Goal: Information Seeking & Learning: Compare options

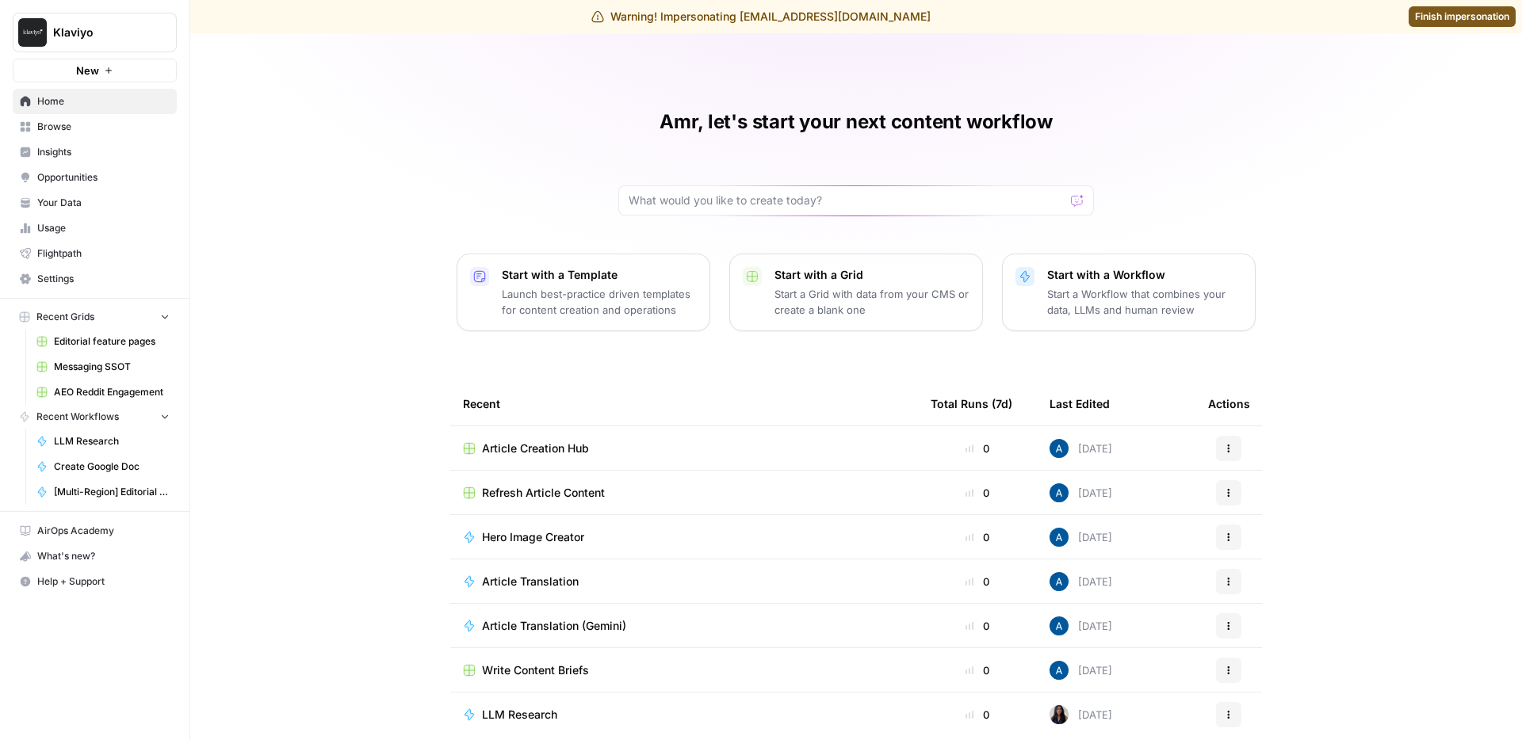
click at [122, 131] on span "Browse" at bounding box center [103, 127] width 132 height 14
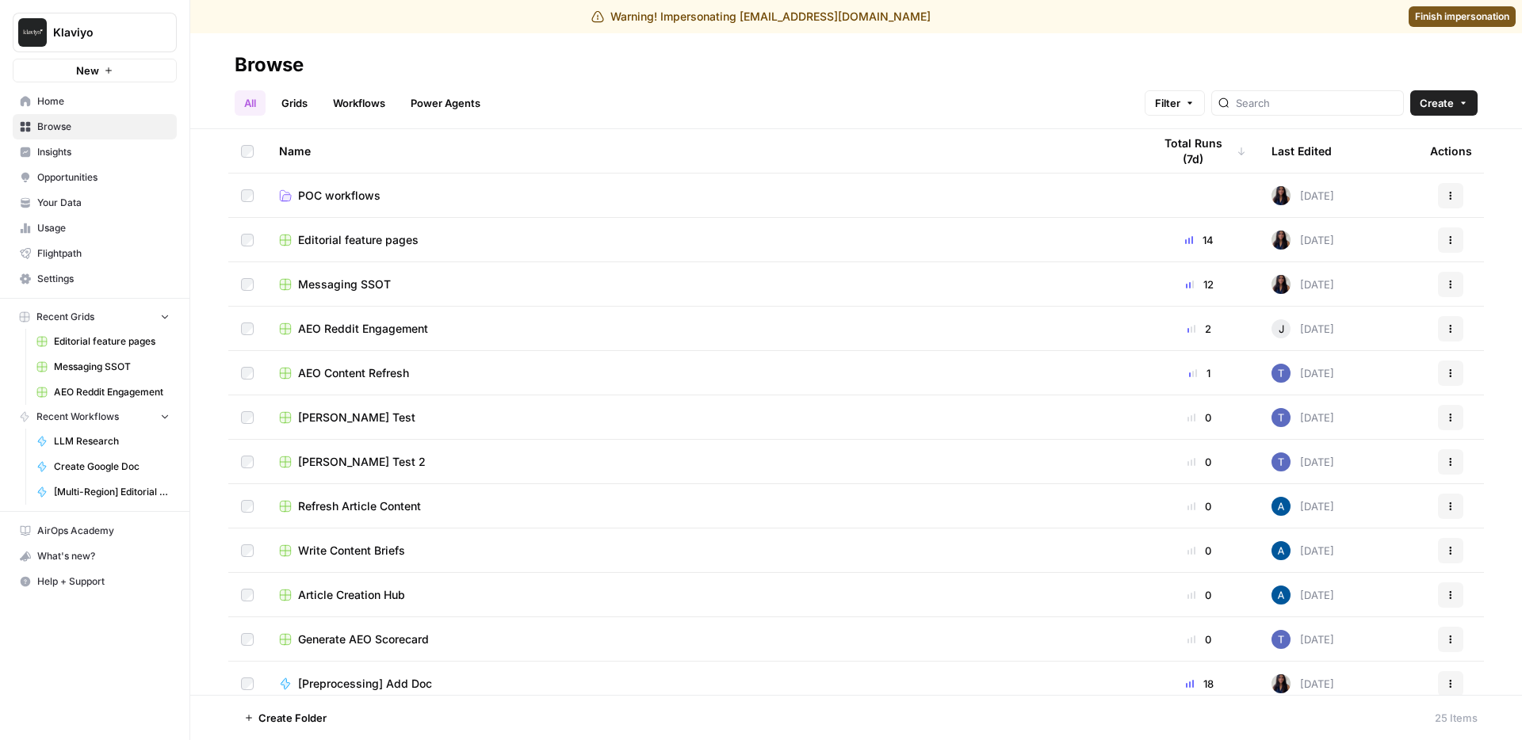
click at [125, 151] on span "Insights" at bounding box center [103, 152] width 132 height 14
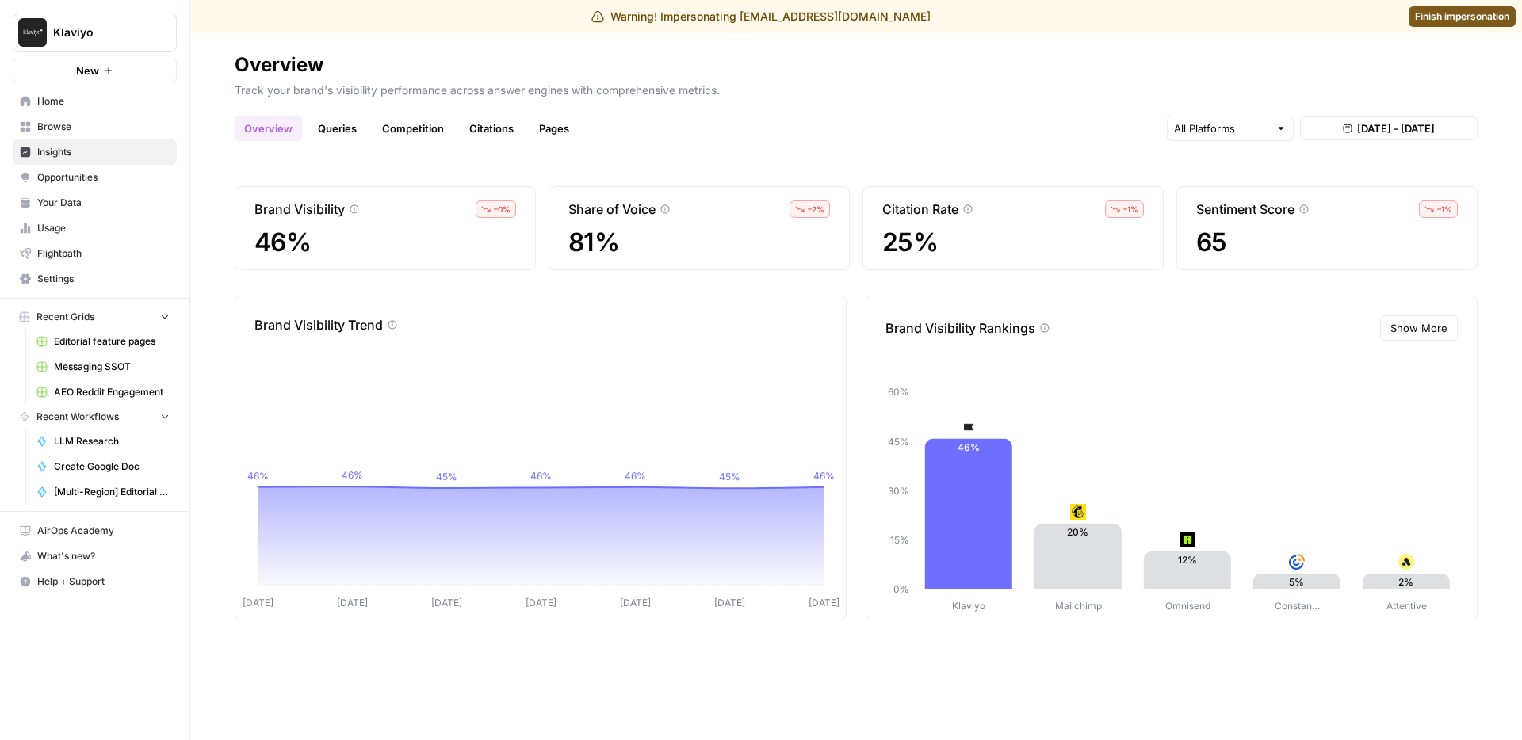
click at [66, 200] on span "Your Data" at bounding box center [103, 203] width 132 height 14
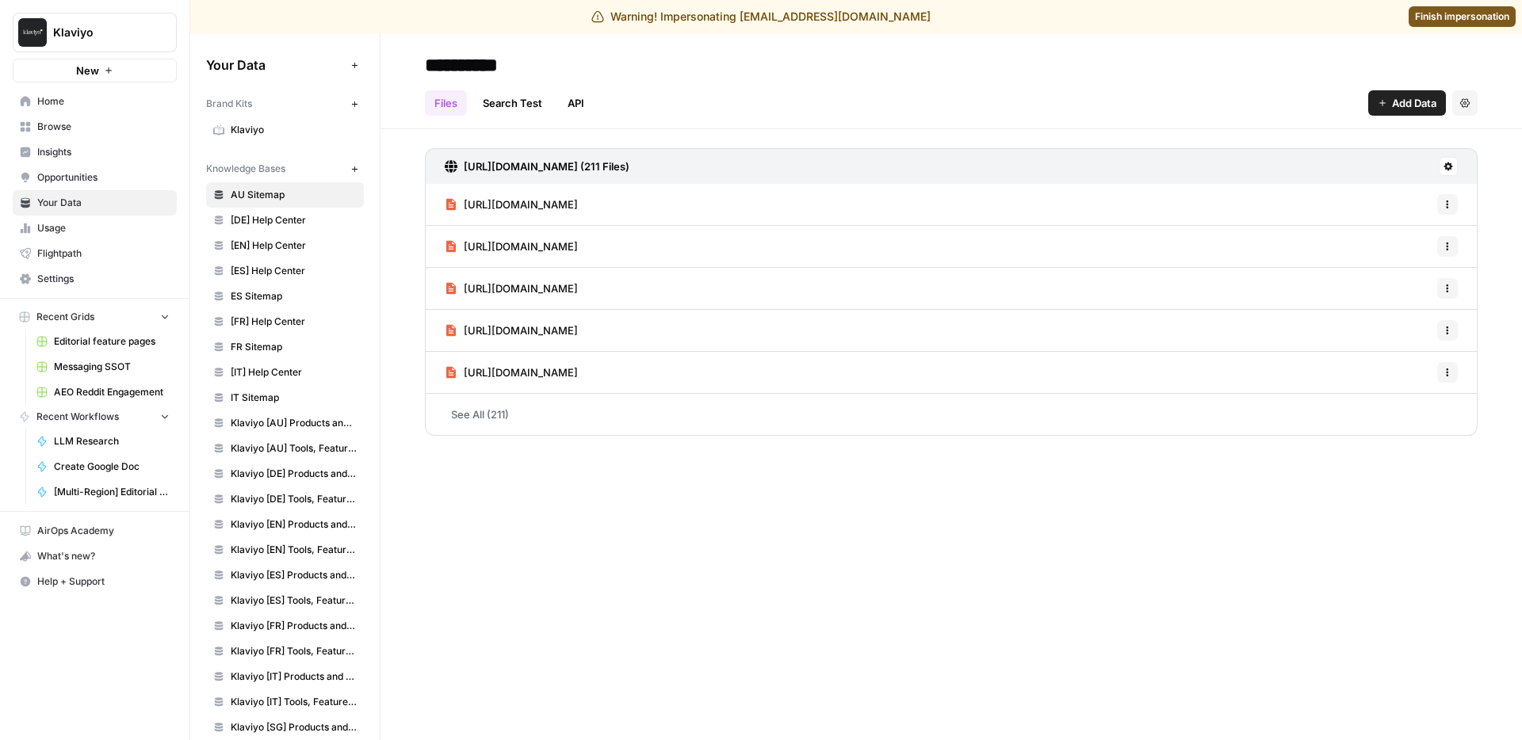
click at [265, 128] on span "Klaviyo" at bounding box center [294, 130] width 126 height 14
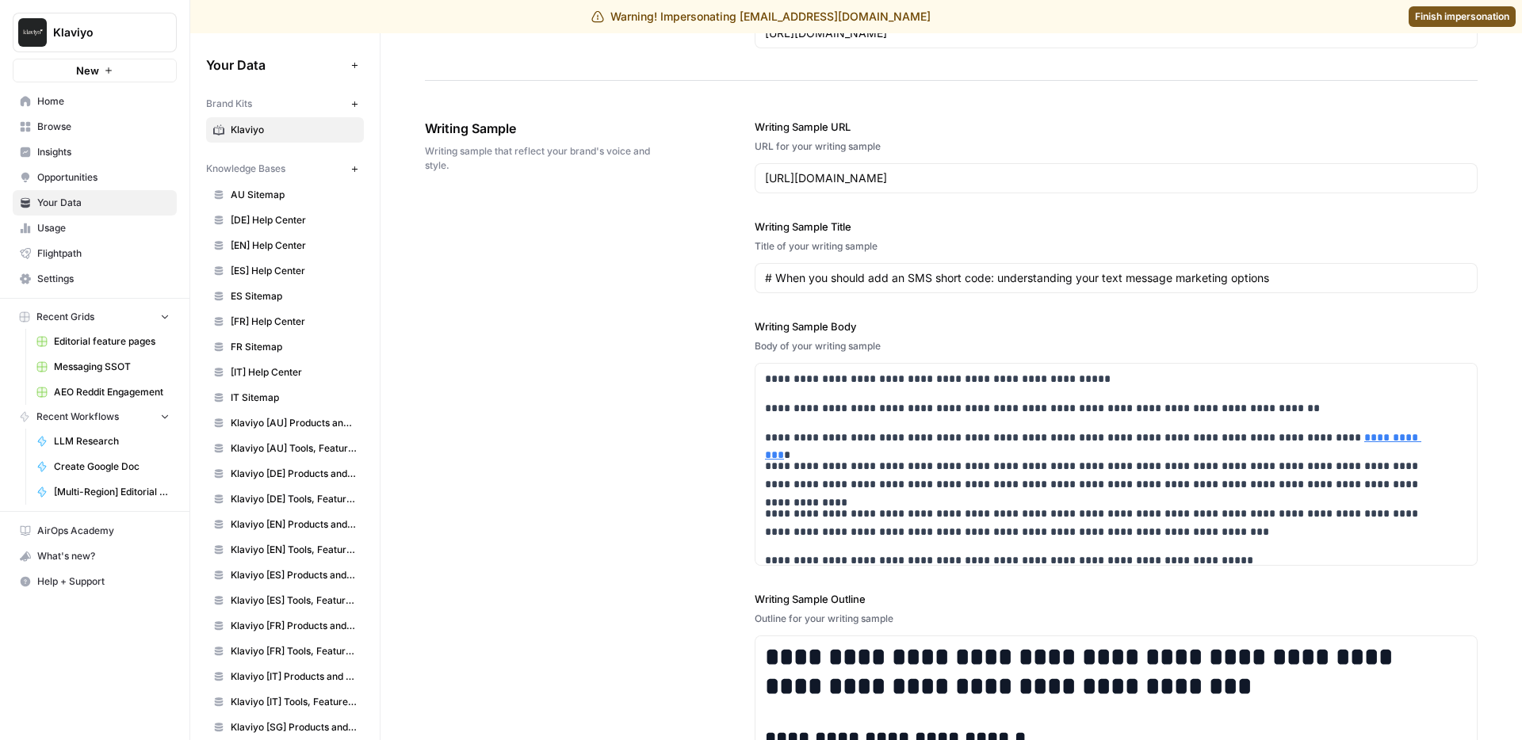
scroll to position [2172, 0]
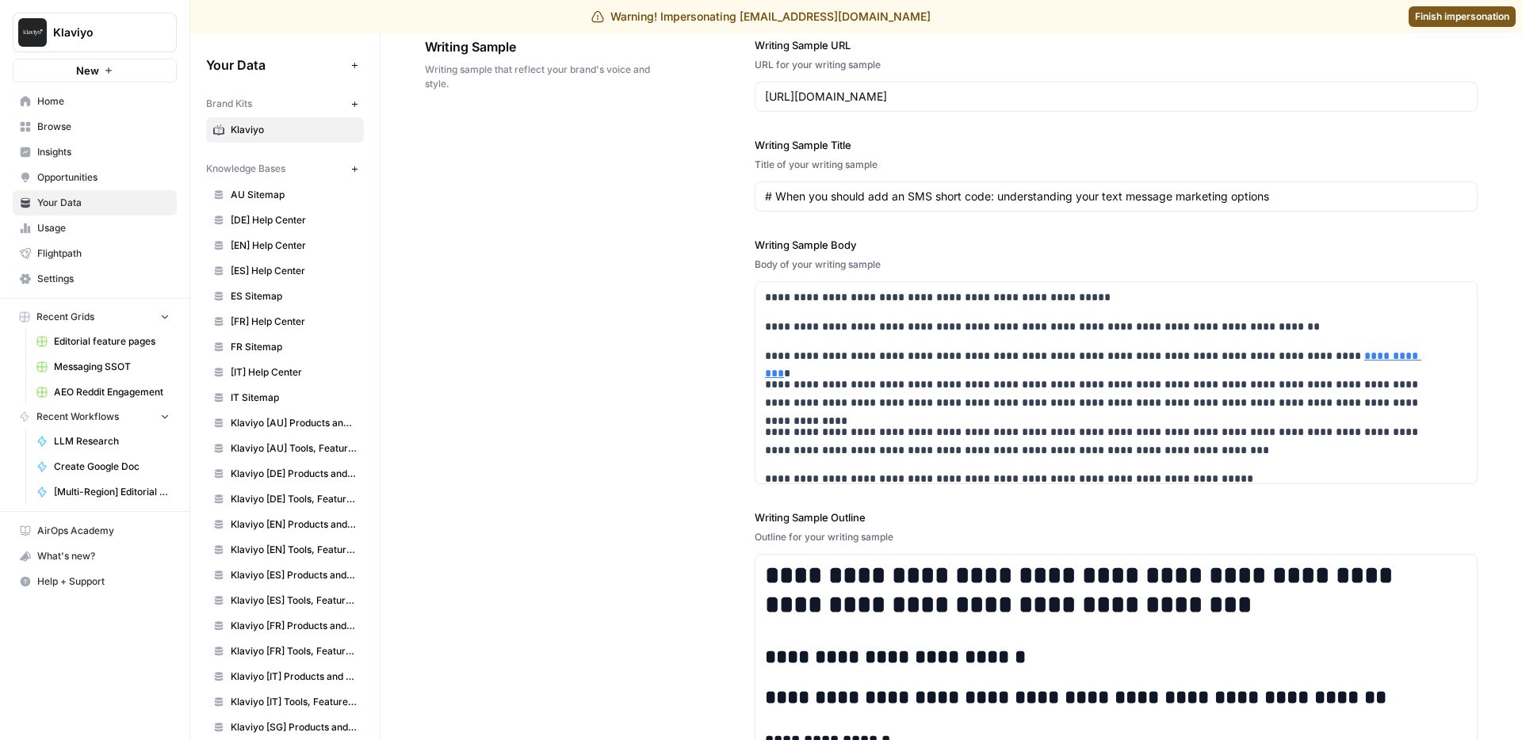
click at [697, 290] on div "**********" at bounding box center [951, 398] width 1053 height 784
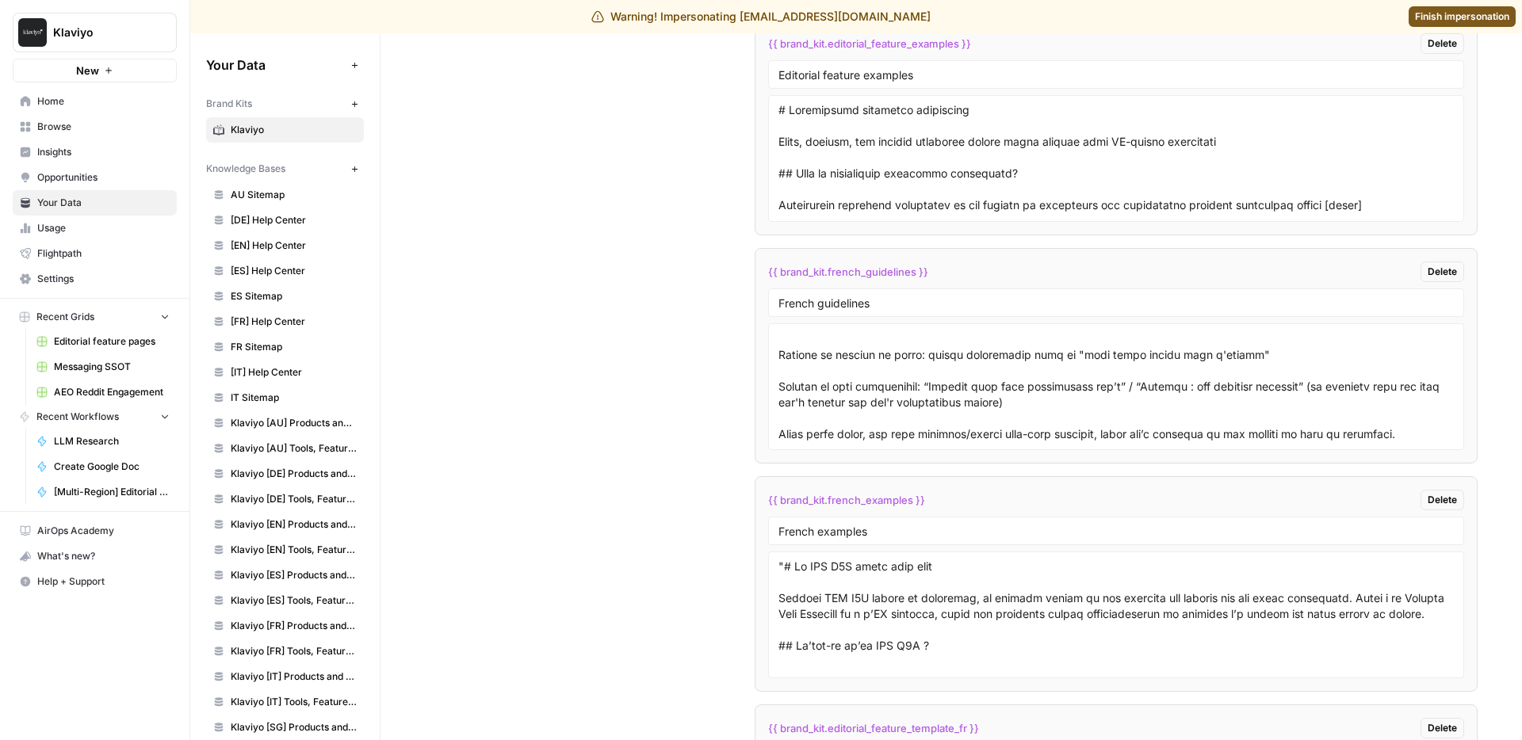
scroll to position [296, 0]
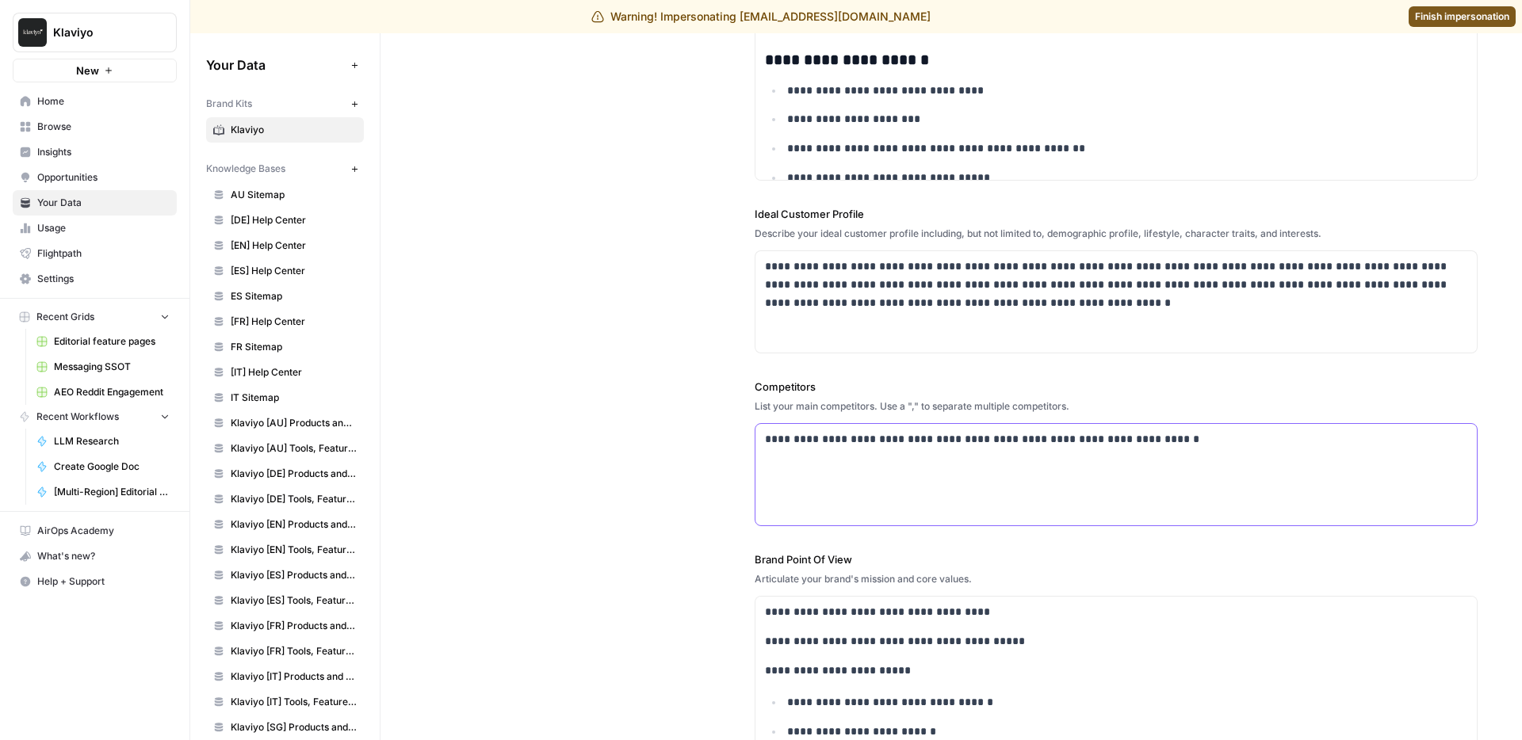
click at [1038, 442] on p "**********" at bounding box center [1112, 439] width 694 height 18
click at [666, 345] on div "**********" at bounding box center [951, 317] width 1053 height 1030
click at [672, 279] on div "**********" at bounding box center [951, 317] width 1053 height 1030
click at [1310, 381] on label "Competitors" at bounding box center [1116, 387] width 723 height 16
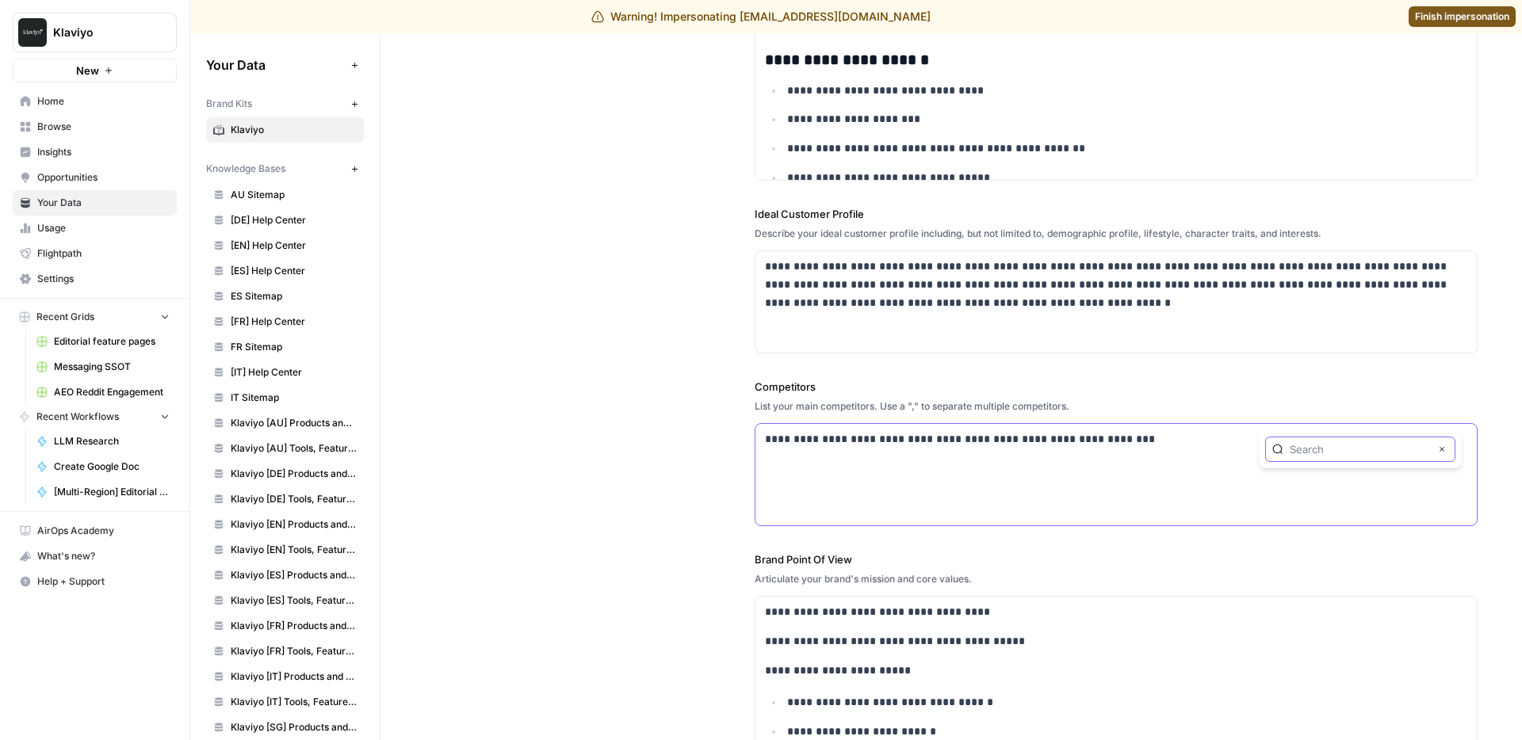
click at [1440, 455] on button "Close" at bounding box center [1442, 449] width 13 height 13
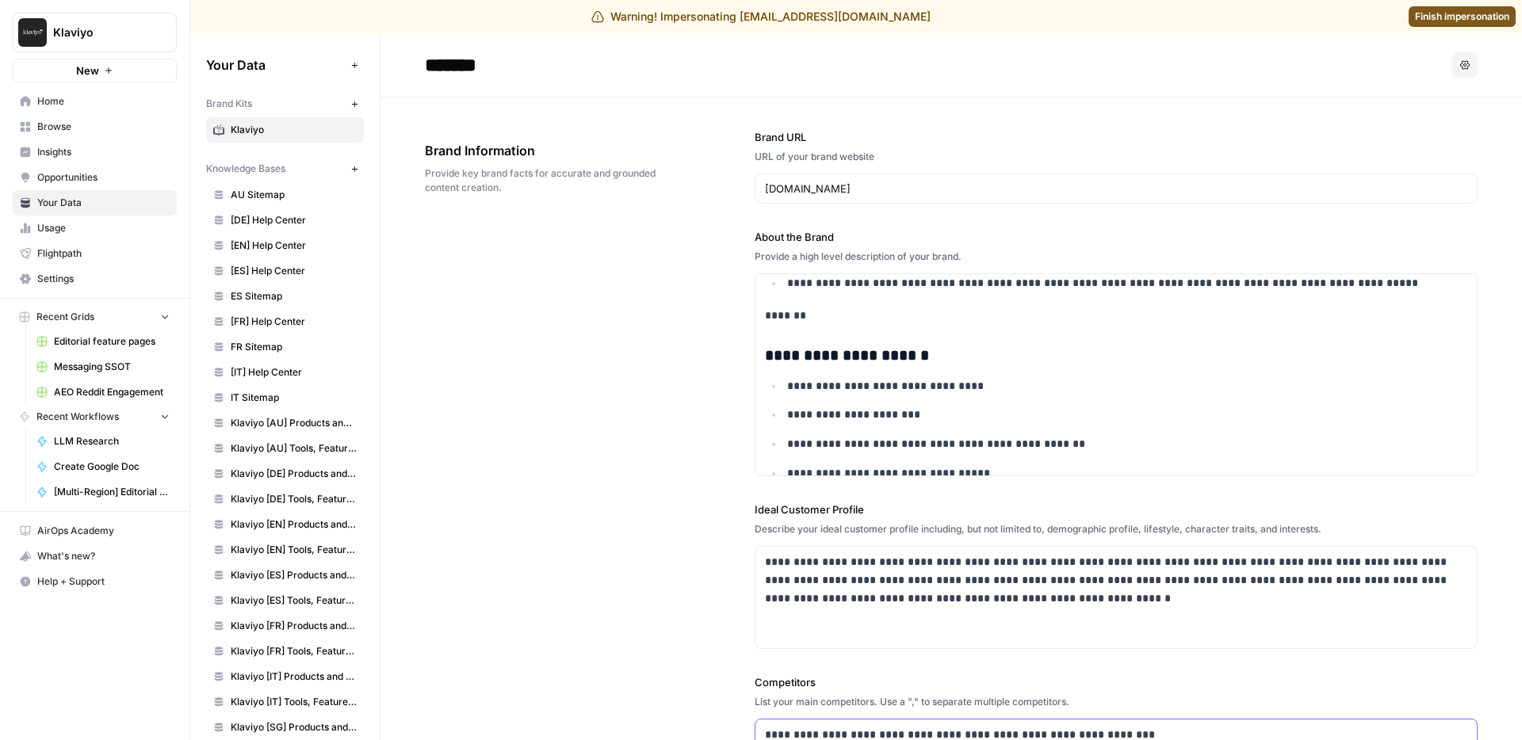
click at [48, 149] on span "Insights" at bounding box center [103, 152] width 132 height 14
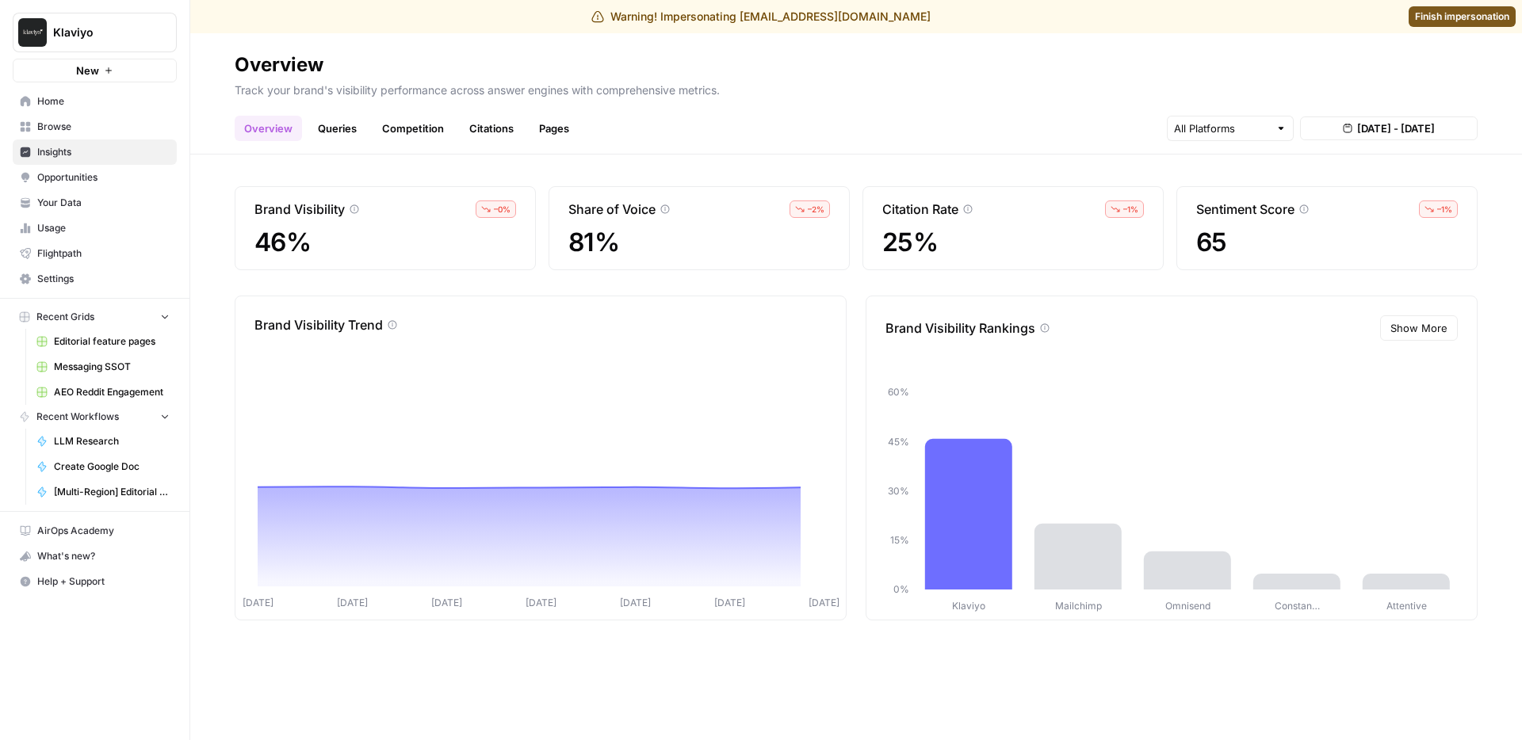
click at [329, 127] on link "Queries" at bounding box center [337, 128] width 58 height 25
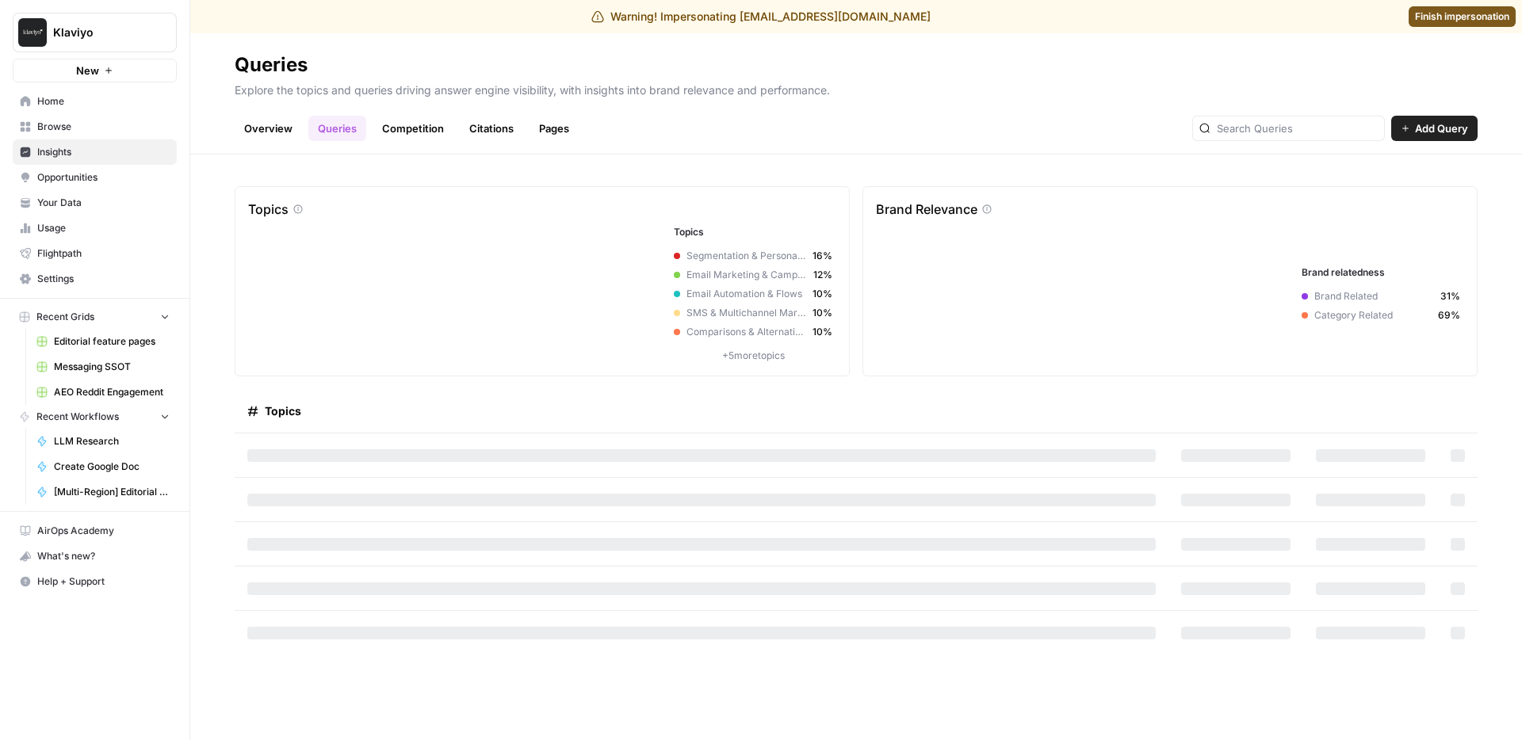
click at [251, 119] on link "Overview" at bounding box center [268, 128] width 67 height 25
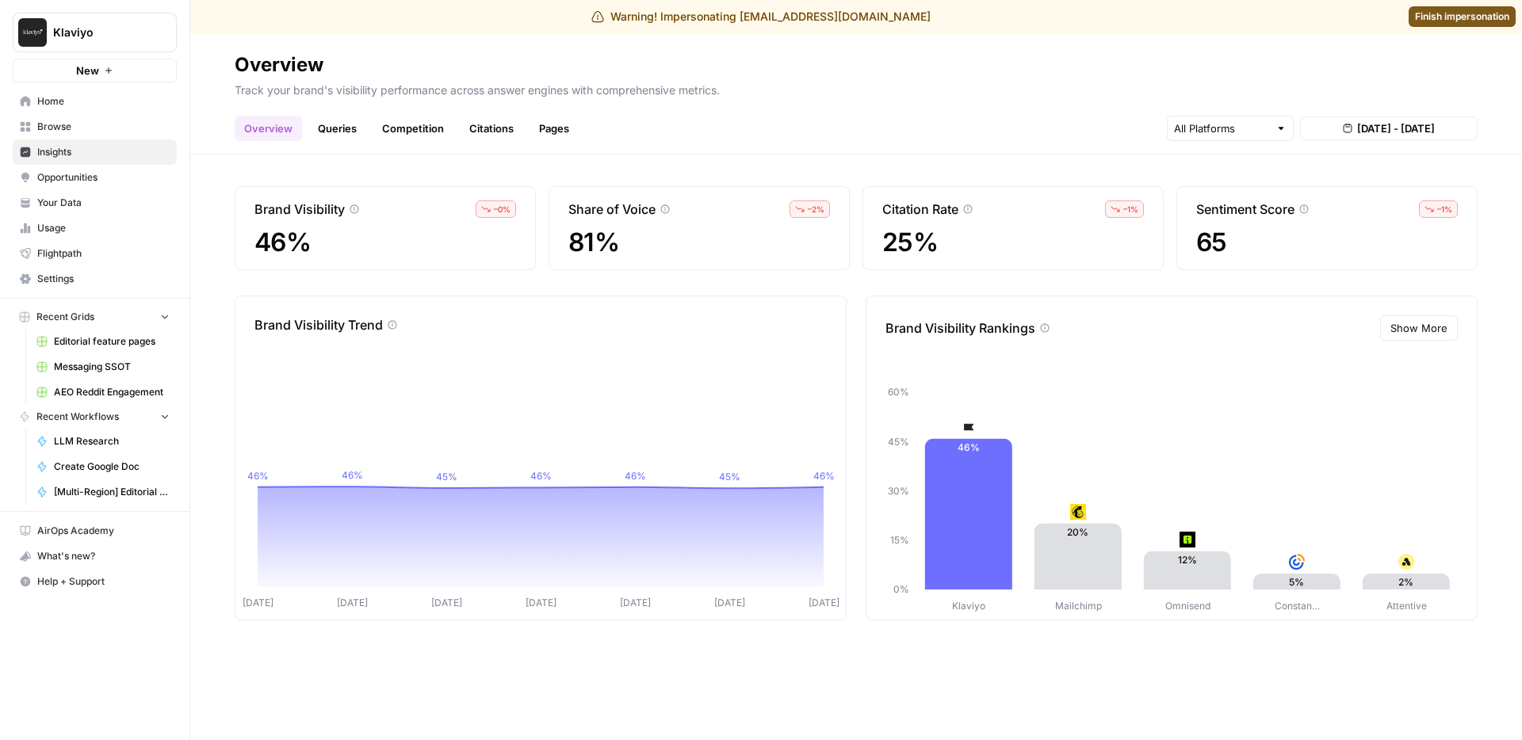
click at [1398, 316] on button "Show More" at bounding box center [1419, 328] width 78 height 25
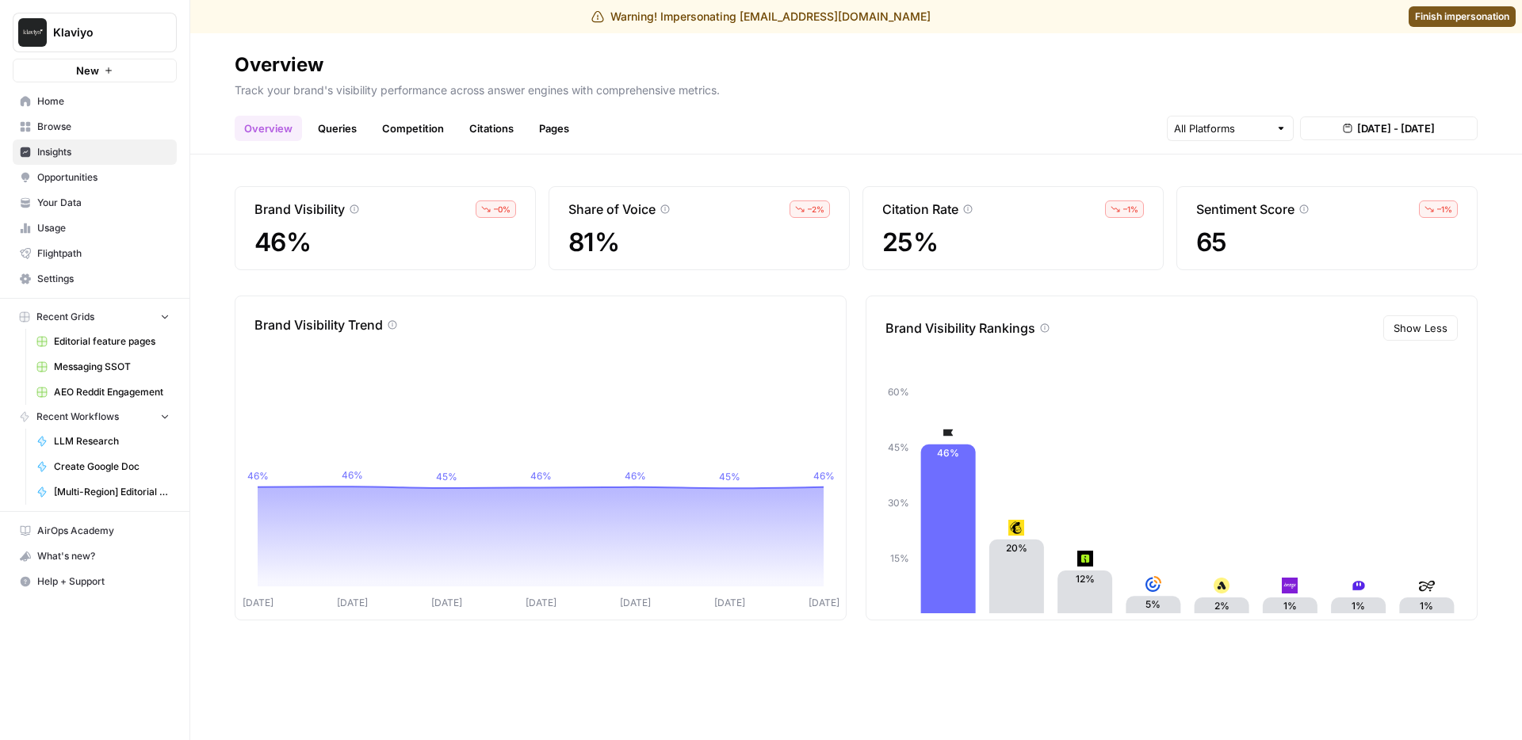
click at [1371, 123] on span "[DATE] - [DATE]" at bounding box center [1396, 128] width 78 height 16
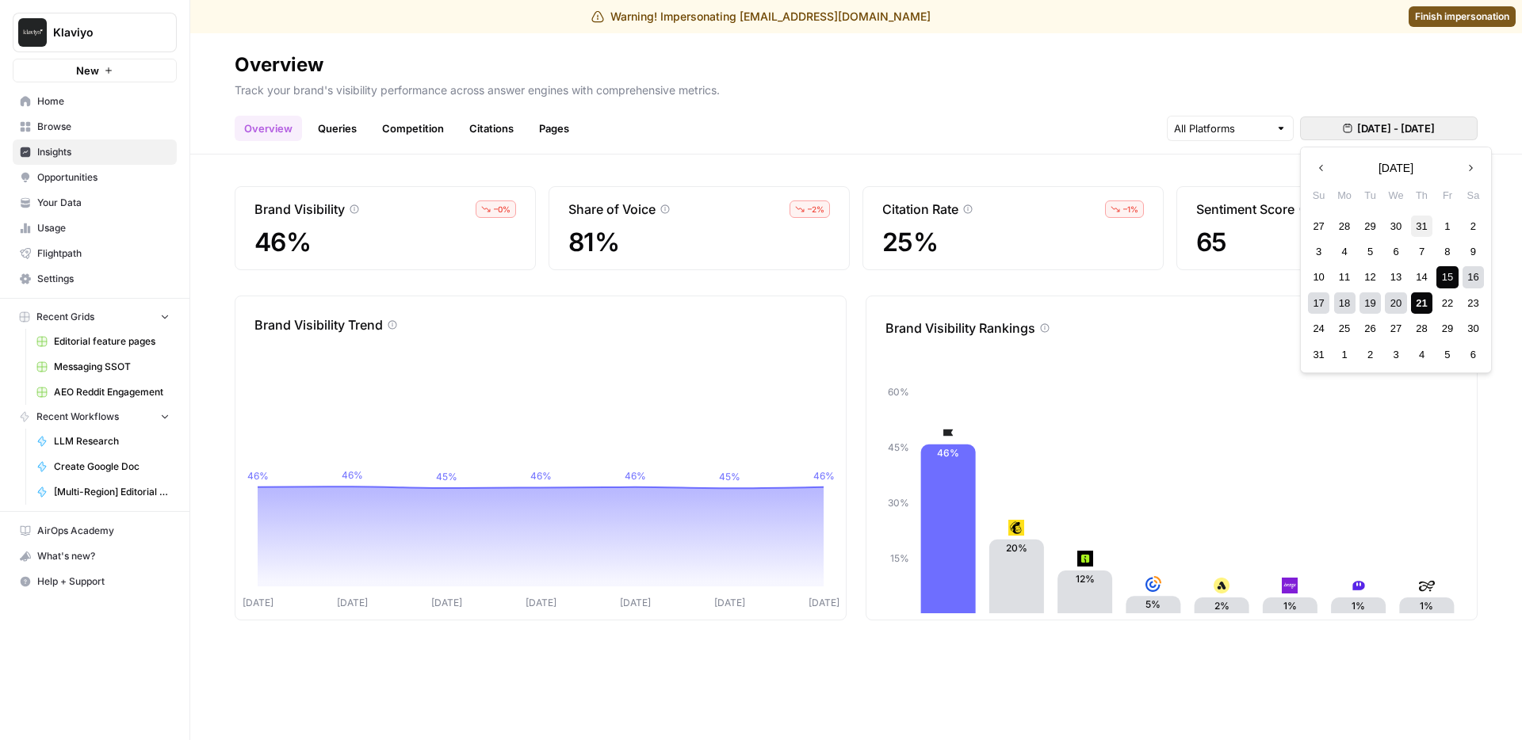
click at [1421, 228] on div "31" at bounding box center [1421, 226] width 21 height 21
click at [1471, 179] on button "Next month" at bounding box center [1470, 168] width 29 height 29
click at [1417, 307] on div "21" at bounding box center [1421, 303] width 21 height 21
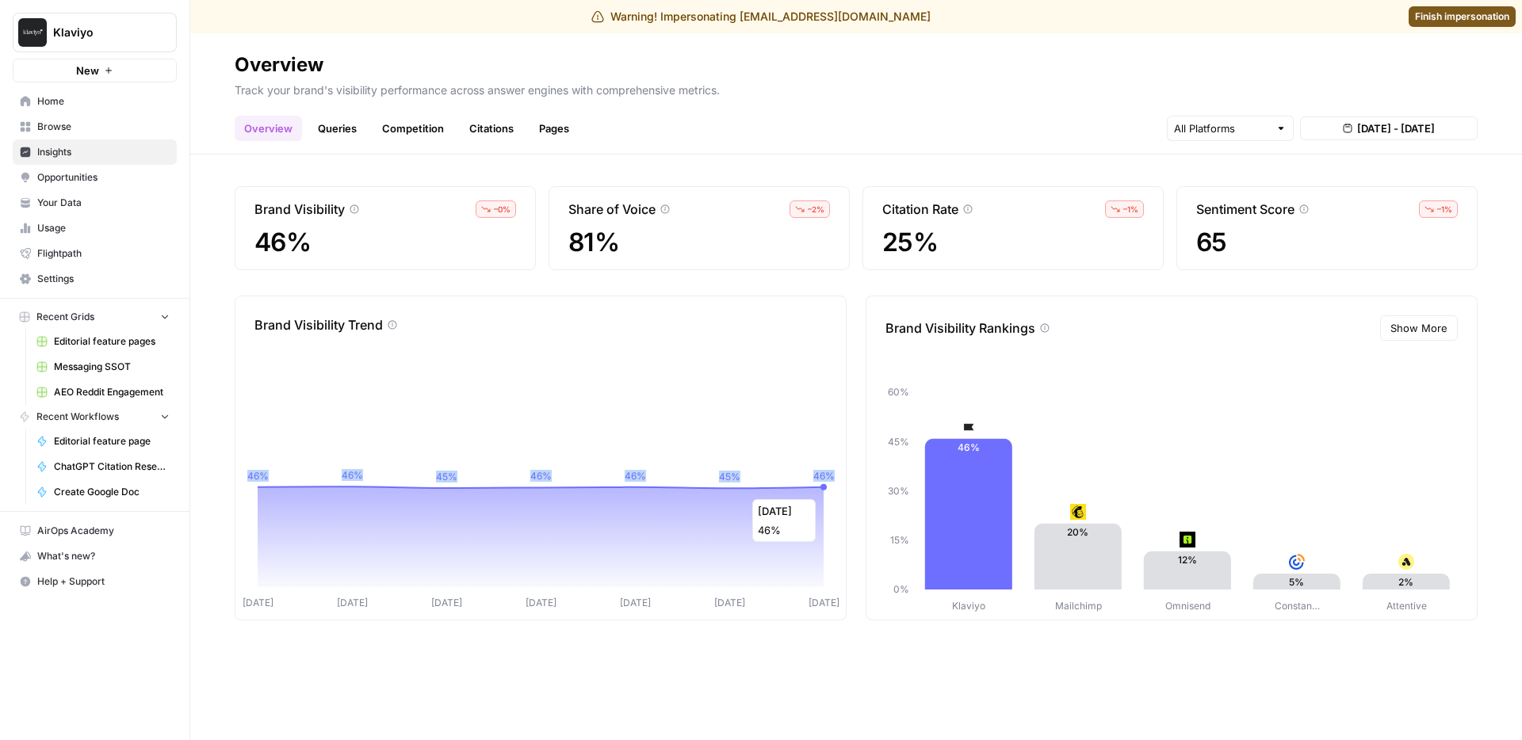
click at [830, 491] on icon "Aug 15 Aug 16 Aug 17 Aug 18 Aug 19 Aug 20 Aug 21 46% 46% 45% 46% 46% 45% 46%" at bounding box center [541, 480] width 598 height 260
click at [659, 360] on icon "Aug 15 Aug 16 Aug 17 Aug 18 Aug 19 Aug 20 Aug 21 46% 46% 45% 46% 46% 45% 46%" at bounding box center [541, 480] width 598 height 260
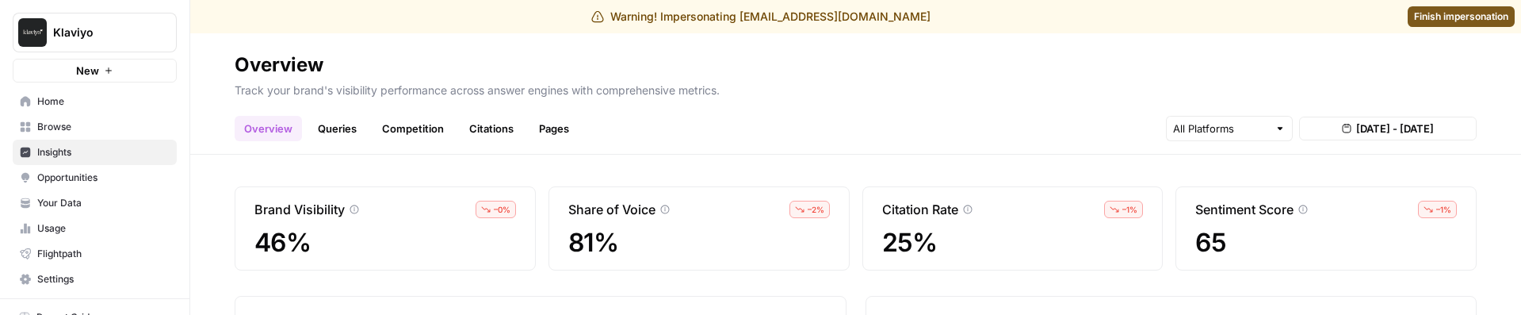
click at [351, 126] on link "Queries" at bounding box center [337, 128] width 58 height 25
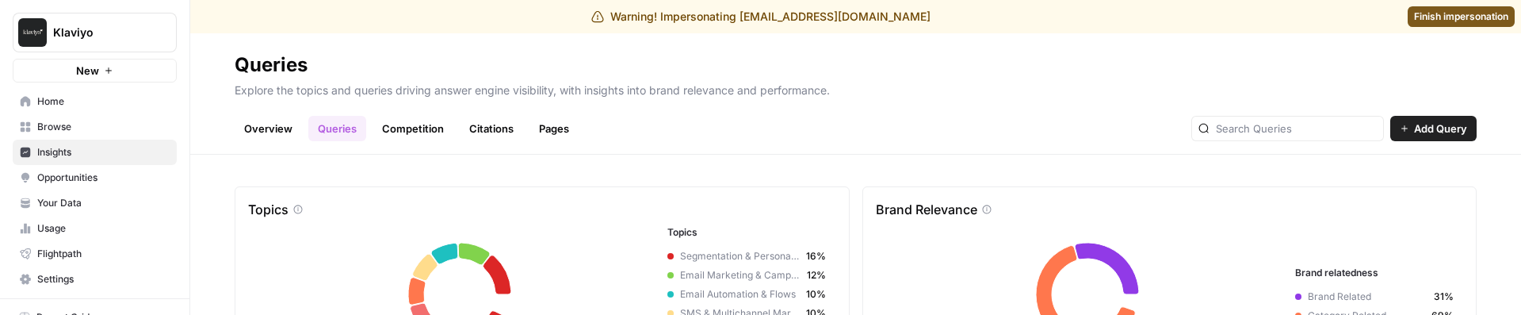
click at [281, 127] on link "Overview" at bounding box center [268, 128] width 67 height 25
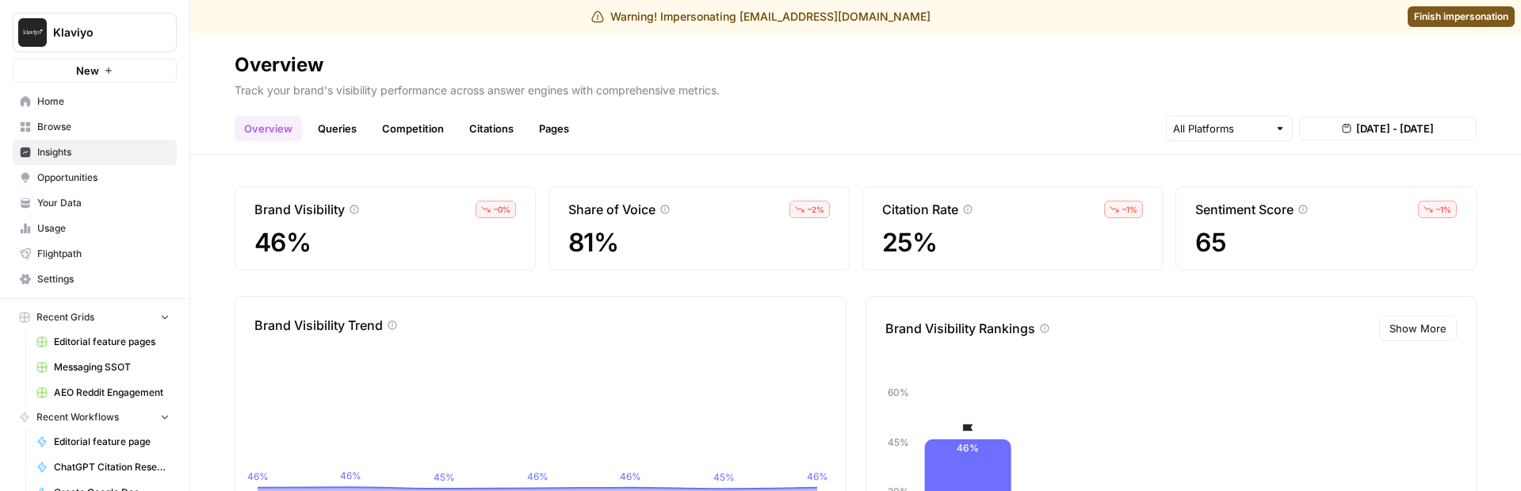
click at [503, 270] on div "Brand Visibility – 0 % 46%" at bounding box center [385, 228] width 301 height 84
drag, startPoint x: 483, startPoint y: 205, endPoint x: 517, endPoint y: 182, distance: 41.6
click at [521, 205] on div "Brand Visibility – 0 % 46%" at bounding box center [385, 228] width 301 height 84
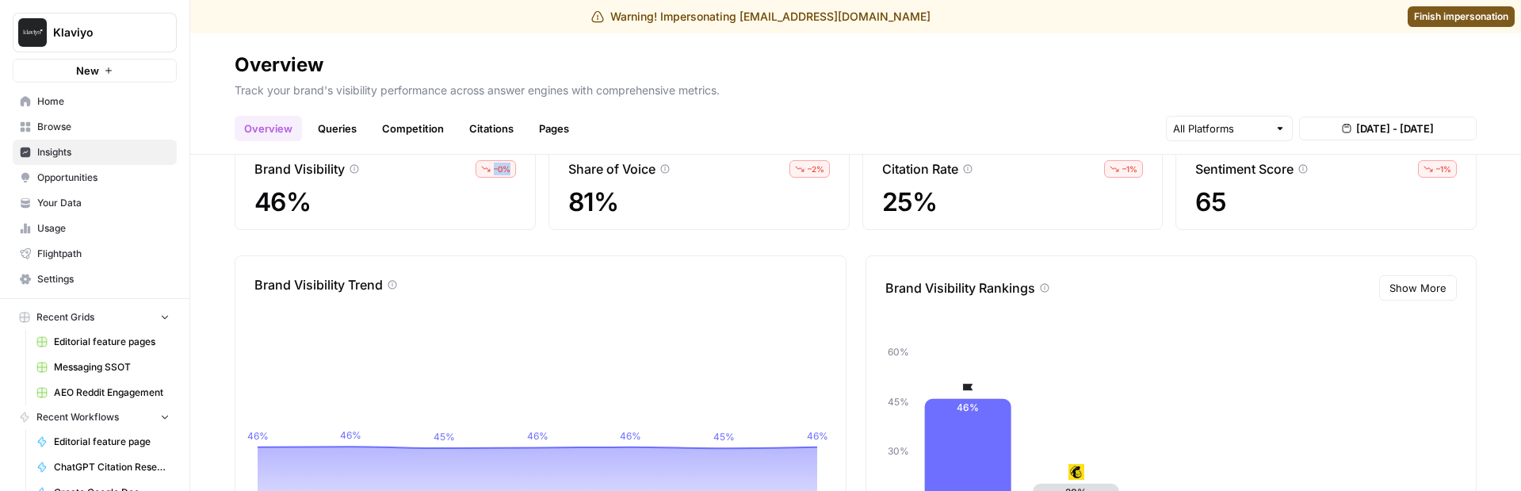
scroll to position [53, 0]
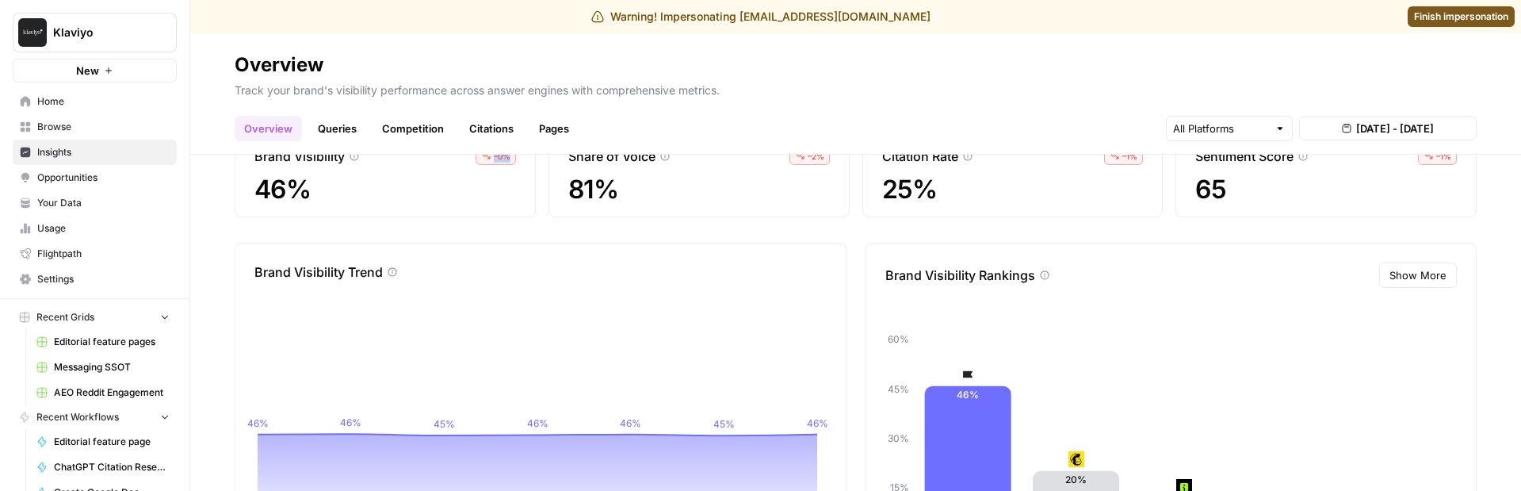
copy span "– 0 %"
click at [1356, 121] on span "[DATE] - [DATE]" at bounding box center [1395, 128] width 78 height 16
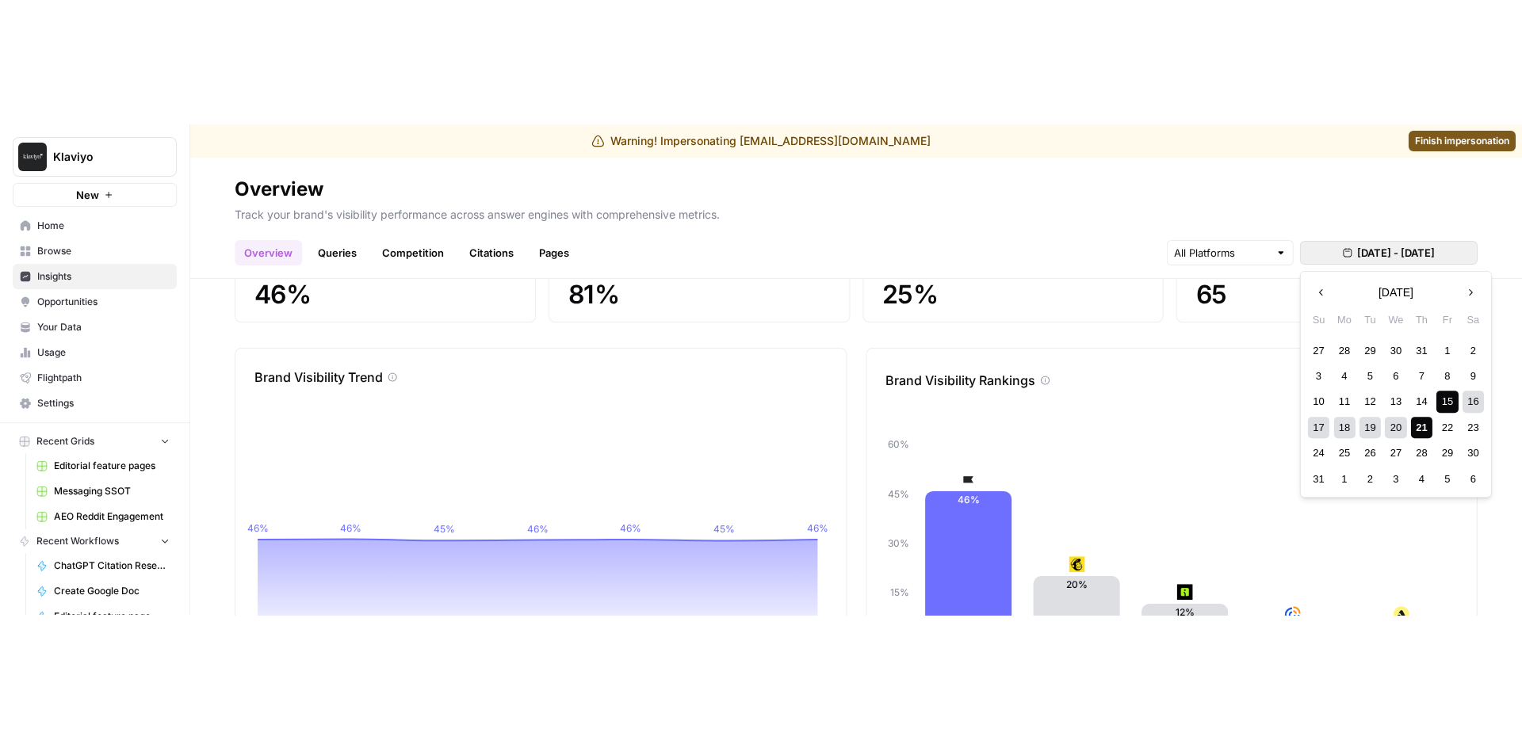
scroll to position [0, 0]
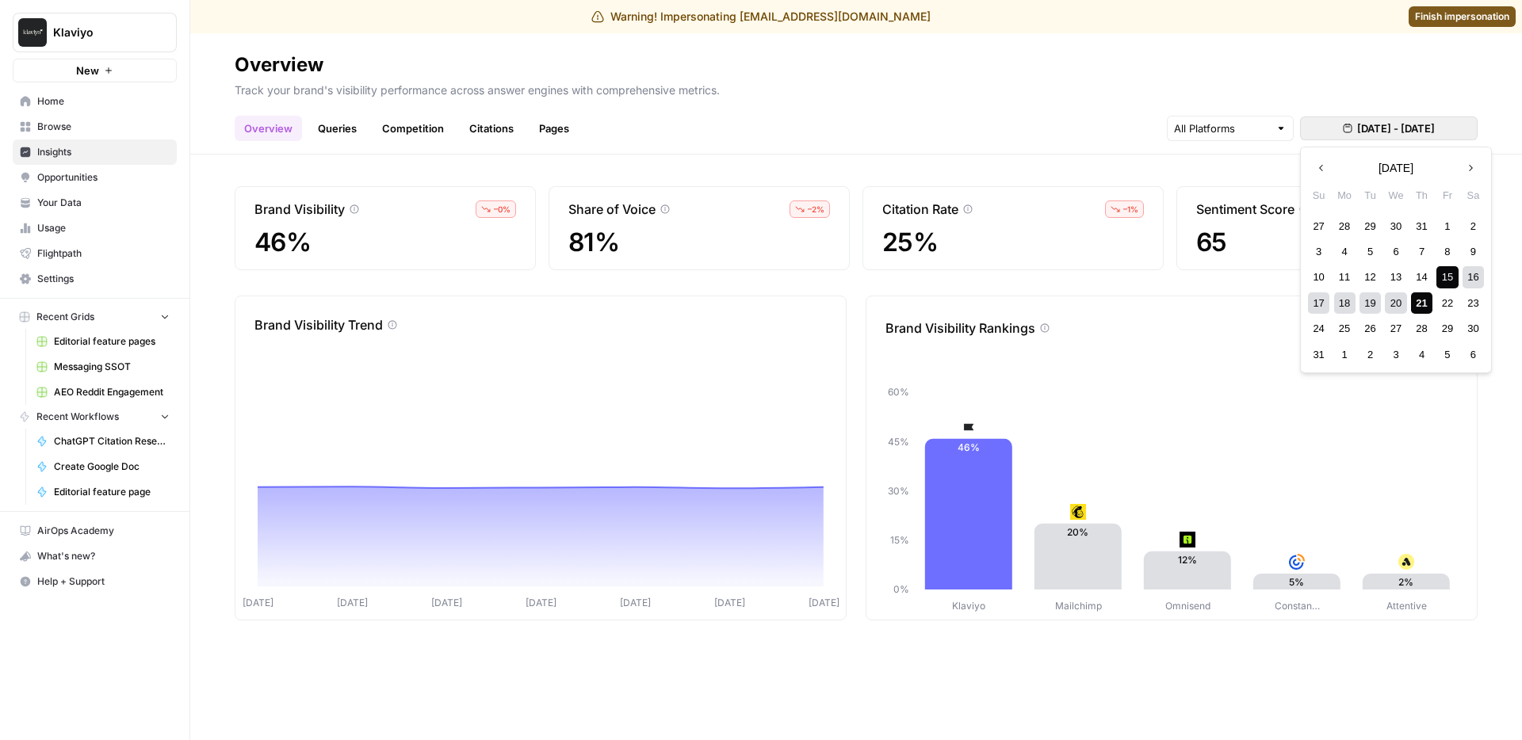
click at [875, 101] on div "Track your brand's visibility performance across answer engines with comprehens…" at bounding box center [856, 90] width 1243 height 25
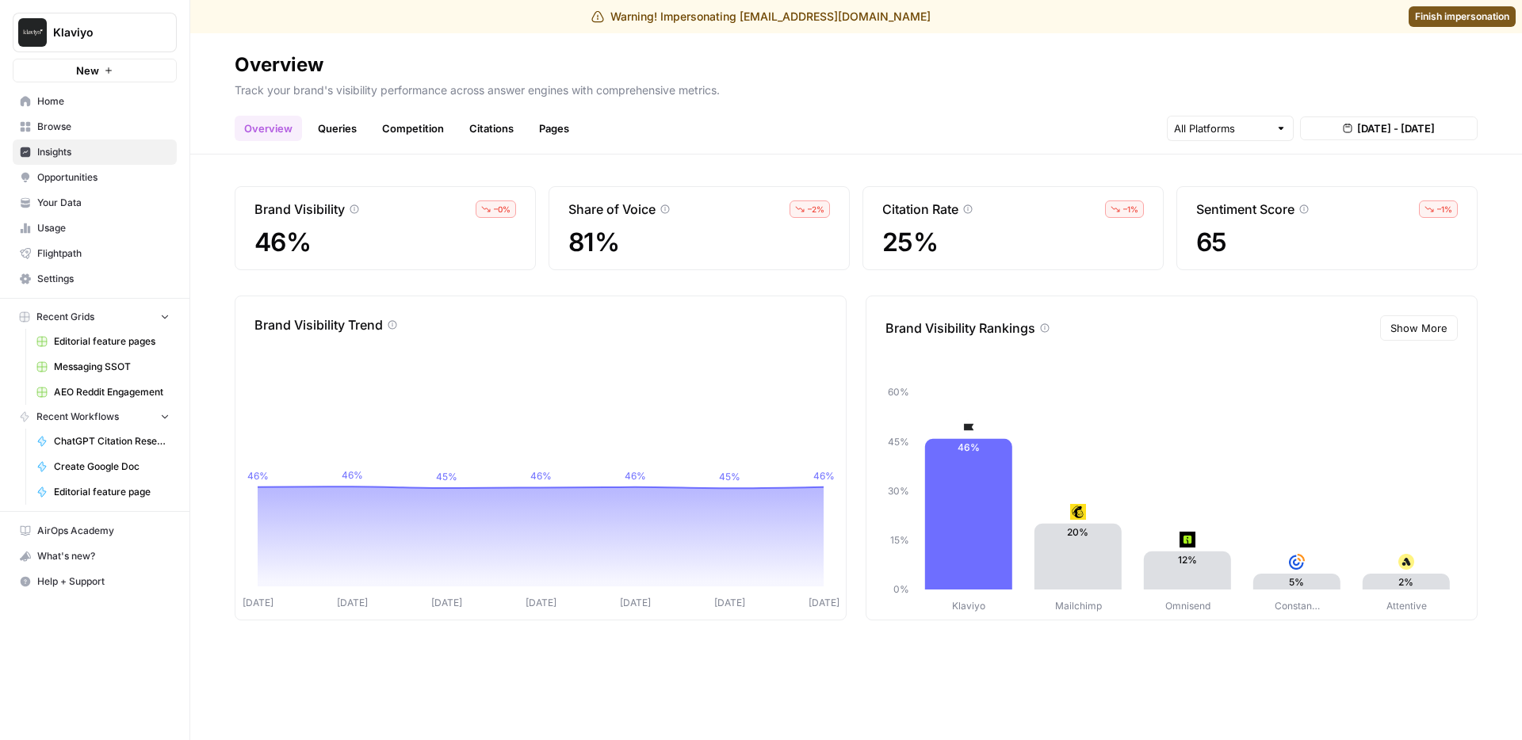
click at [357, 122] on link "Queries" at bounding box center [337, 128] width 58 height 25
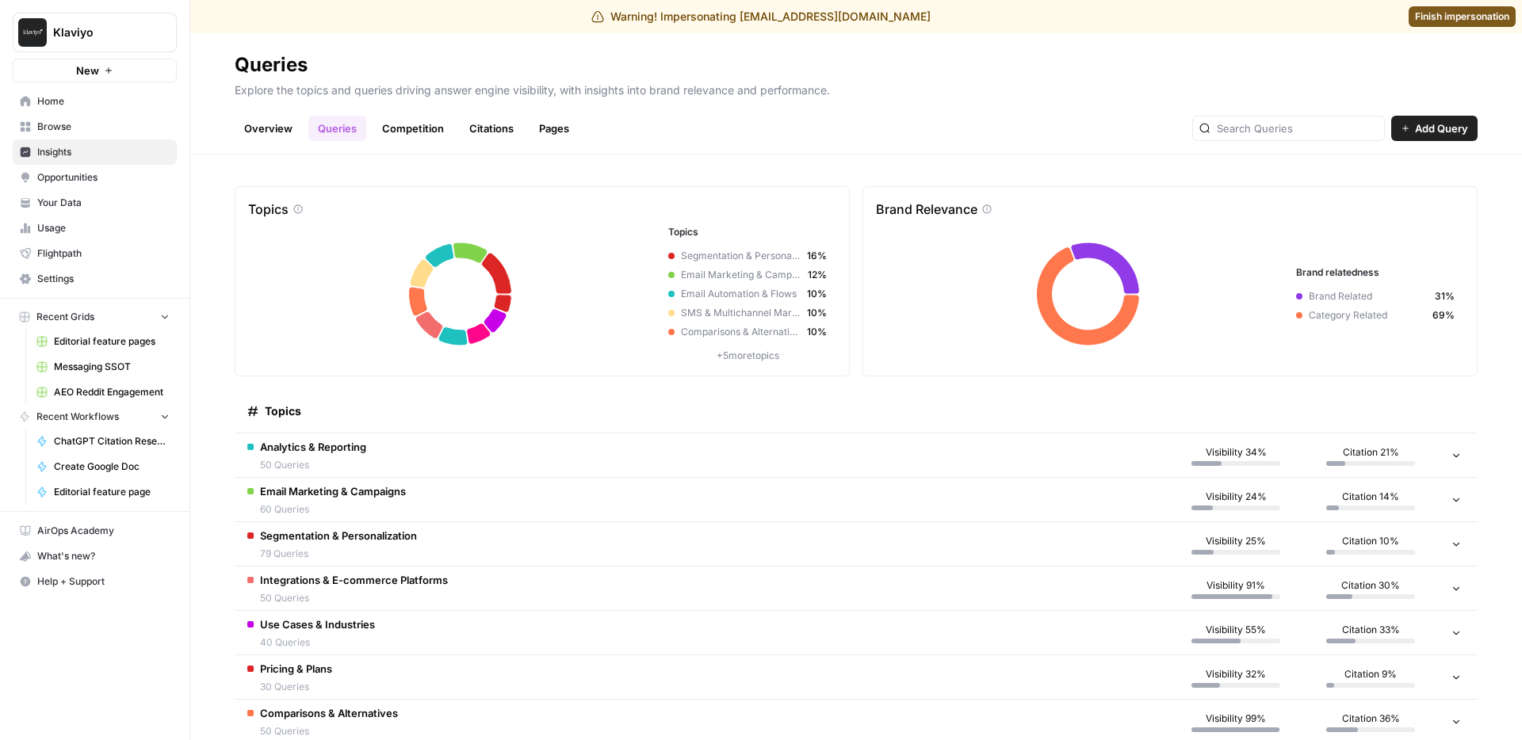
click at [734, 358] on p "+ 5 more topics" at bounding box center [747, 356] width 159 height 14
click at [310, 453] on span "Analytics & Reporting" at bounding box center [313, 447] width 106 height 16
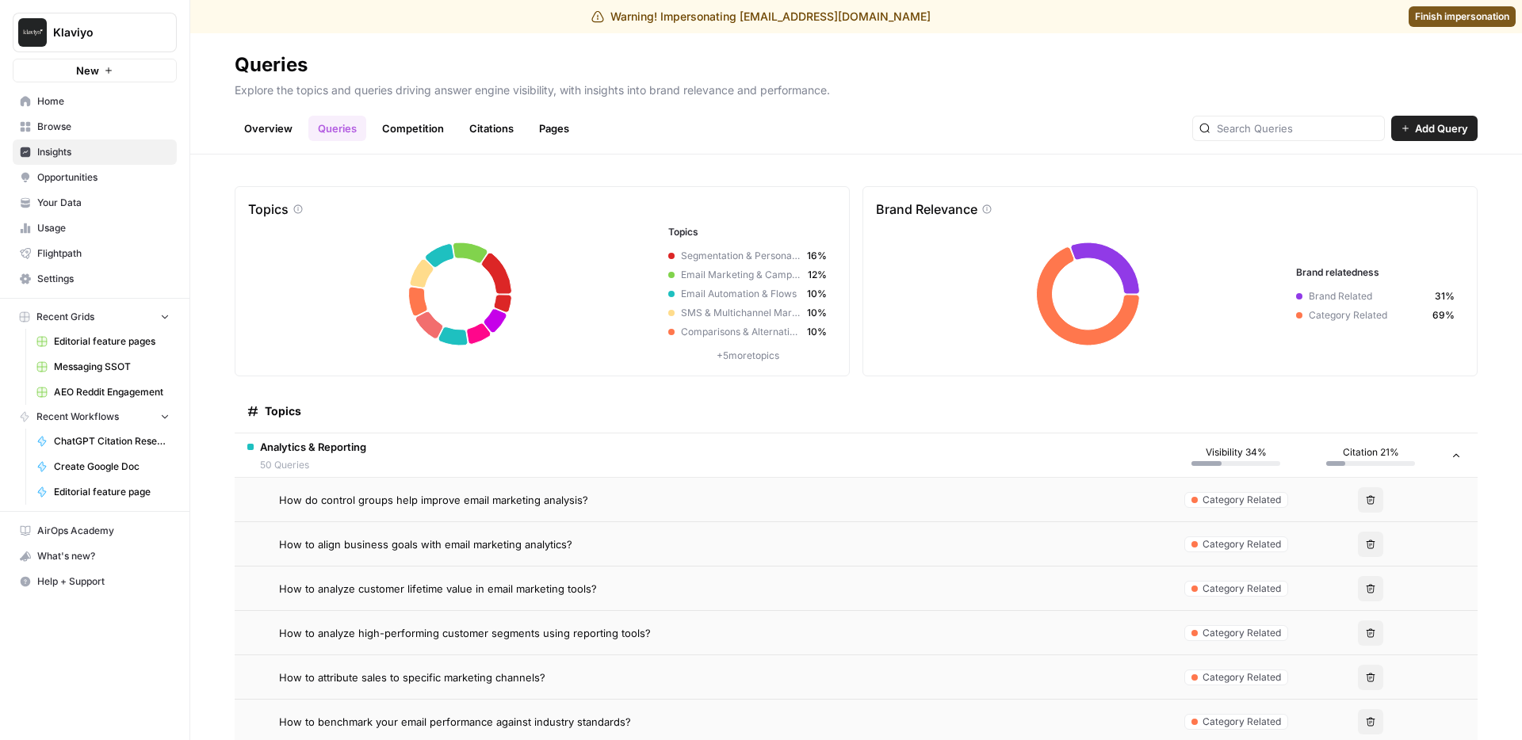
click at [581, 506] on span "How do control groups help improve email marketing analysis?" at bounding box center [433, 500] width 309 height 16
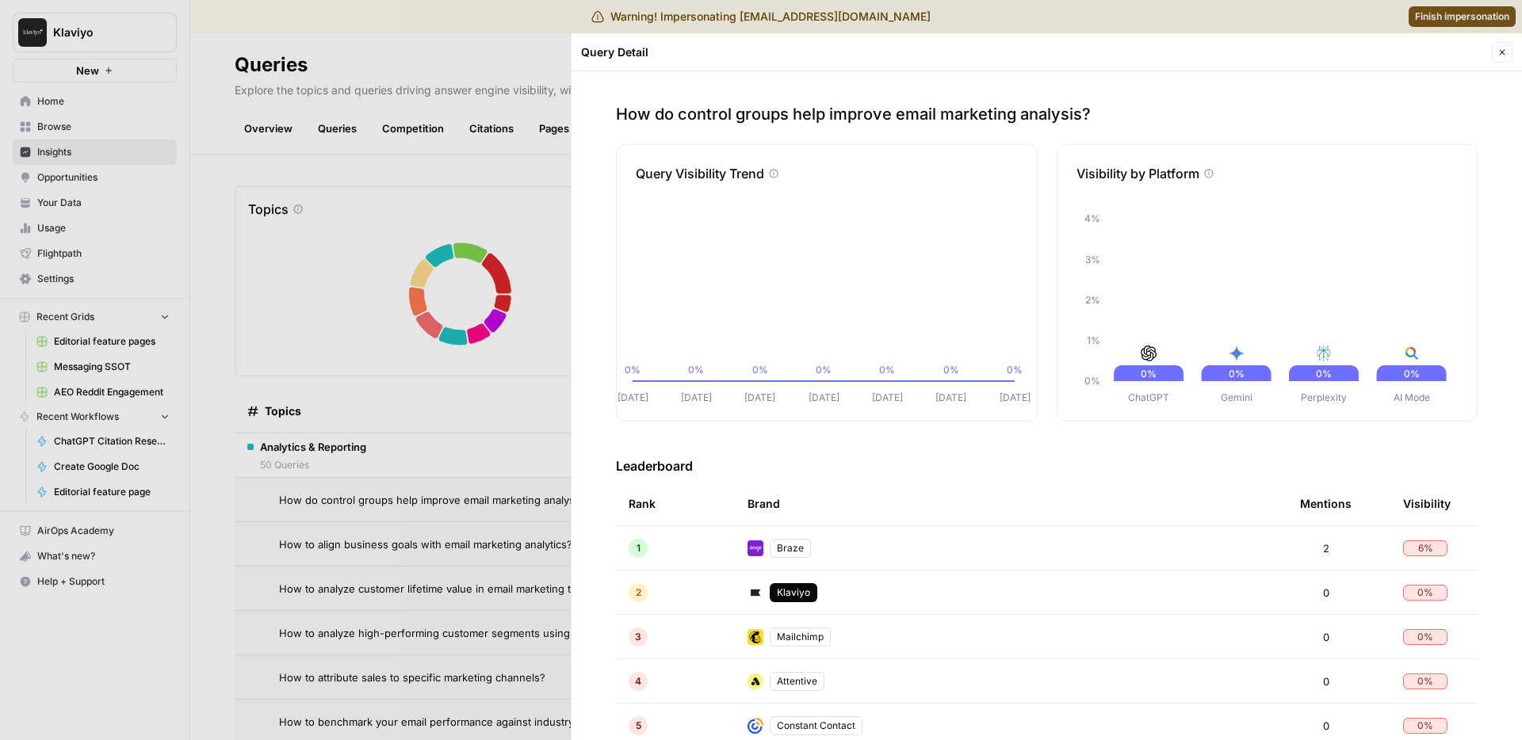
click at [501, 365] on div at bounding box center [761, 370] width 1522 height 740
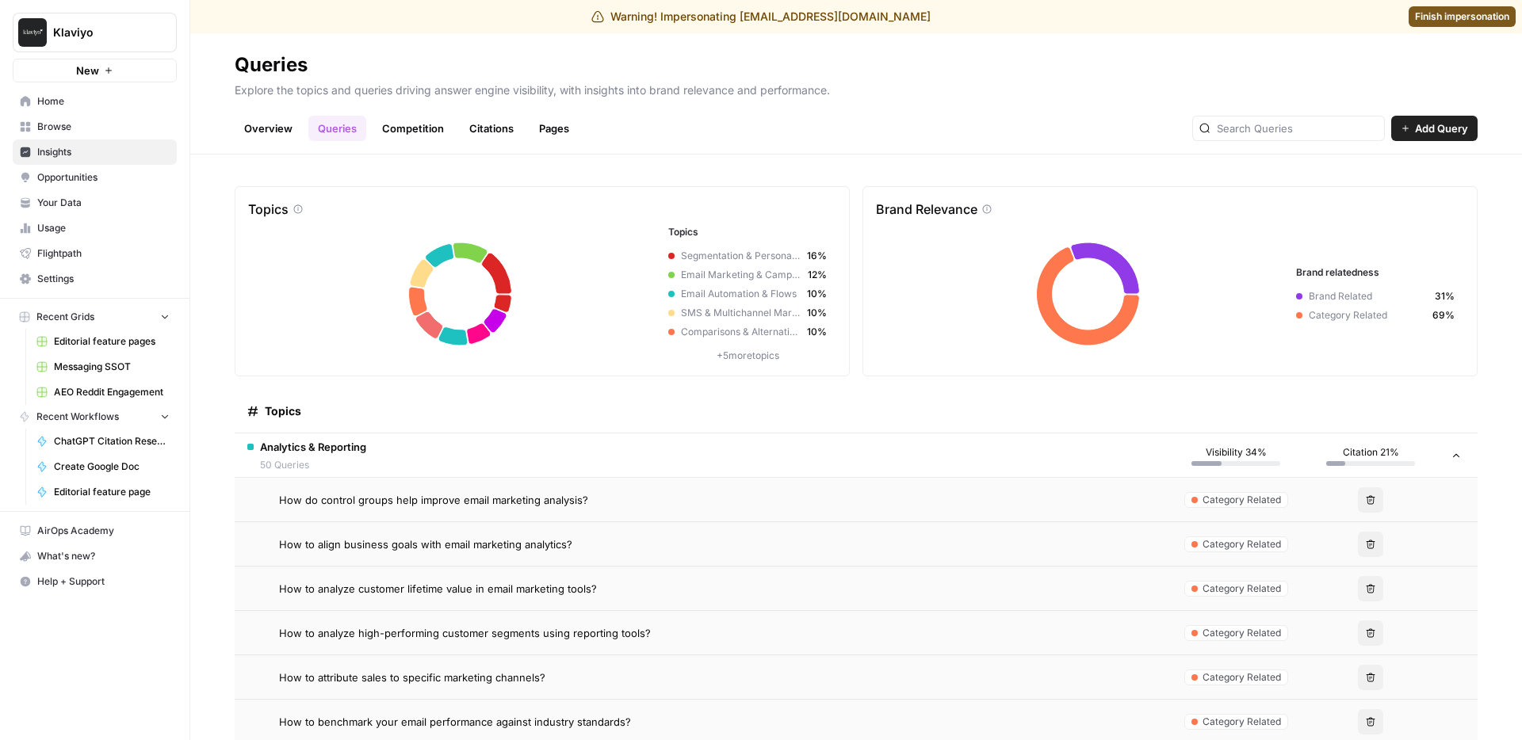
click at [421, 450] on td "Analytics & Reporting 50 Queries" at bounding box center [702, 456] width 934 height 44
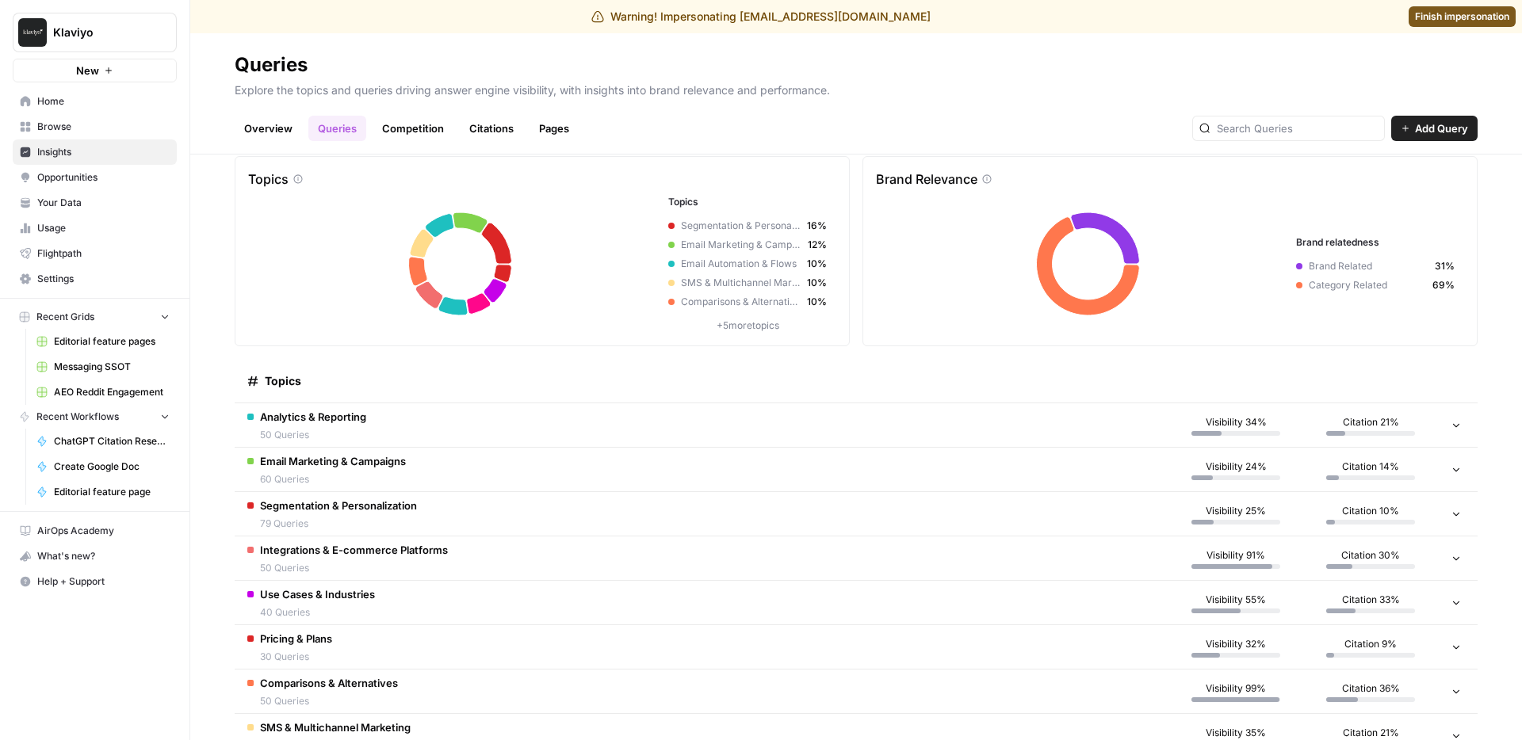
scroll to position [40, 0]
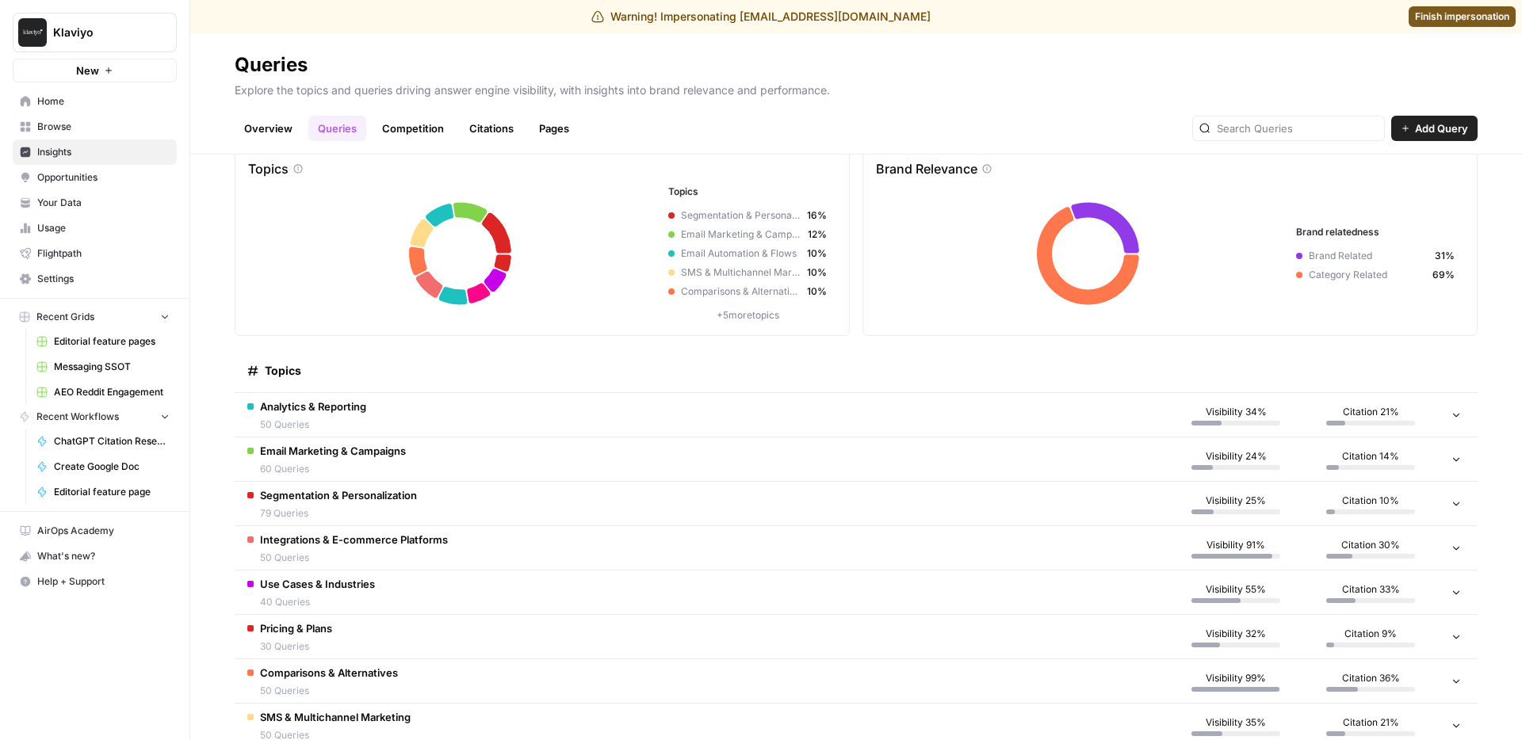
click at [425, 673] on td "Comparisons & Alternatives 50 Queries" at bounding box center [702, 682] width 934 height 44
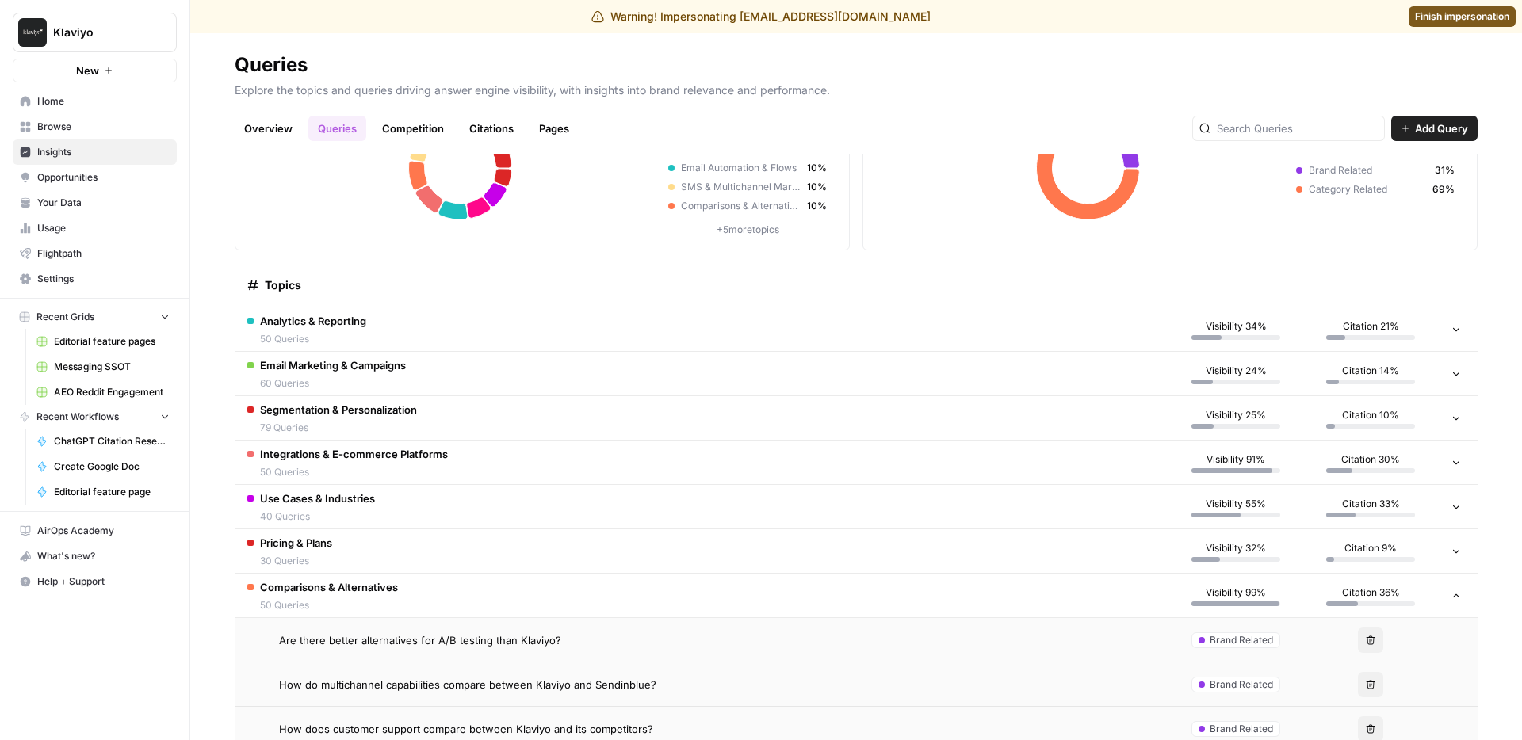
scroll to position [246, 0]
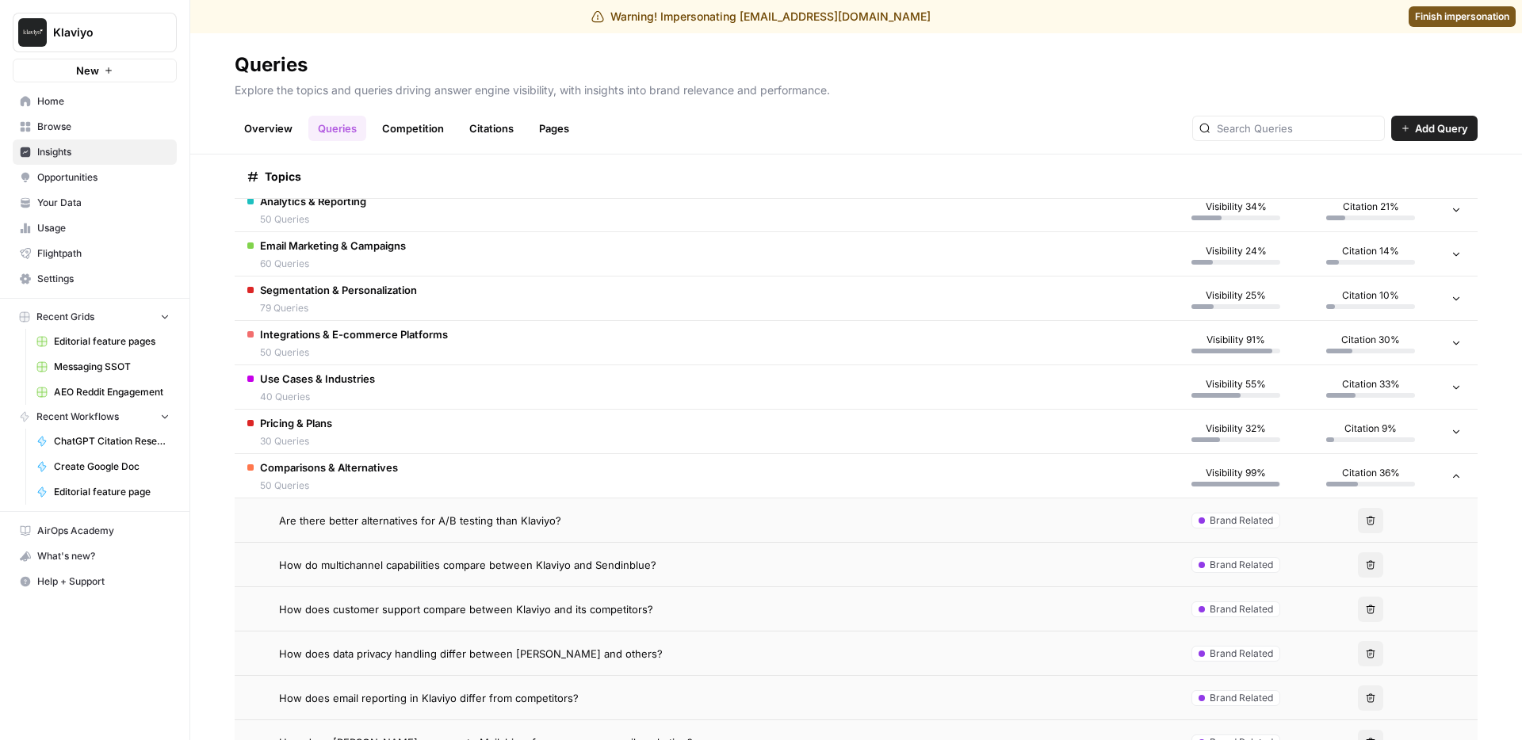
click at [467, 531] on td "Are there better alternatives for A/B testing than Klaviyo?" at bounding box center [702, 521] width 934 height 44
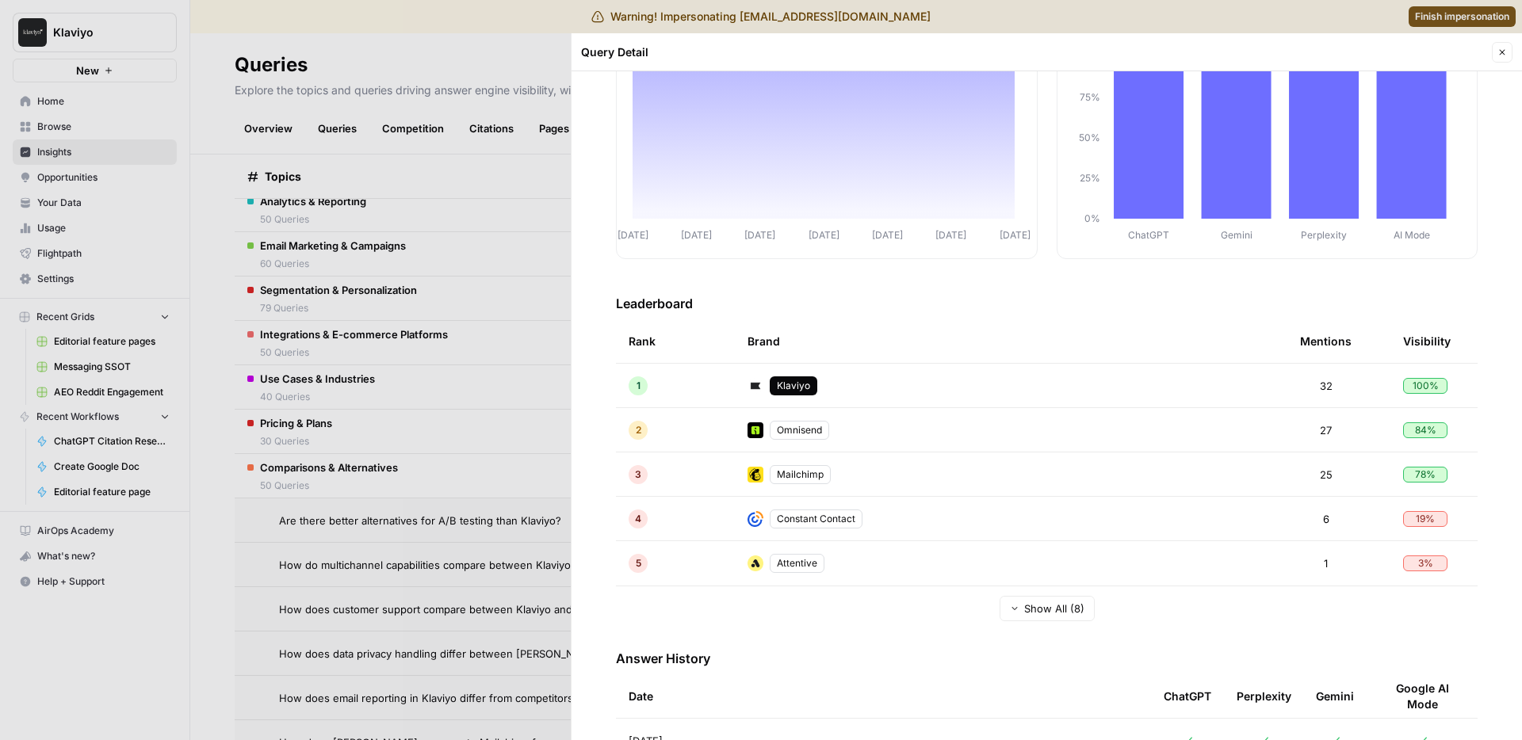
scroll to position [132, 0]
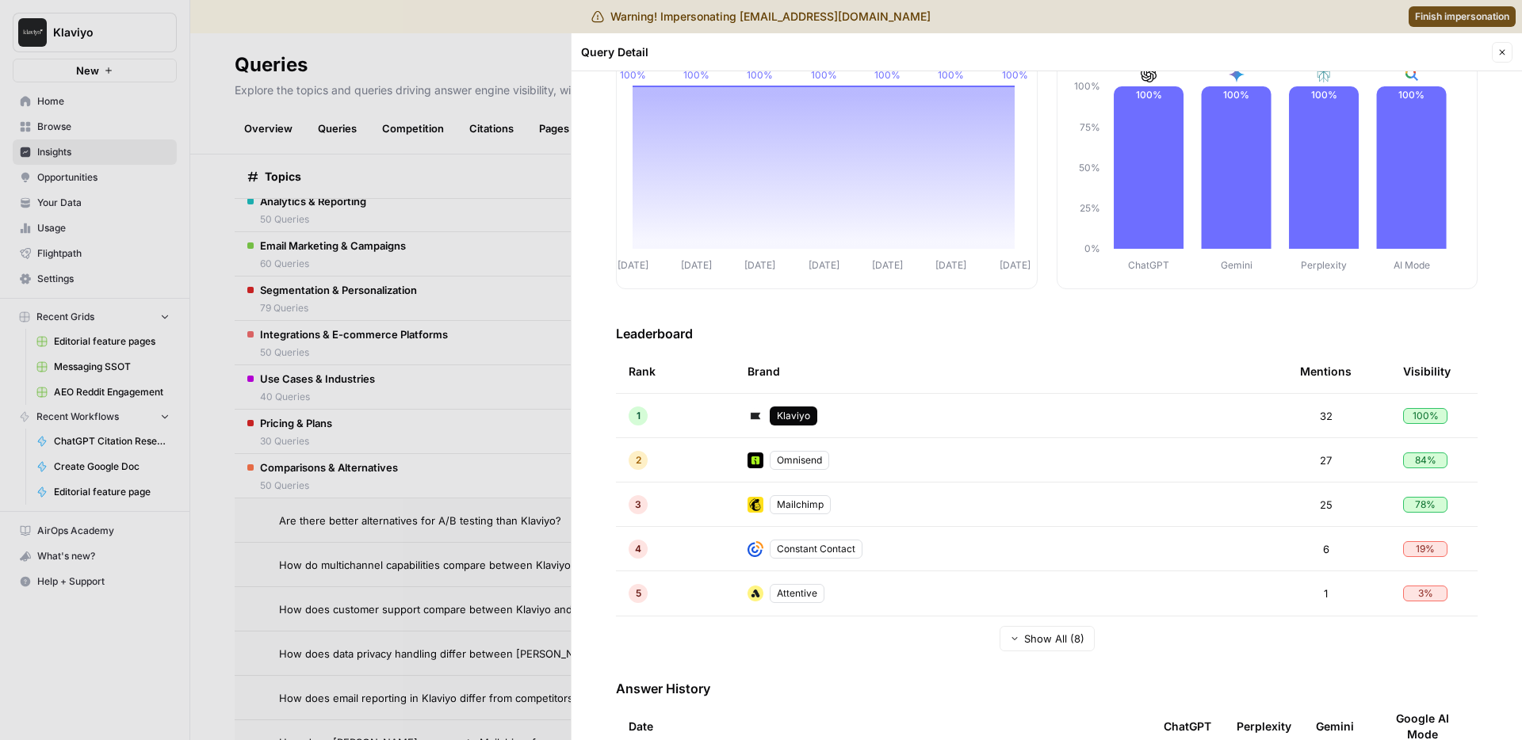
click at [568, 388] on div at bounding box center [761, 370] width 1522 height 740
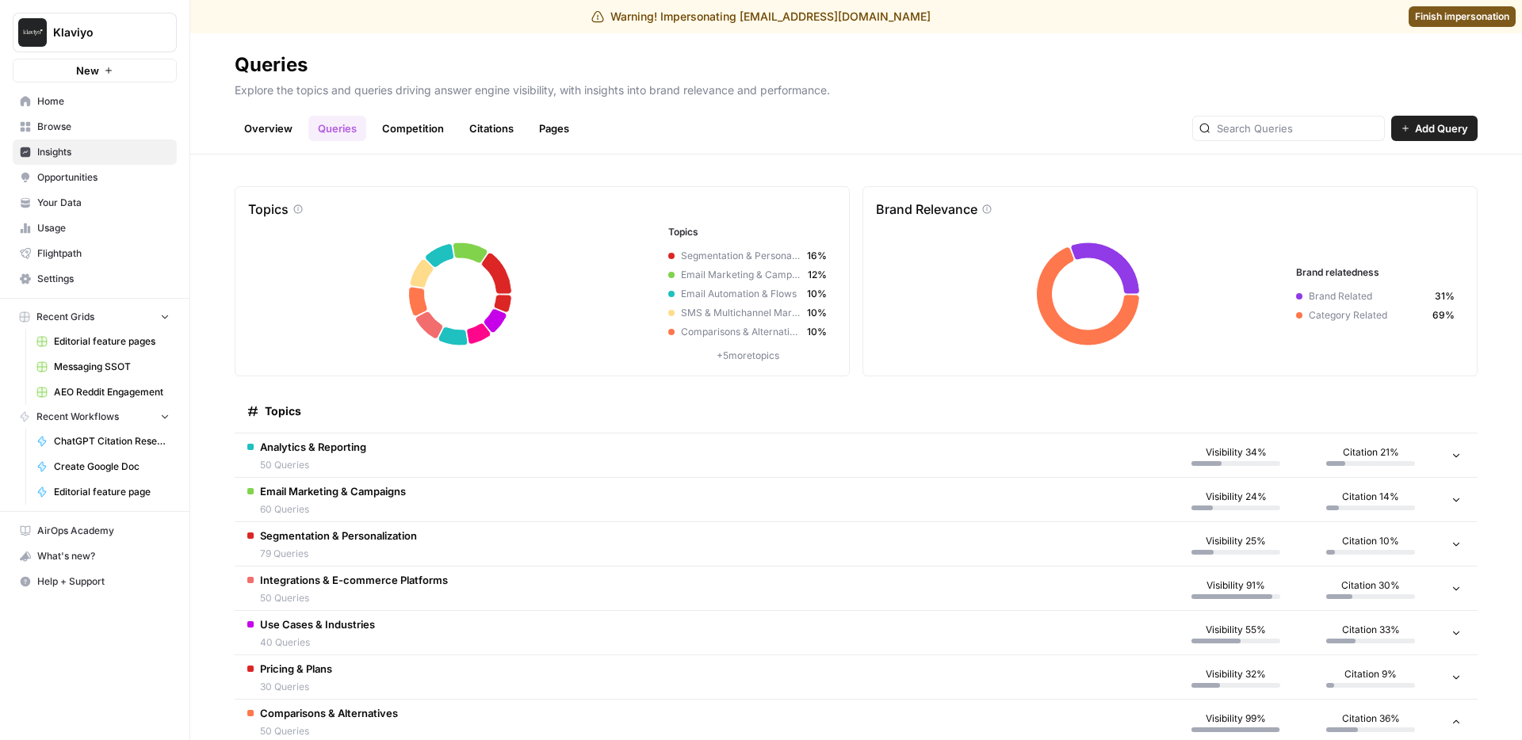
scroll to position [342, 0]
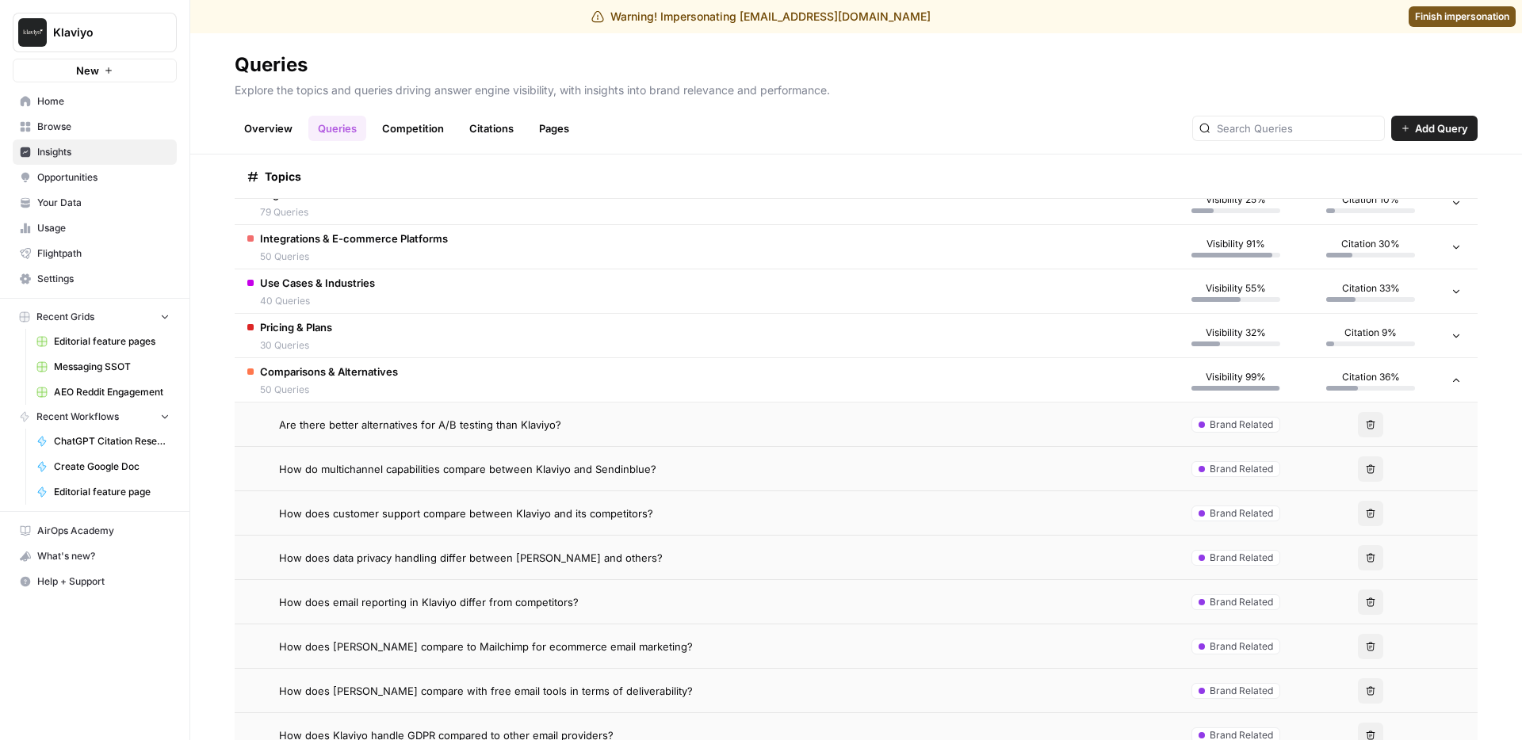
click at [505, 440] on td "Are there better alternatives for A/B testing than Klaviyo?" at bounding box center [702, 425] width 934 height 44
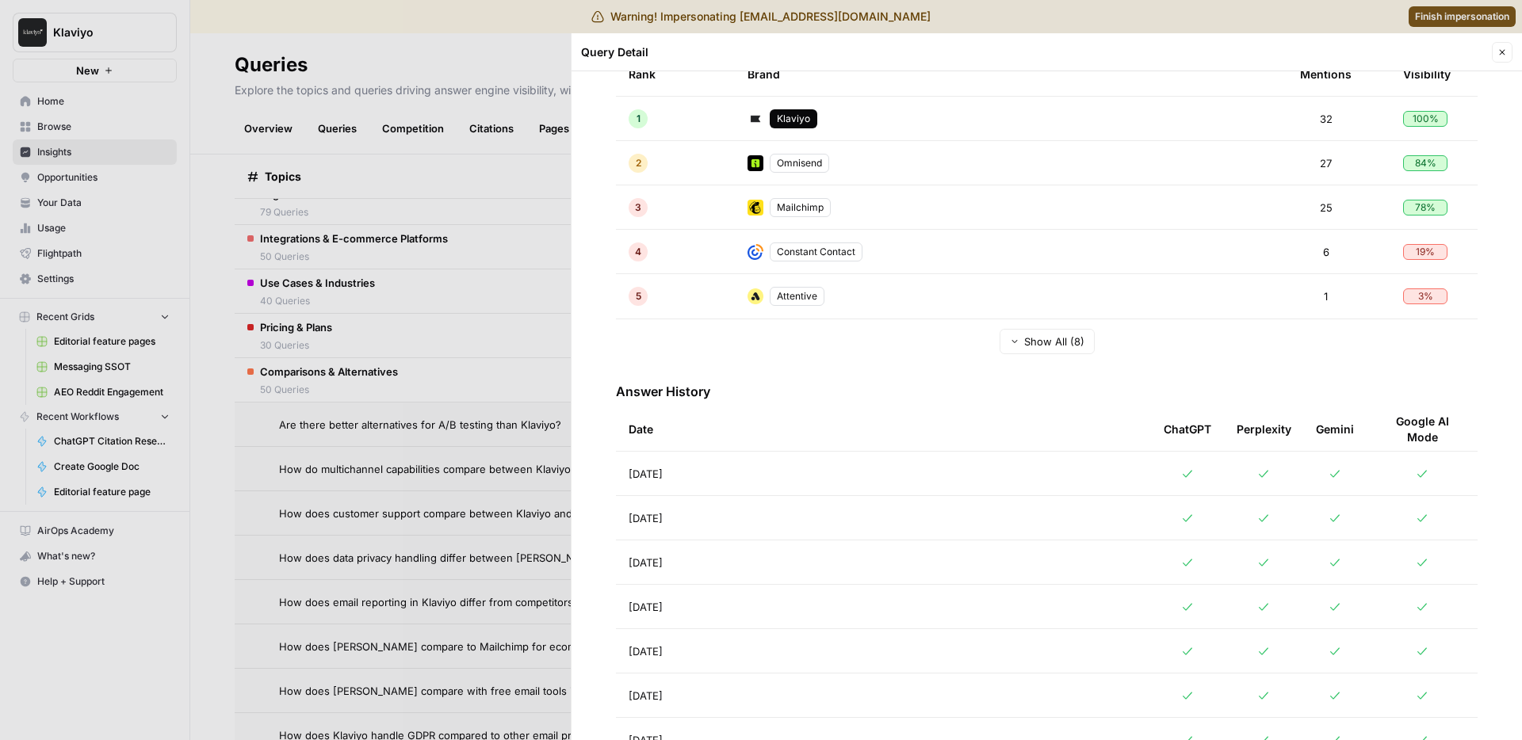
scroll to position [266, 0]
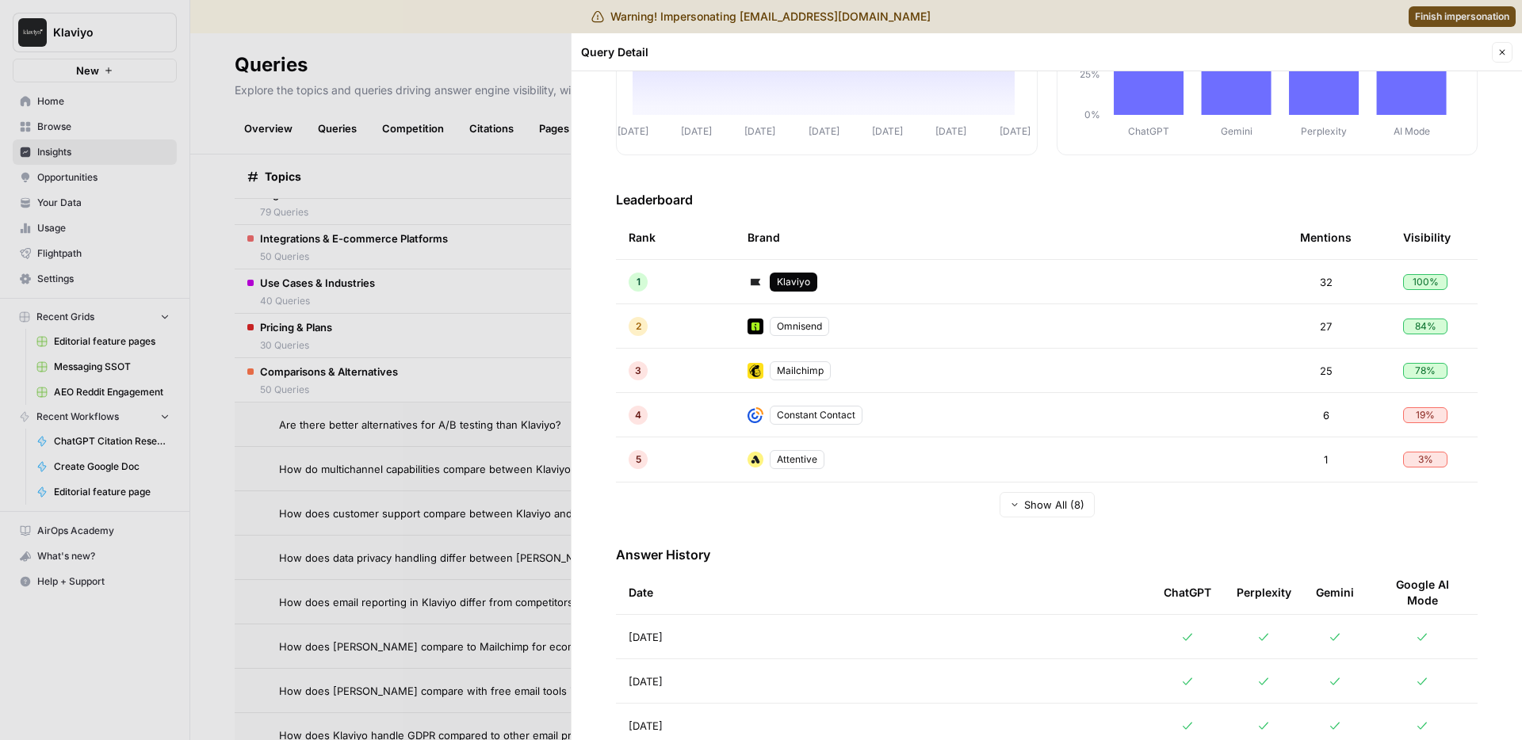
click at [728, 636] on td "Aug 21, 2025" at bounding box center [883, 637] width 535 height 44
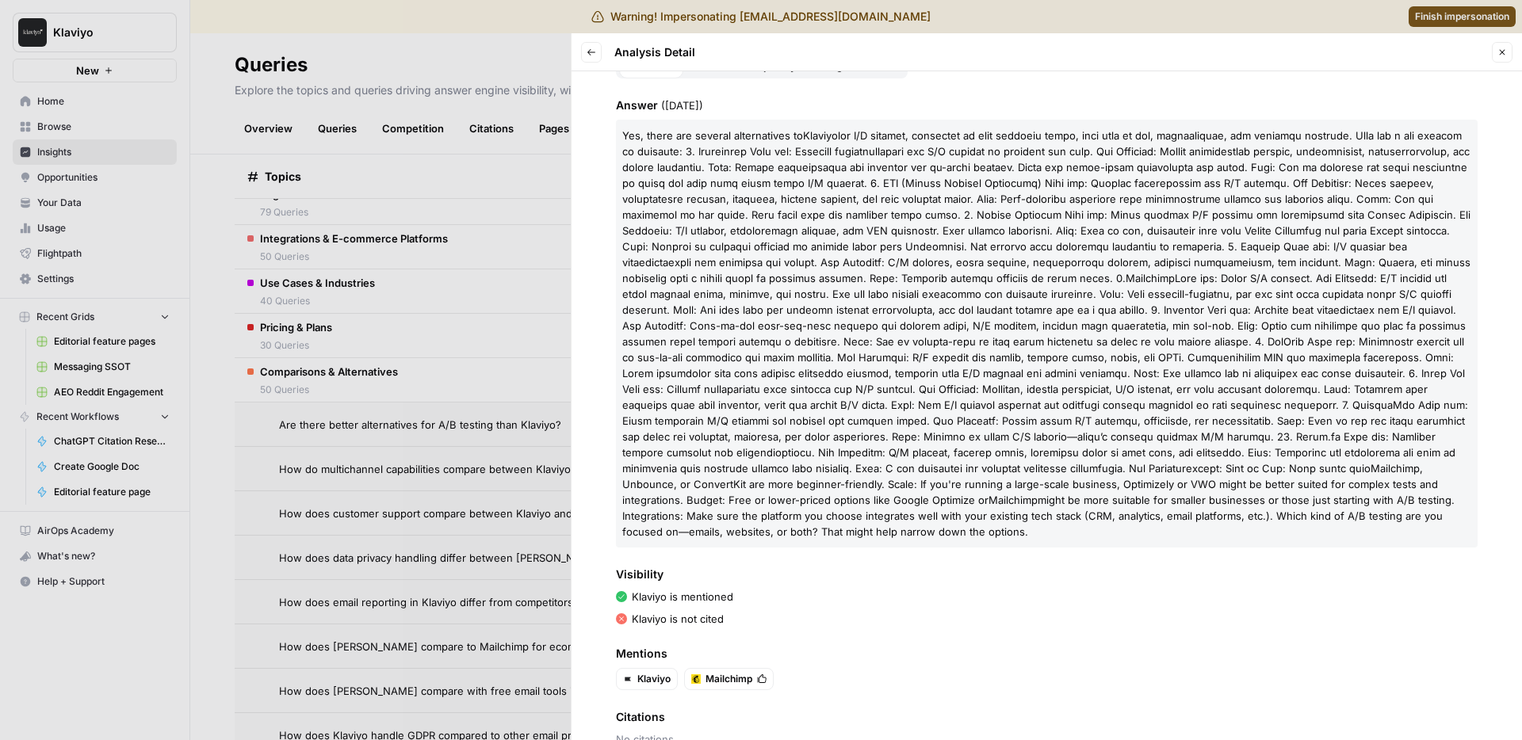
scroll to position [165, 0]
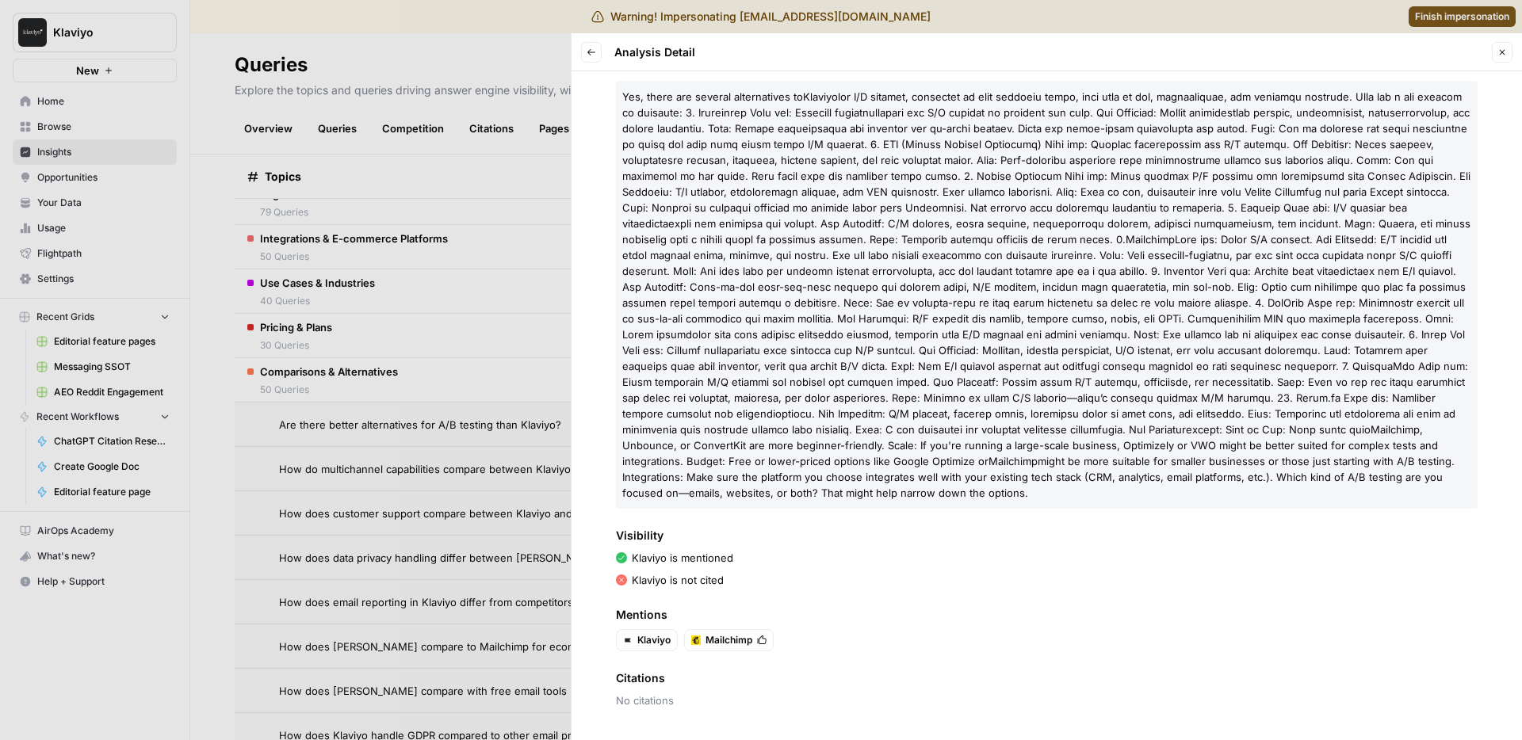
click at [930, 195] on span at bounding box center [1046, 167] width 848 height 155
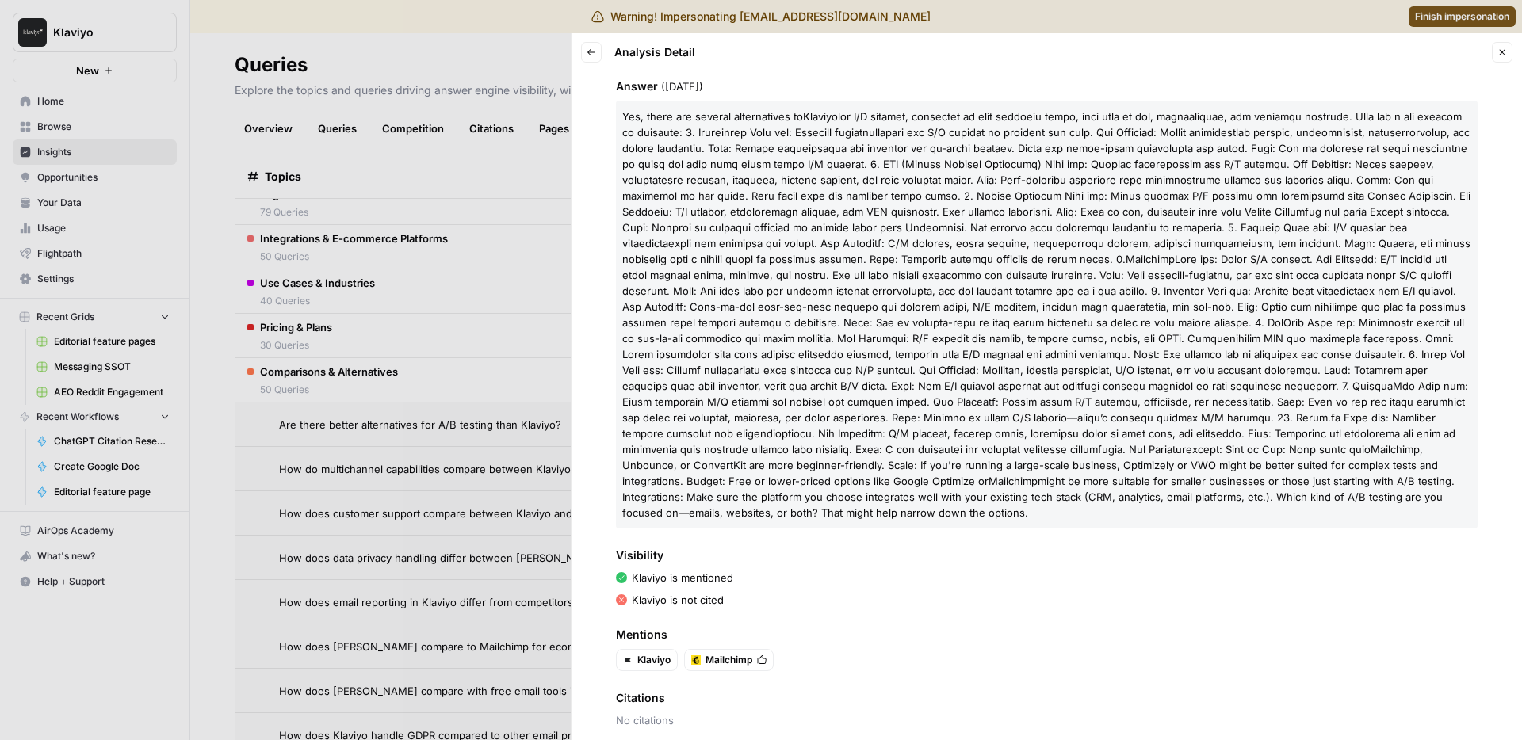
click at [756, 132] on span at bounding box center [1046, 187] width 848 height 155
click at [466, 284] on div at bounding box center [761, 370] width 1522 height 740
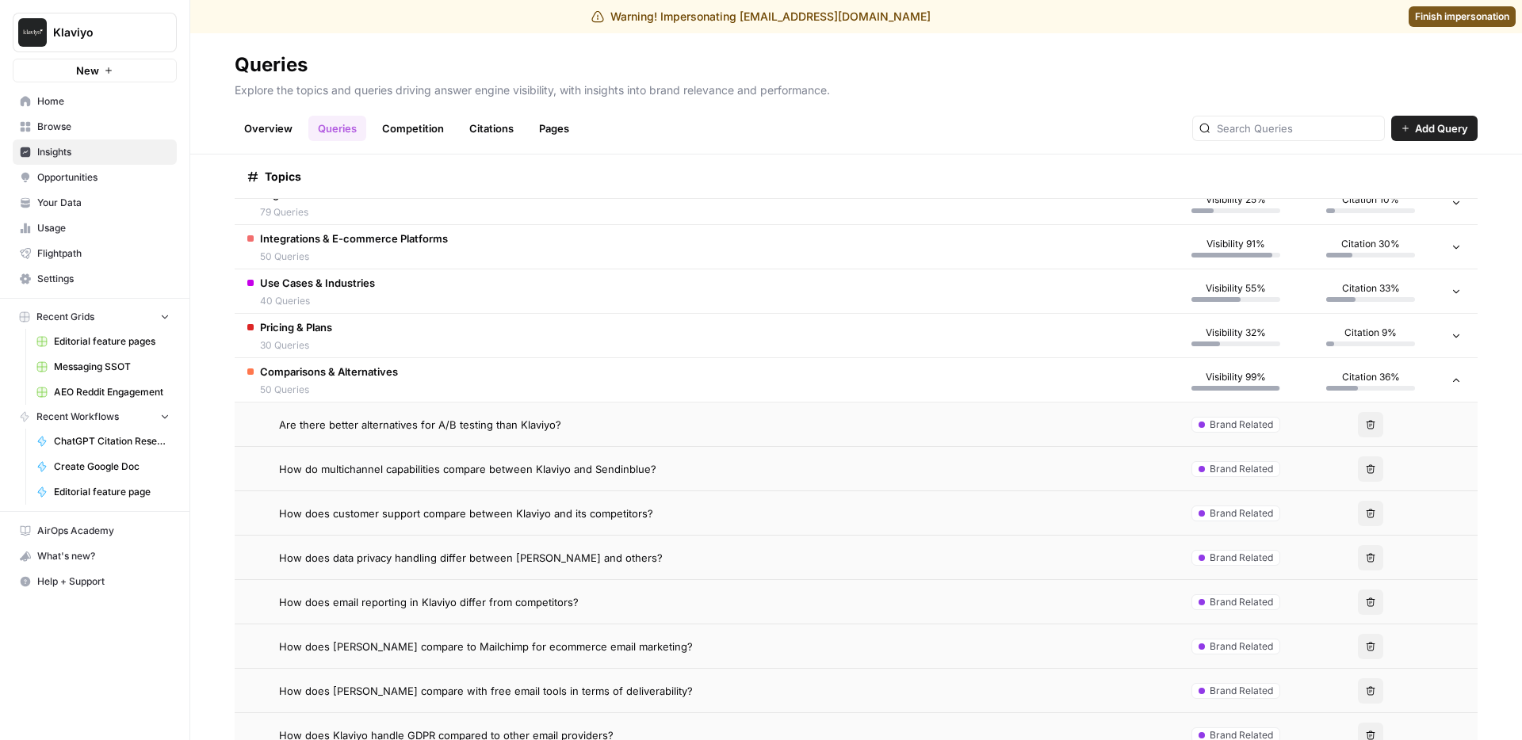
click at [661, 470] on div "How do multichannel capabilities compare between Klaviyo and Sendinblue?" at bounding box center [717, 469] width 877 height 16
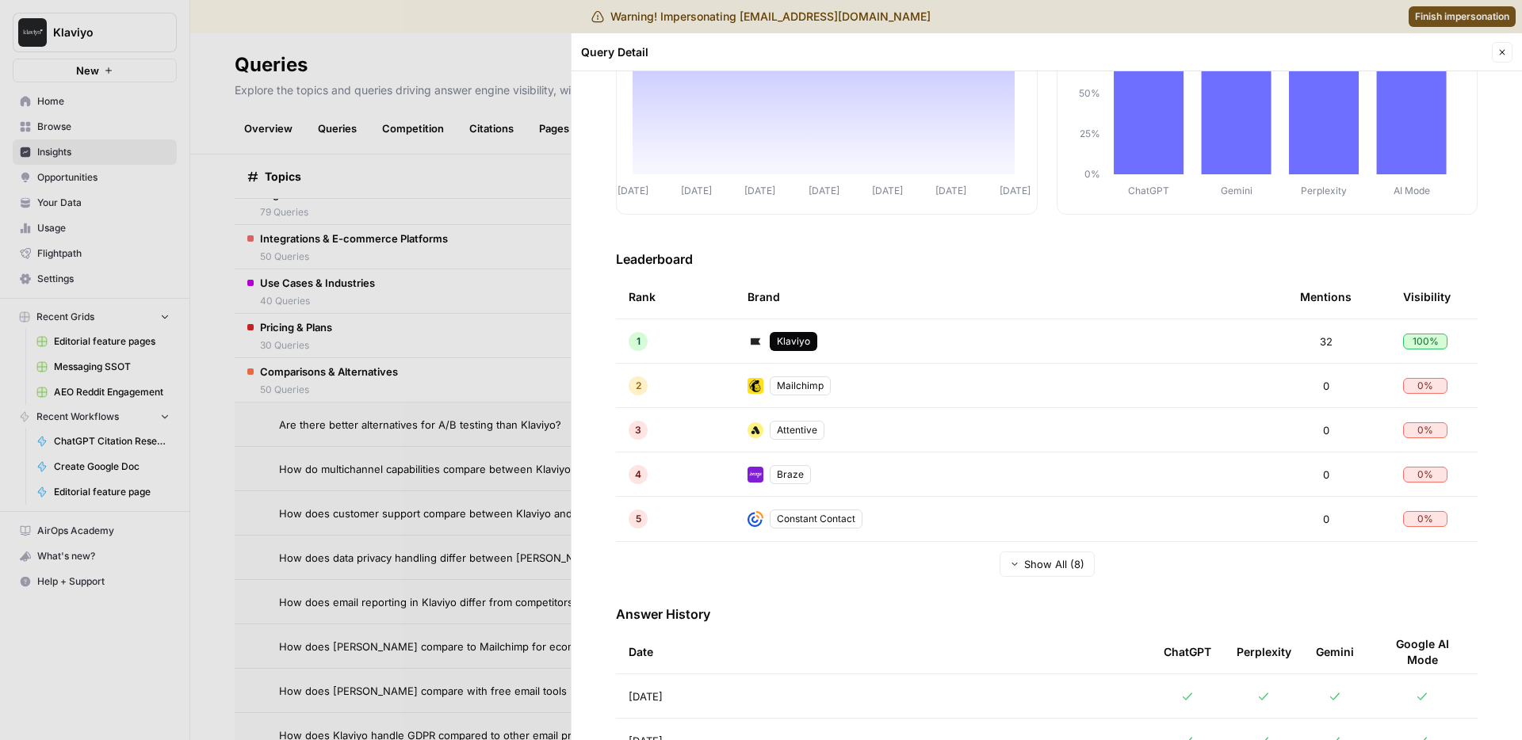
scroll to position [228, 0]
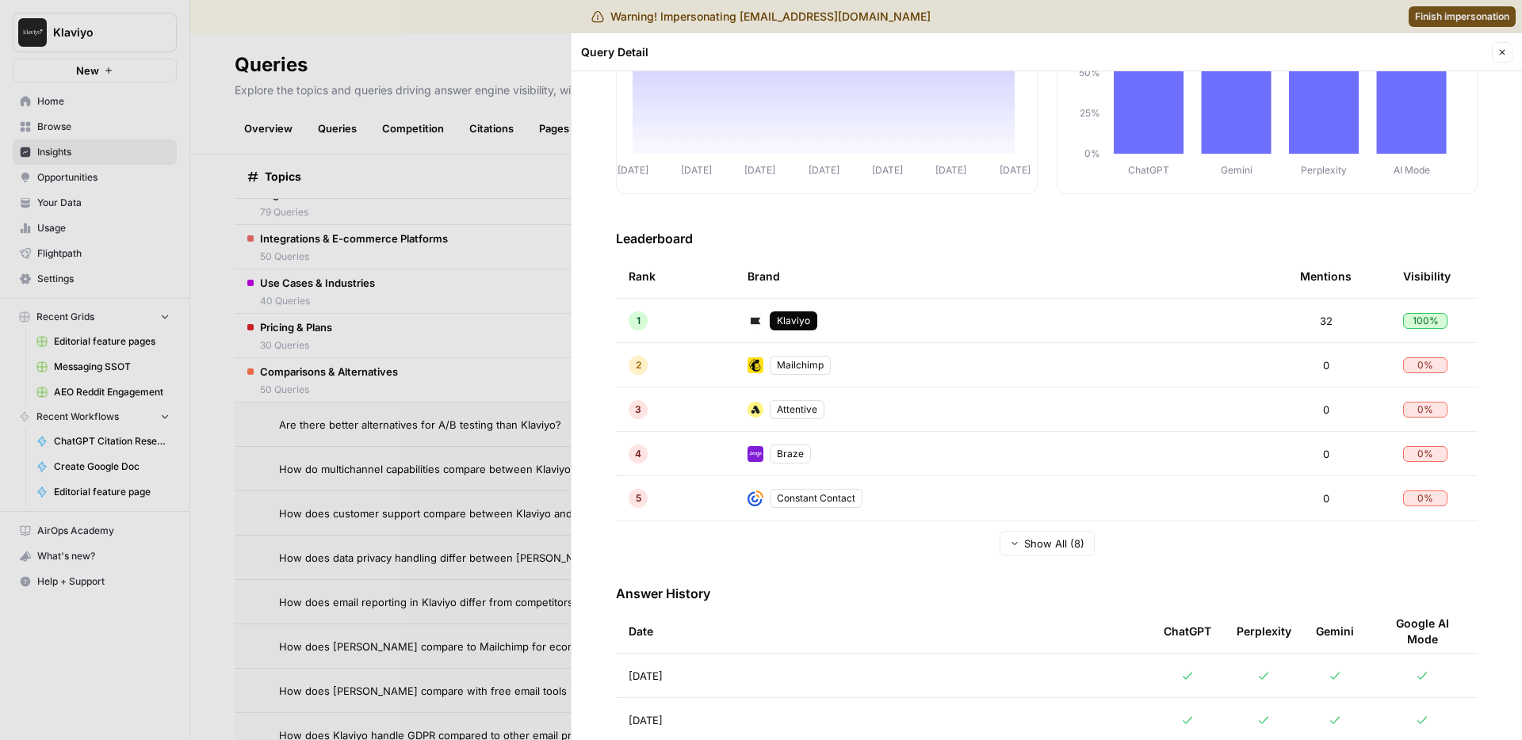
click at [1040, 534] on button "Show All (8)" at bounding box center [1047, 543] width 95 height 25
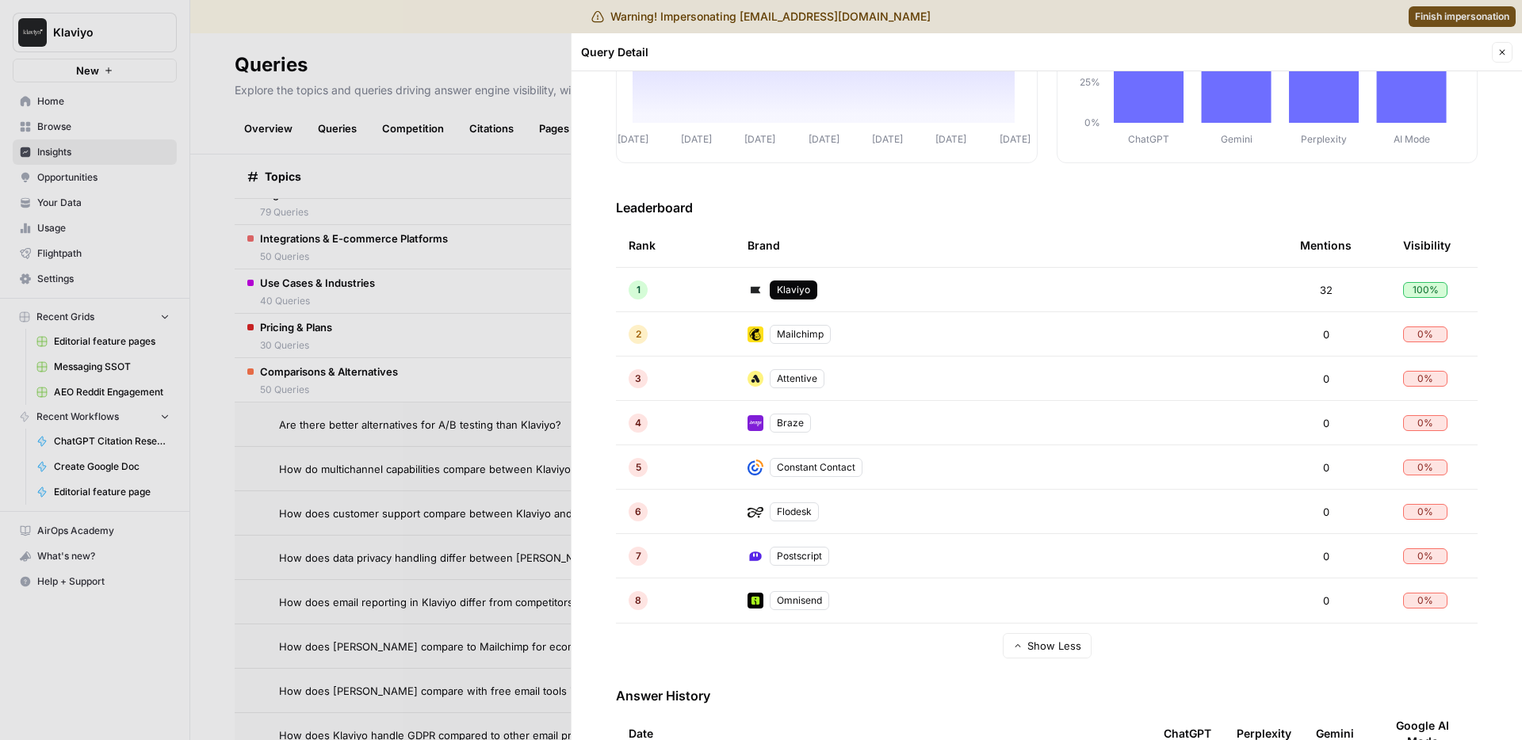
scroll to position [279, 0]
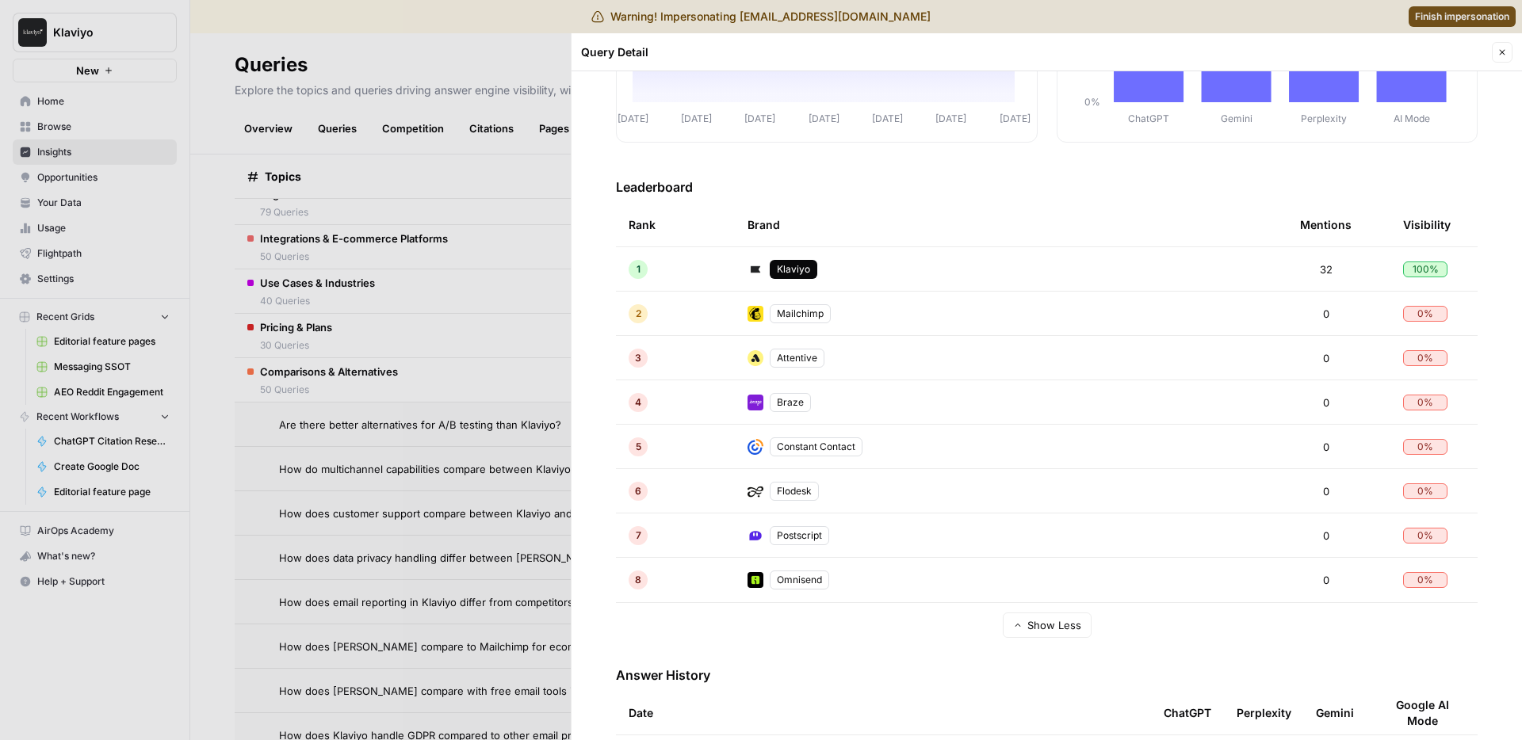
click at [482, 352] on div at bounding box center [761, 370] width 1522 height 740
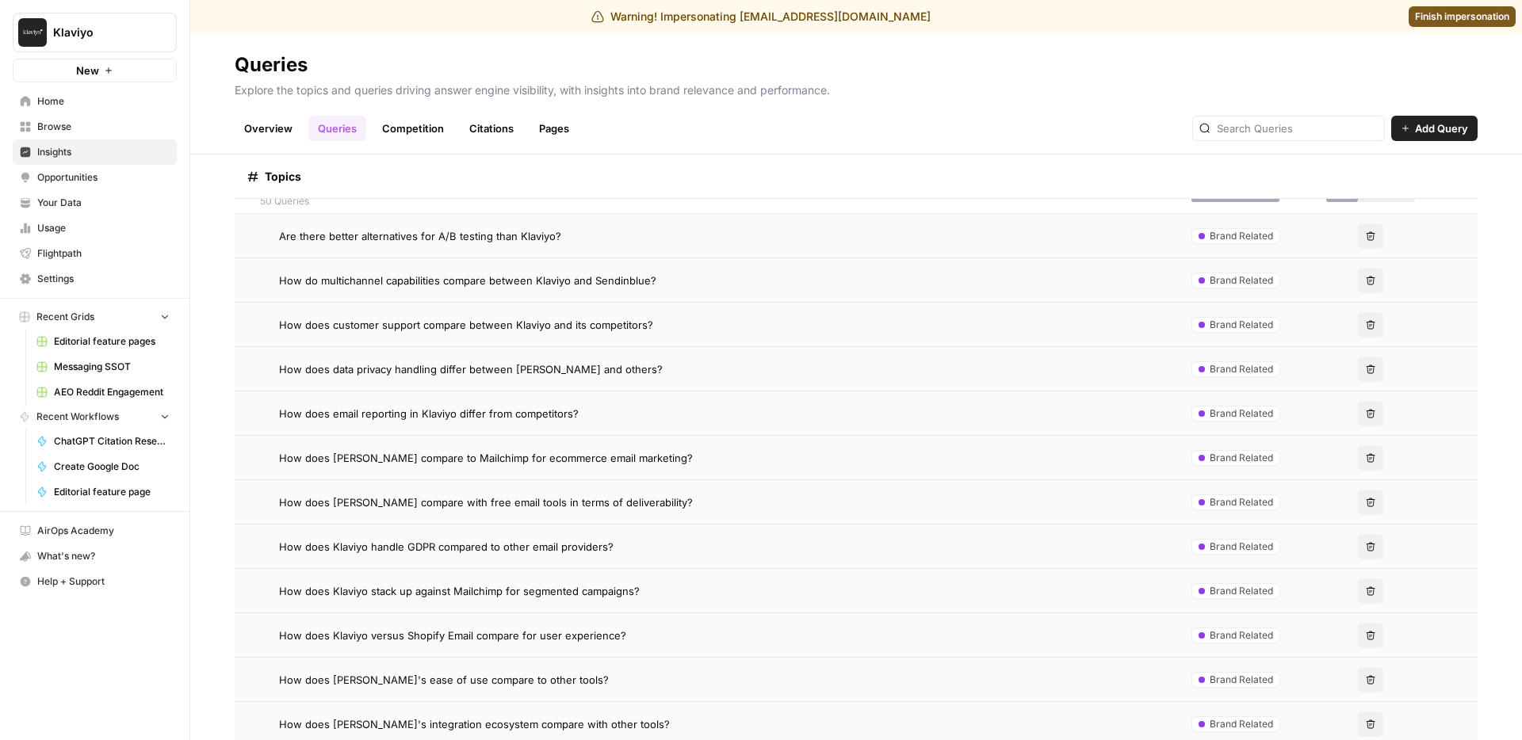
scroll to position [368, 0]
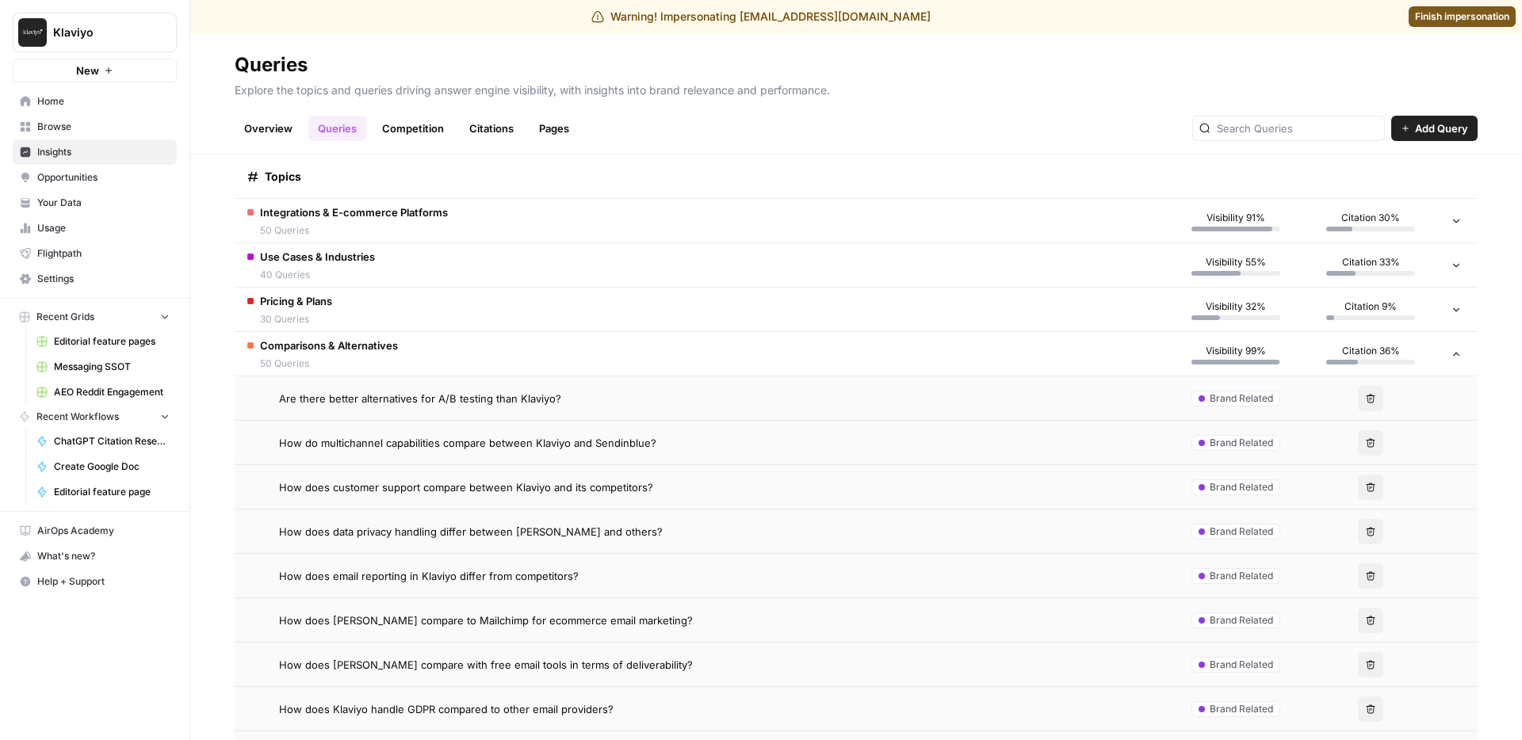
click at [647, 450] on span "How do multichannel capabilities compare between Klaviyo and Sendinblue?" at bounding box center [467, 443] width 377 height 16
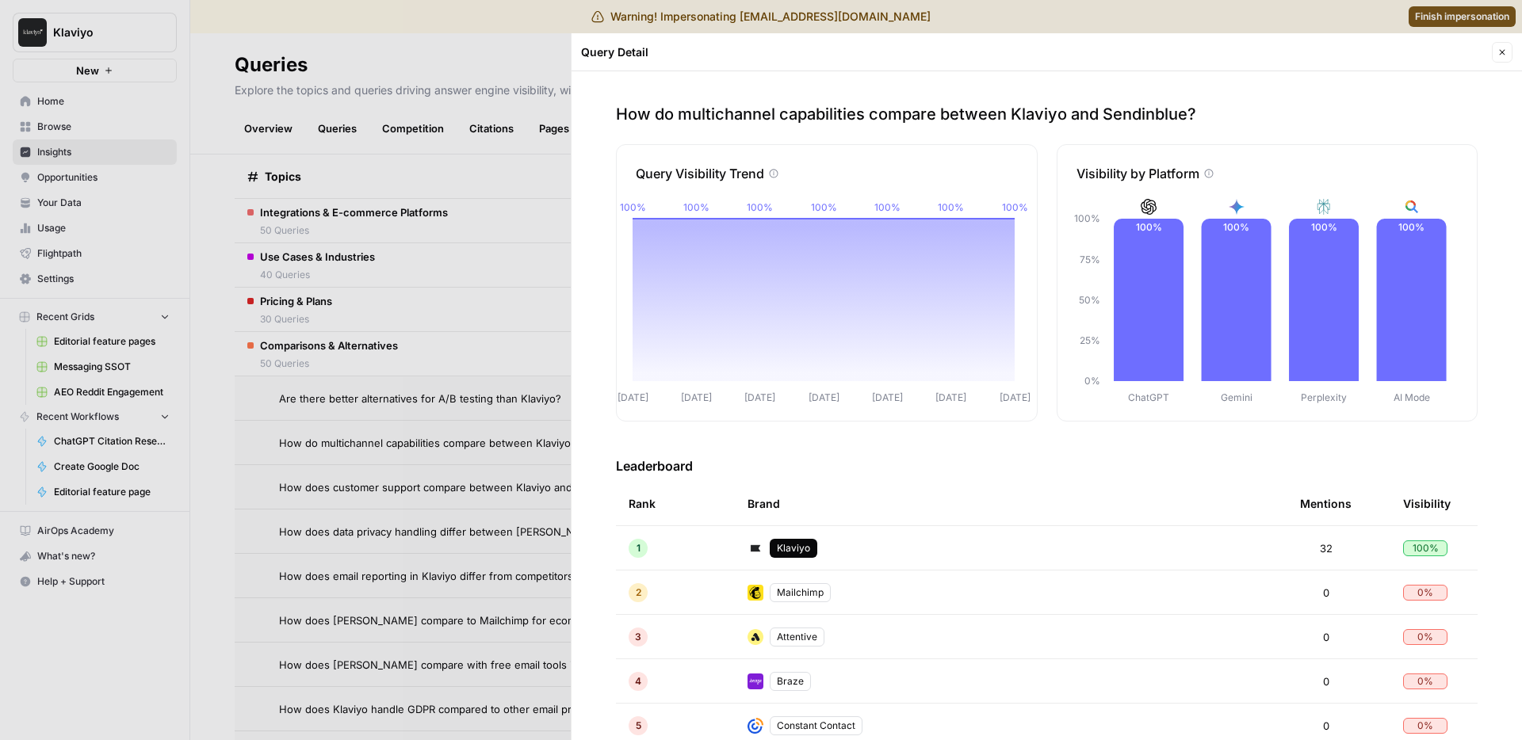
click at [1159, 113] on p "How do multichannel capabilities compare between Klaviyo and Sendinblue?" at bounding box center [1047, 114] width 862 height 22
copy p "Sendinblue"
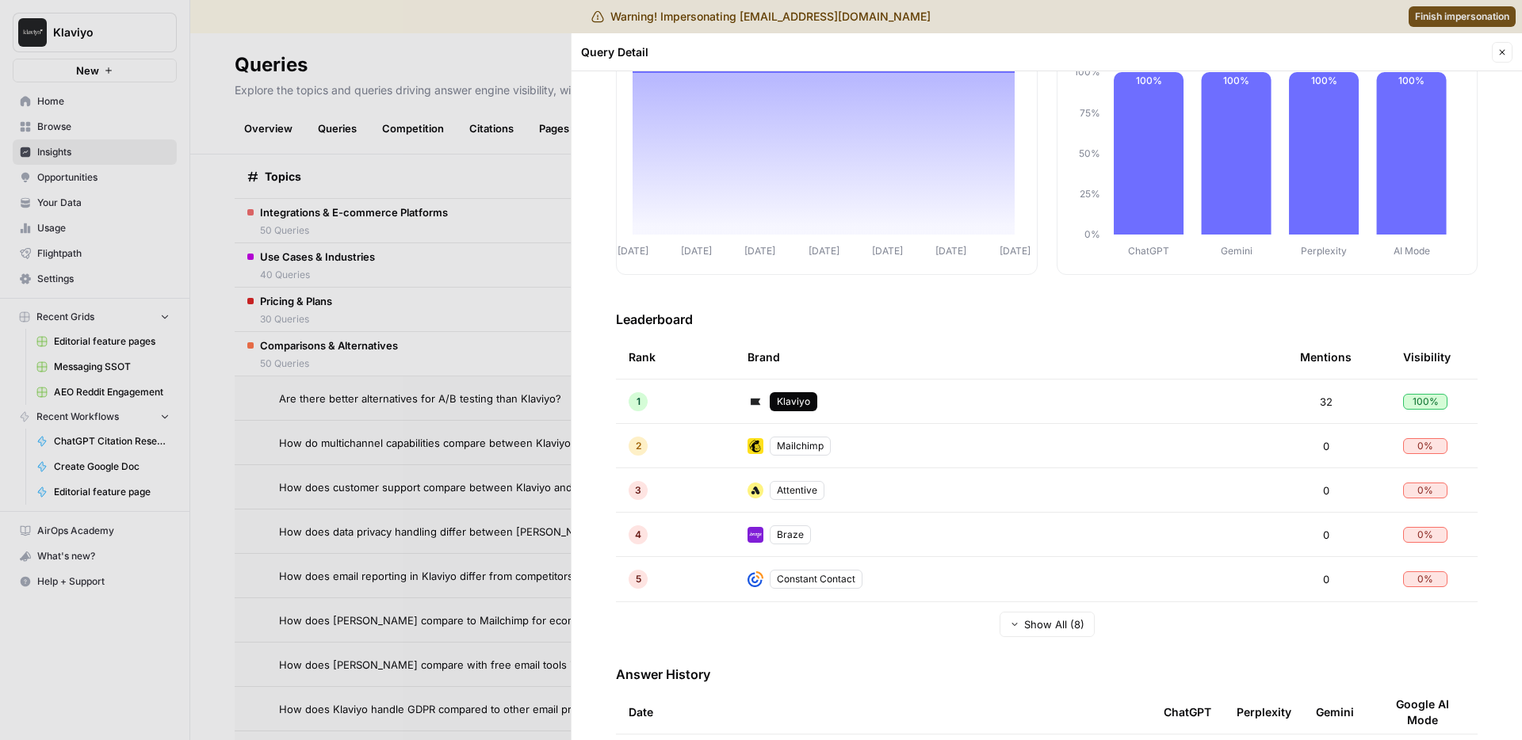
scroll to position [290, 0]
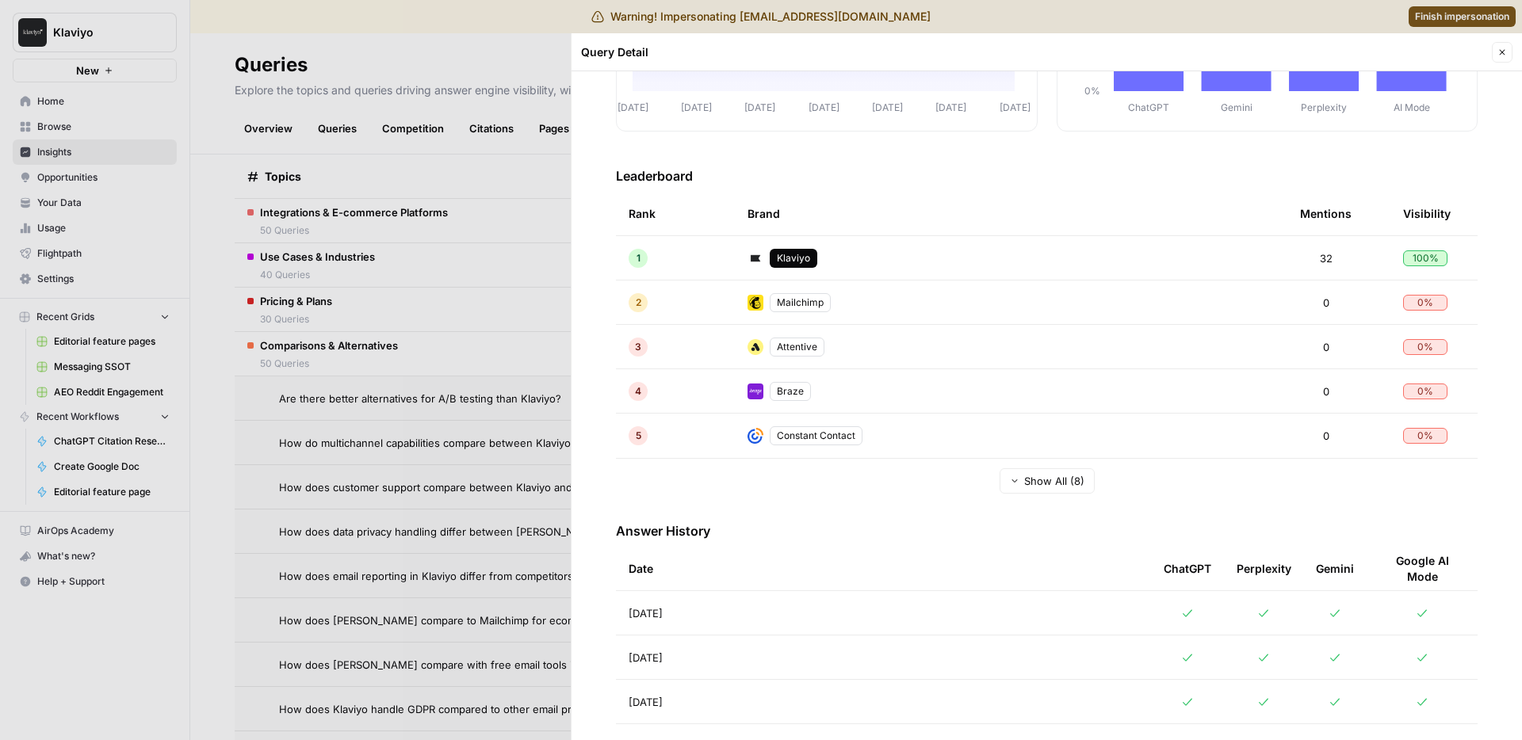
click at [1019, 489] on button "Show All (8)" at bounding box center [1047, 481] width 95 height 25
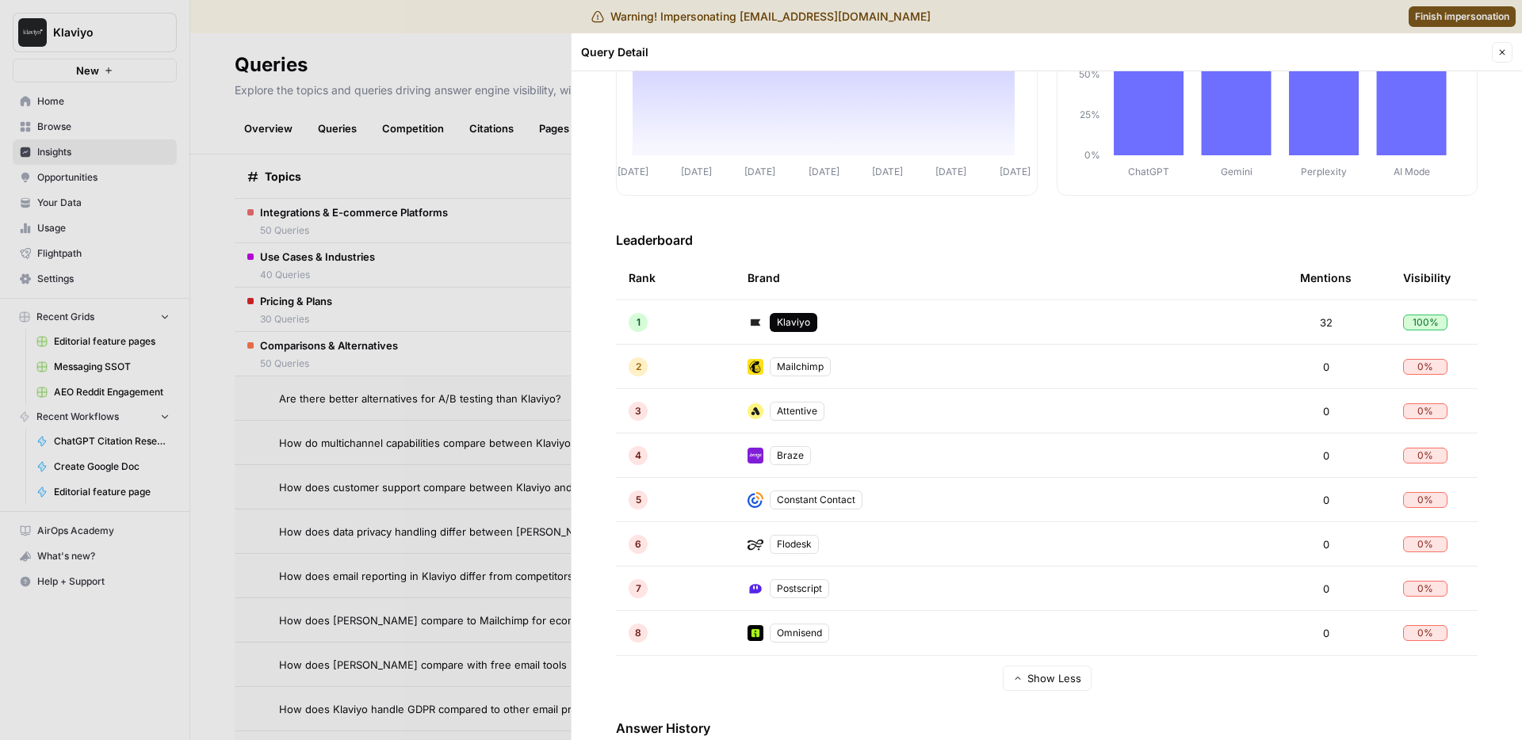
scroll to position [0, 0]
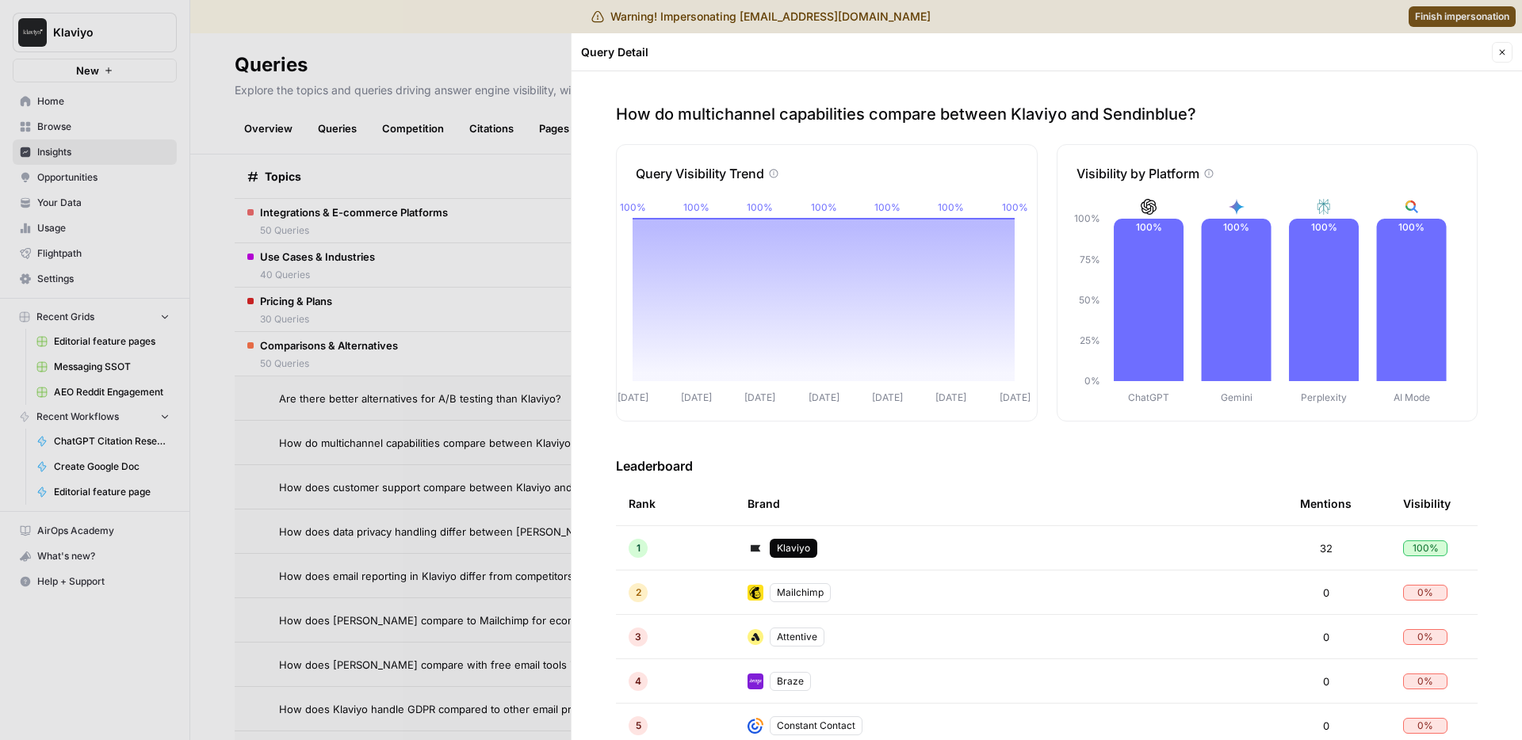
click at [839, 101] on div "How do multichannel capabilities compare between Klaviyo and Sendinblue? Query …" at bounding box center [1047, 405] width 950 height 669
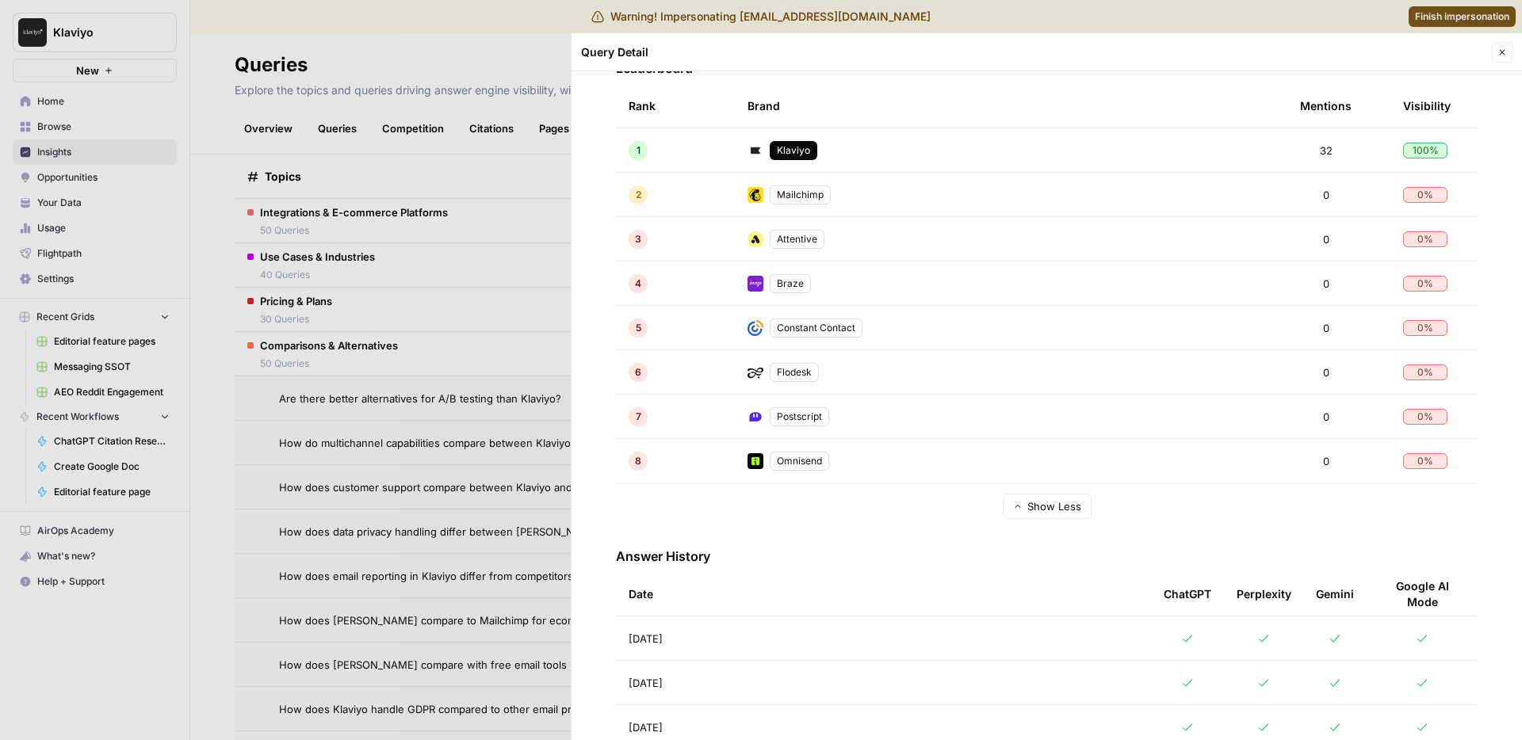
scroll to position [560, 0]
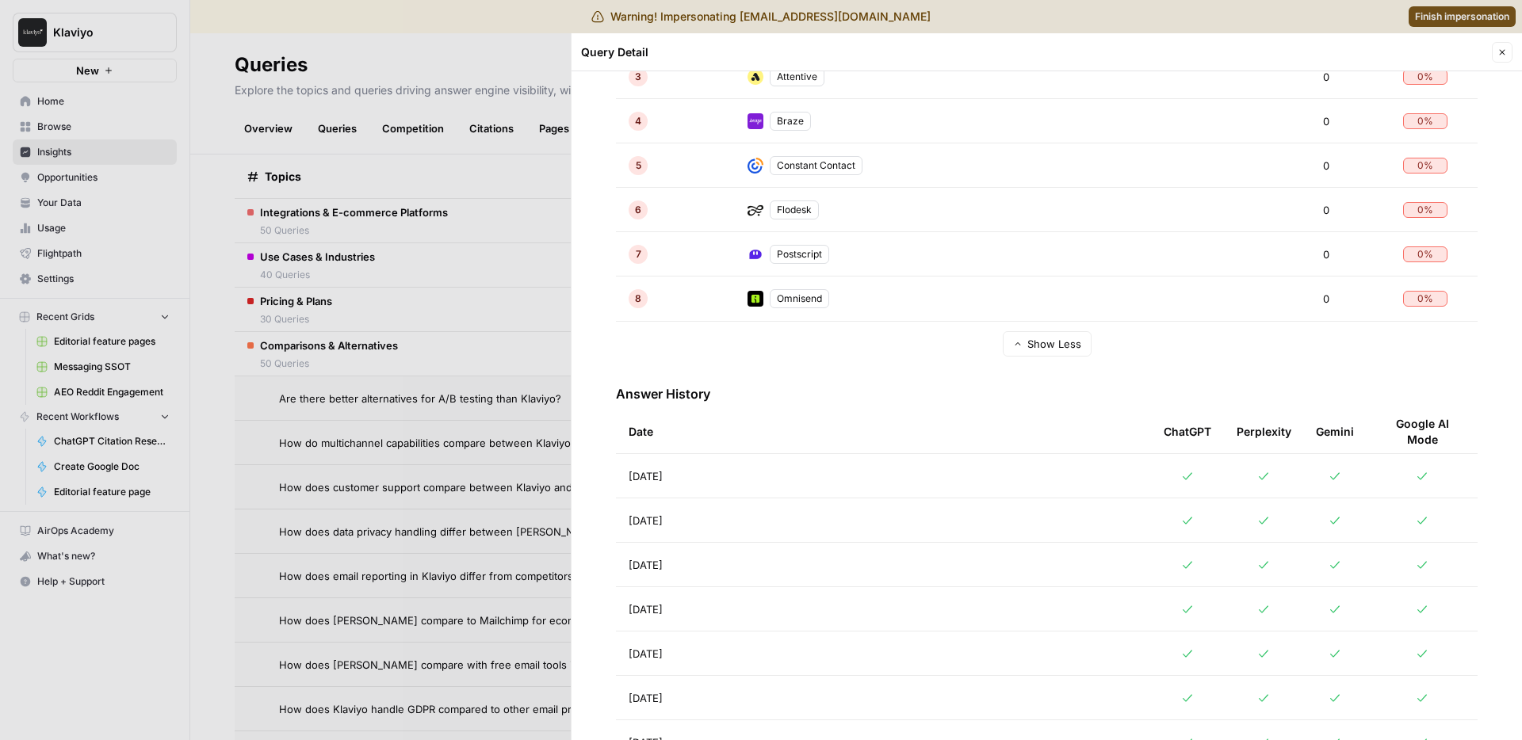
click at [794, 443] on div "Date" at bounding box center [884, 432] width 510 height 44
click at [794, 464] on td "Aug 21, 2025" at bounding box center [883, 476] width 535 height 44
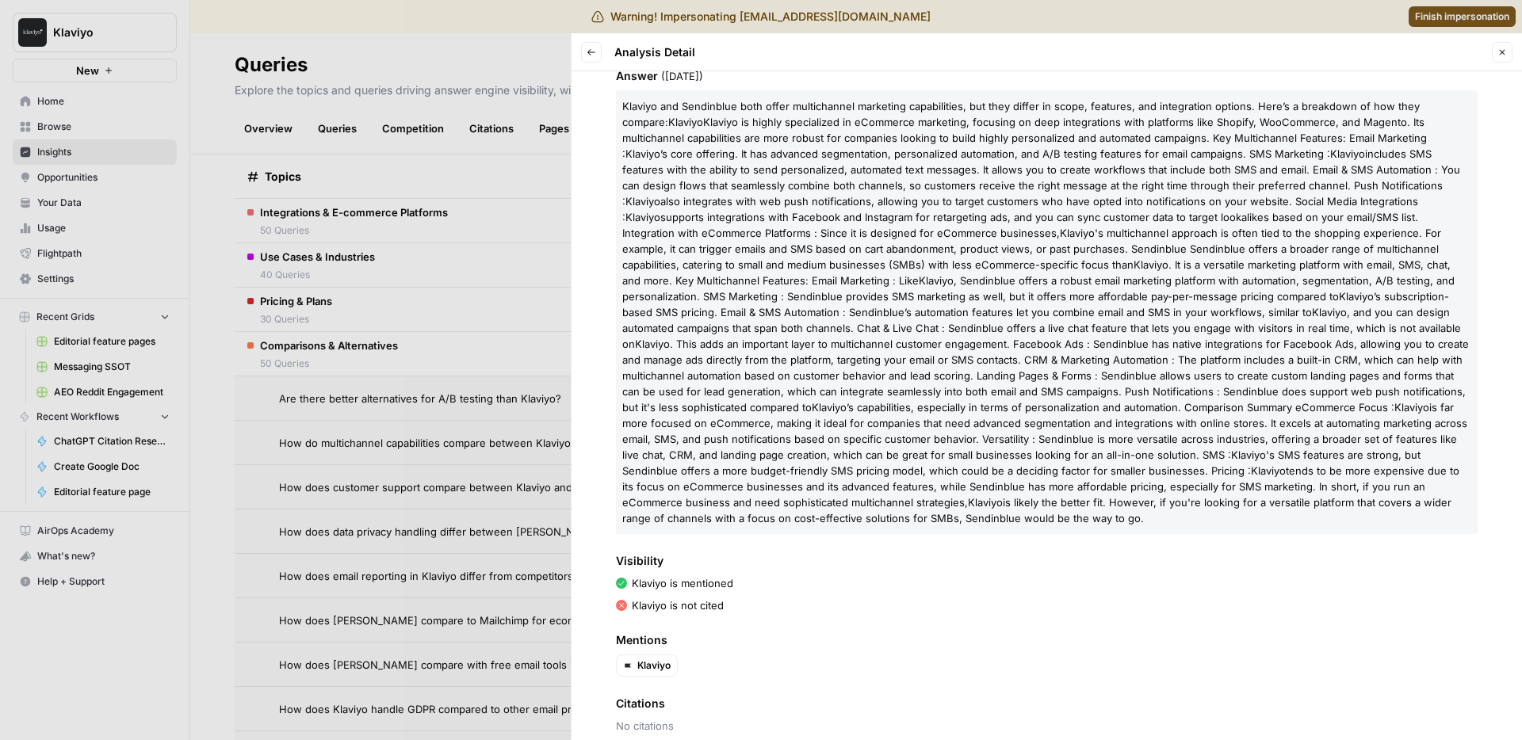
scroll to position [181, 0]
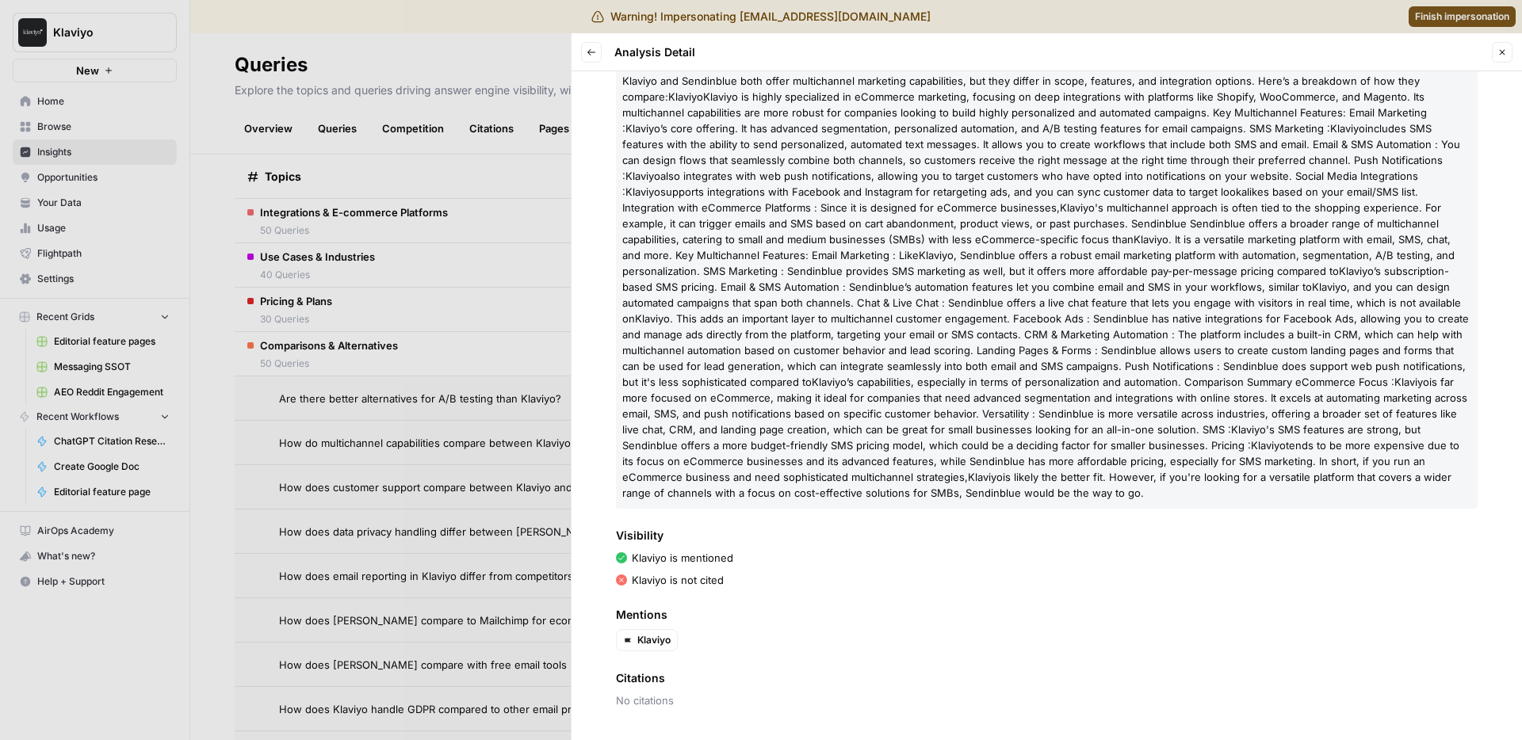
click at [582, 55] on button "Back" at bounding box center [591, 52] width 21 height 21
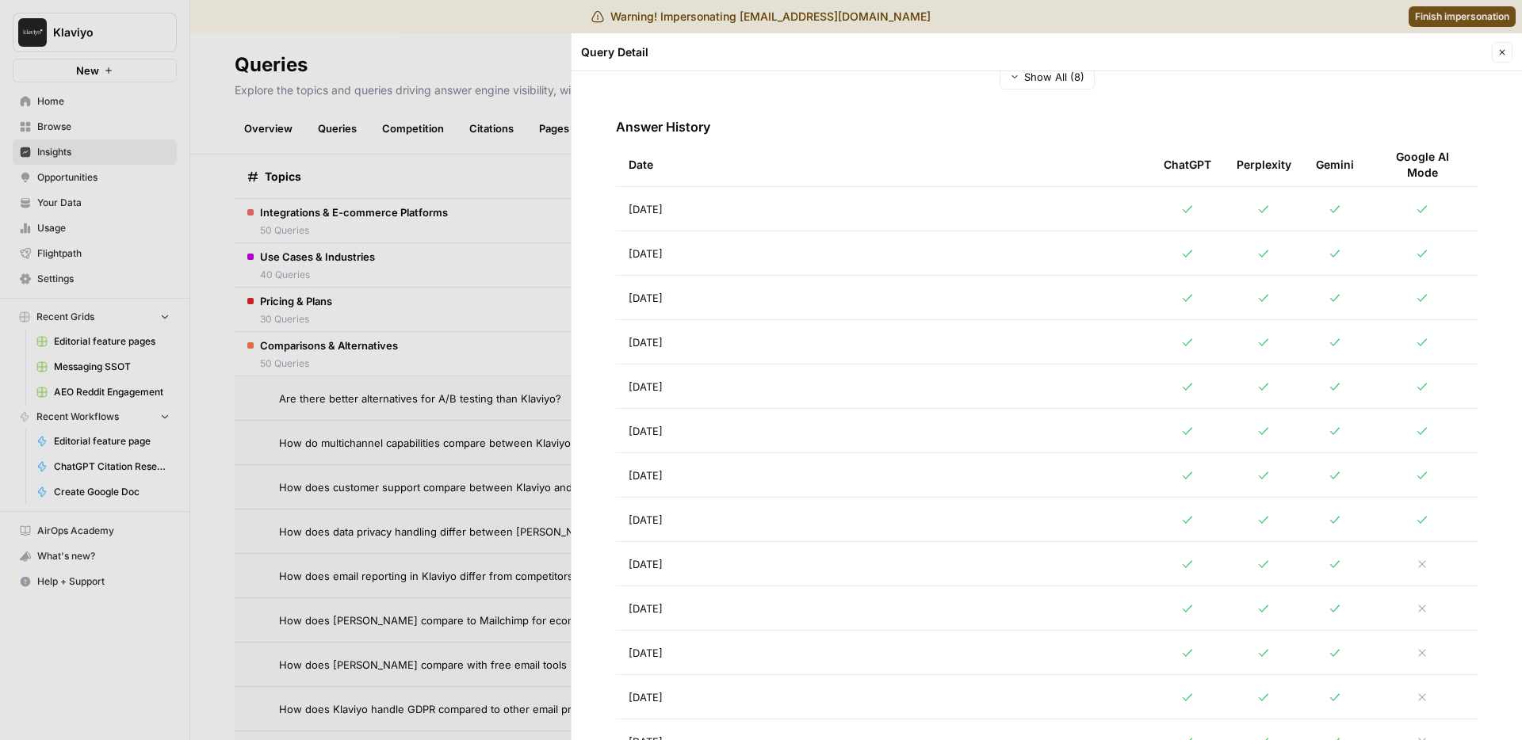
scroll to position [927, 0]
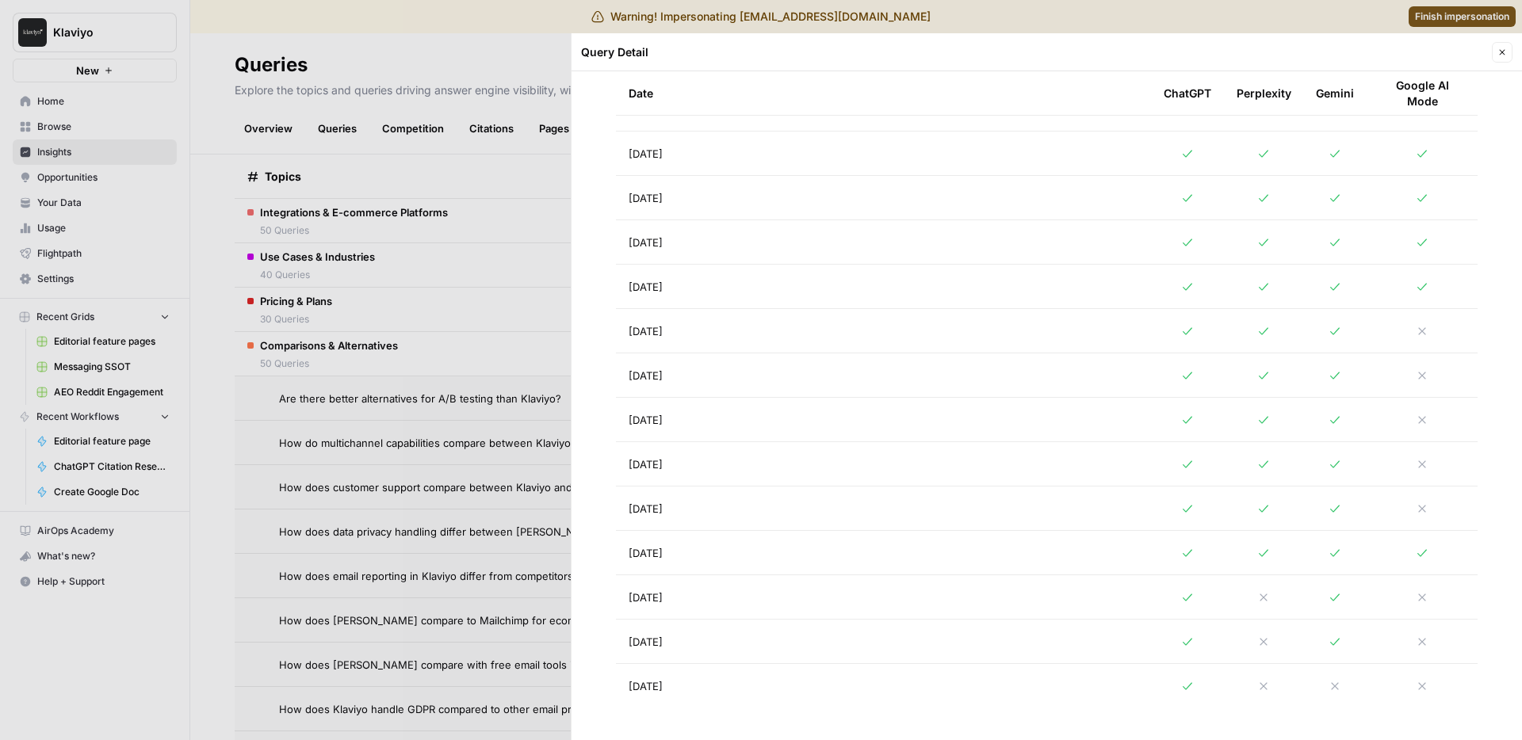
click at [769, 488] on td "Aug 9, 2025" at bounding box center [883, 509] width 535 height 44
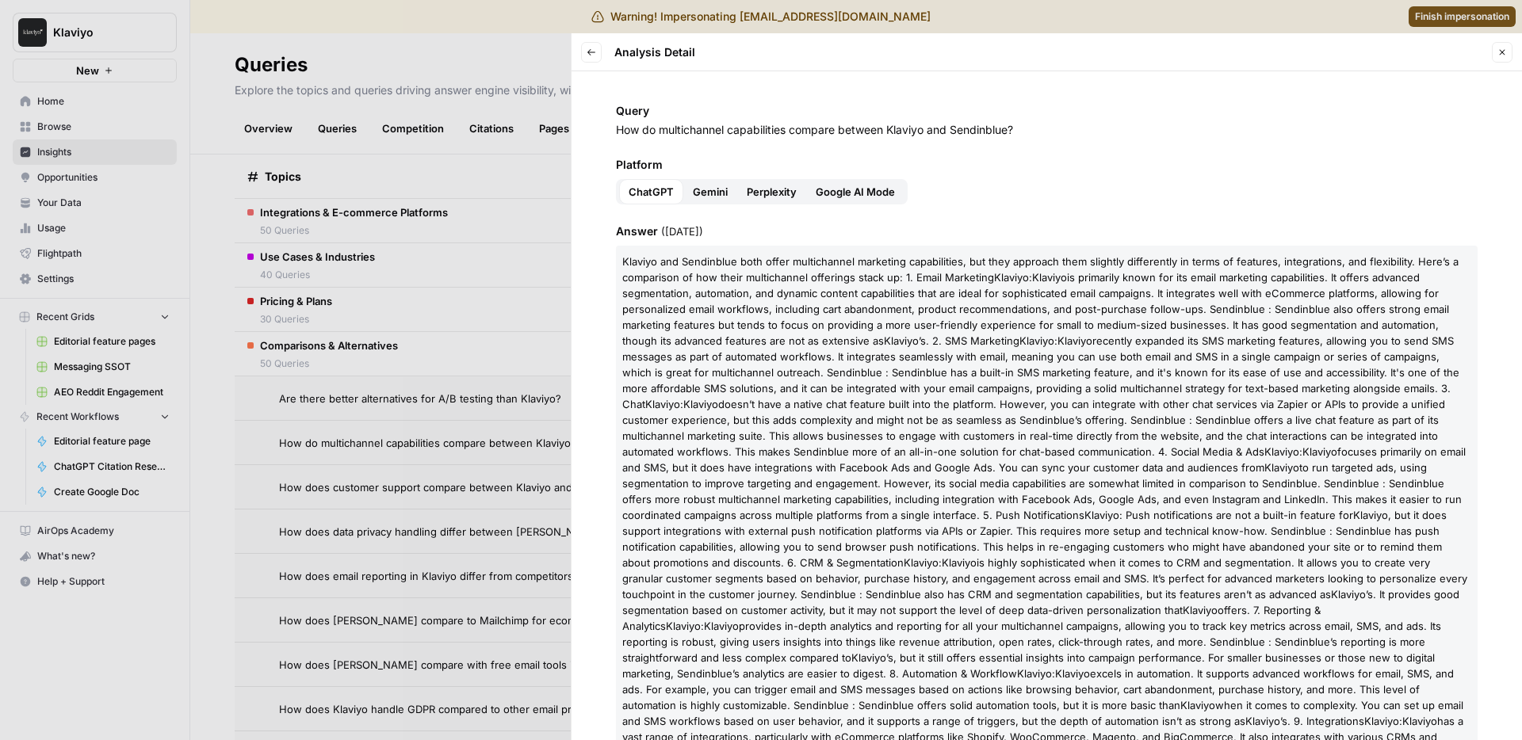
click at [588, 46] on button "Back" at bounding box center [591, 52] width 21 height 21
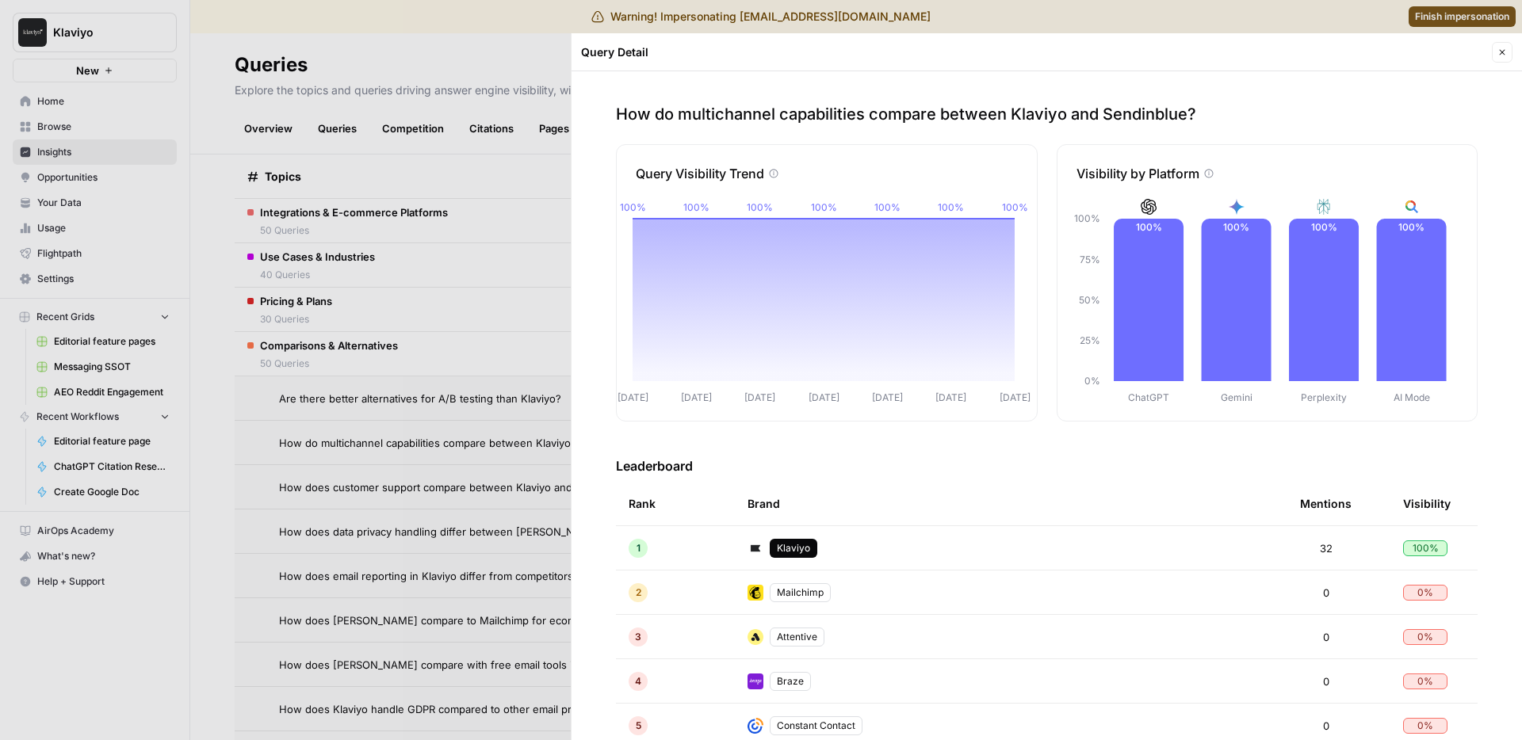
click at [519, 196] on div at bounding box center [761, 370] width 1522 height 740
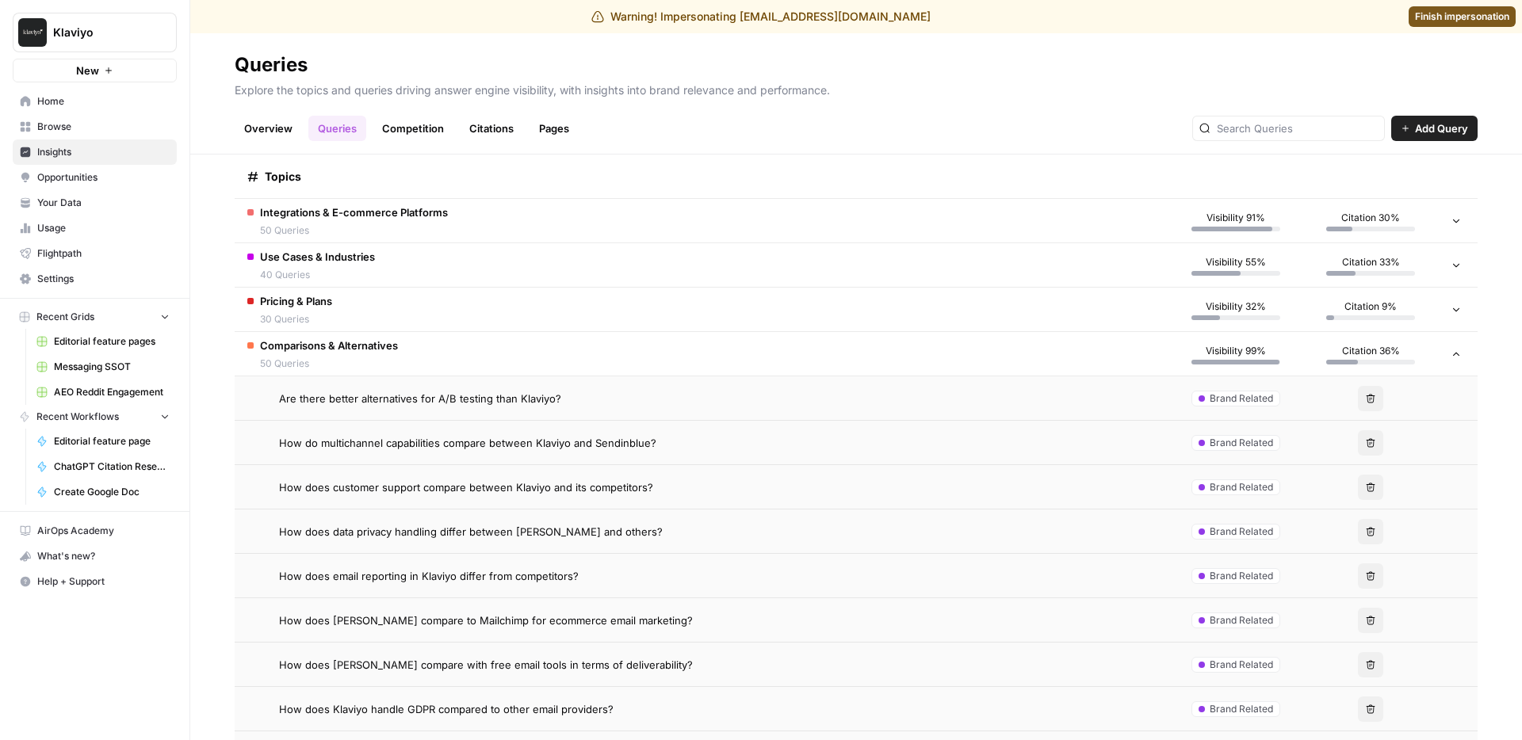
click at [457, 457] on td "How do multichannel capabilities compare between Klaviyo and Sendinblue?" at bounding box center [702, 443] width 934 height 44
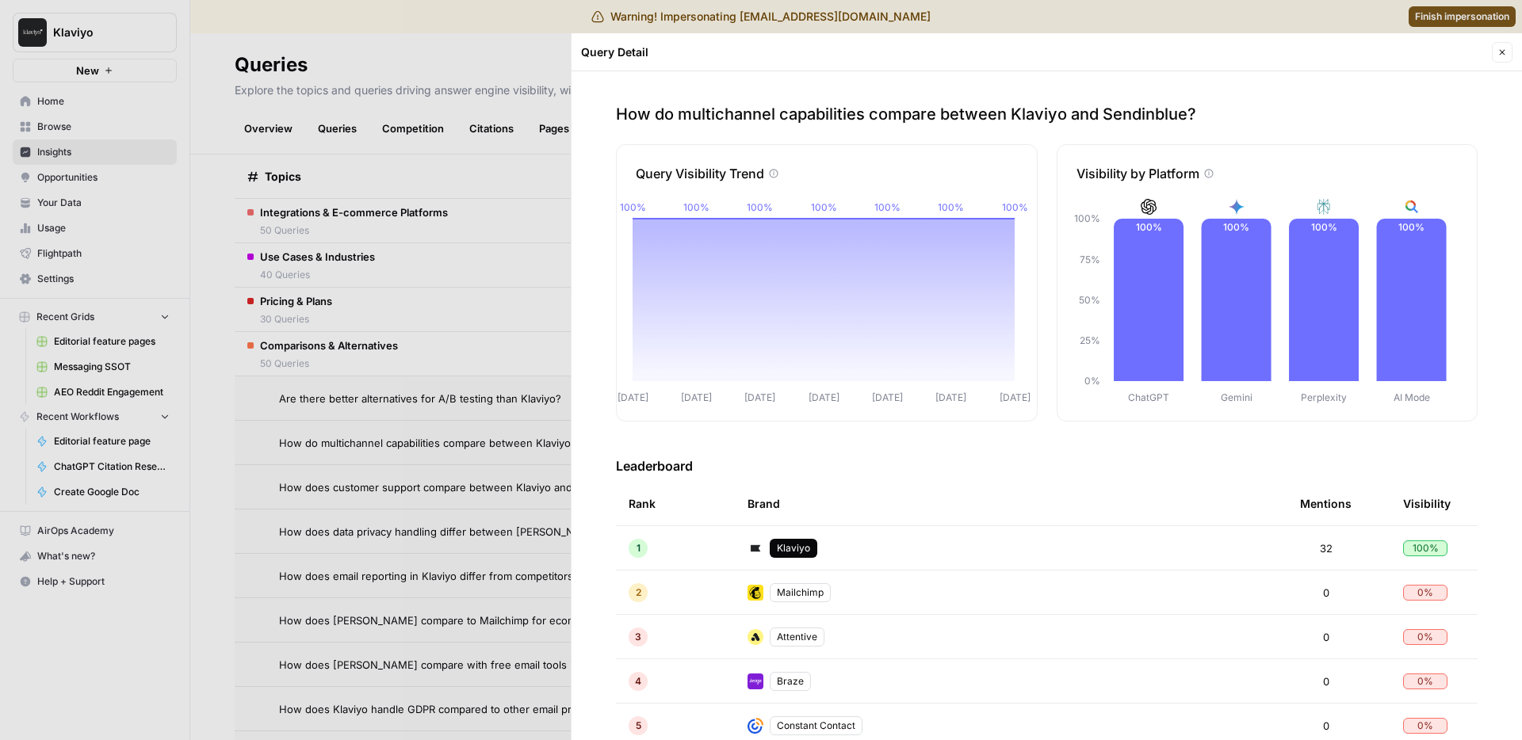
click at [1112, 121] on p "How do multichannel capabilities compare between Klaviyo and Sendinblue?" at bounding box center [1047, 114] width 862 height 22
copy p "Sendinblue"
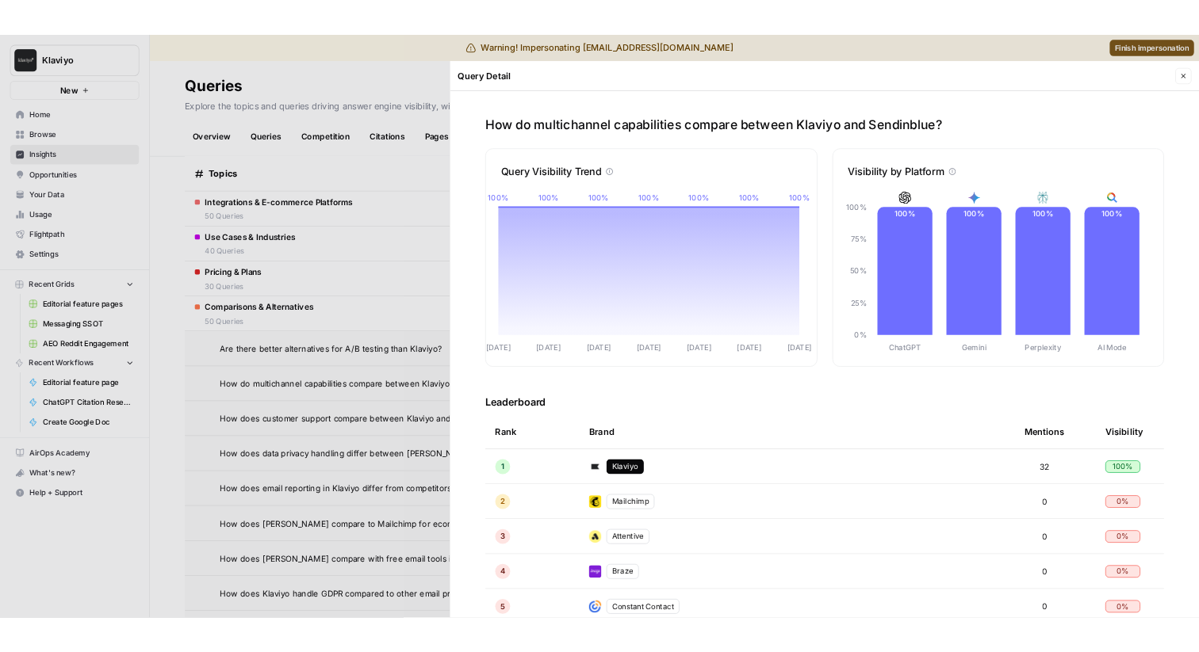
scroll to position [368, 0]
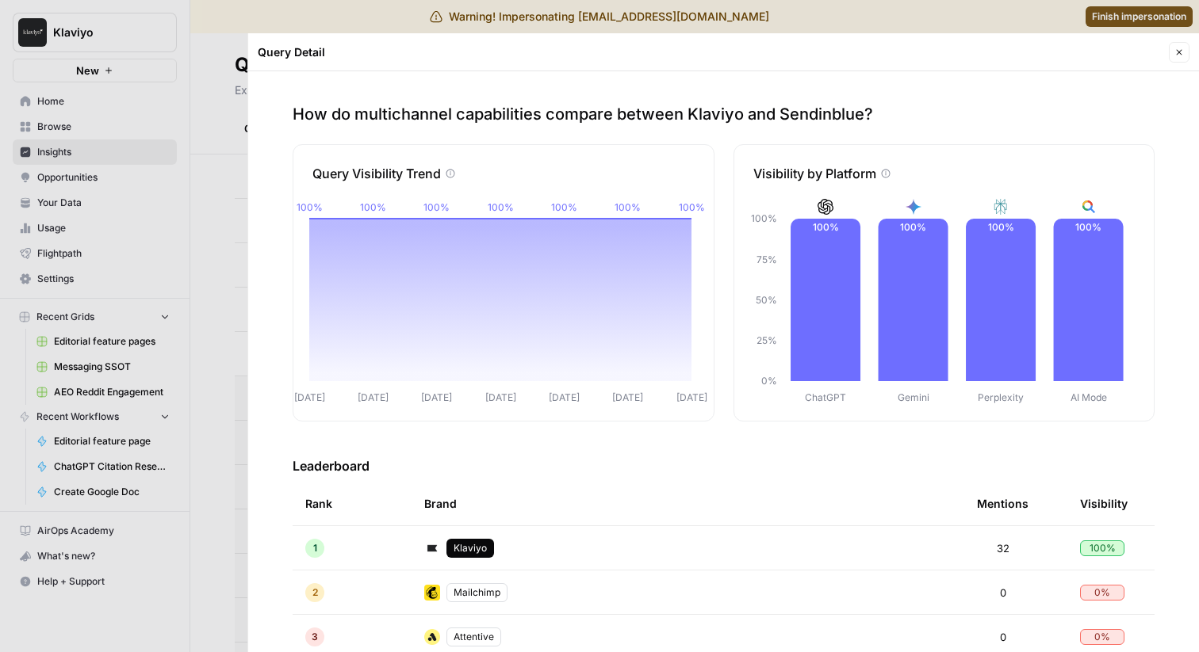
click at [674, 105] on p "How do multichannel capabilities compare between Klaviyo and Sendinblue?" at bounding box center [724, 114] width 862 height 22
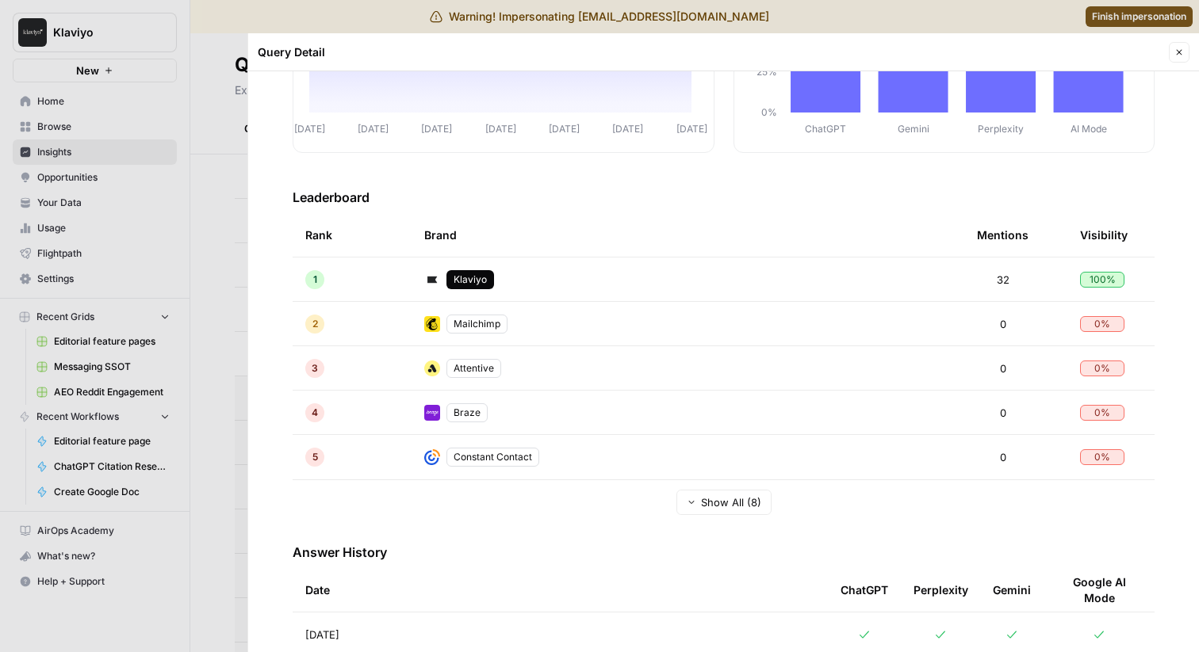
scroll to position [0, 0]
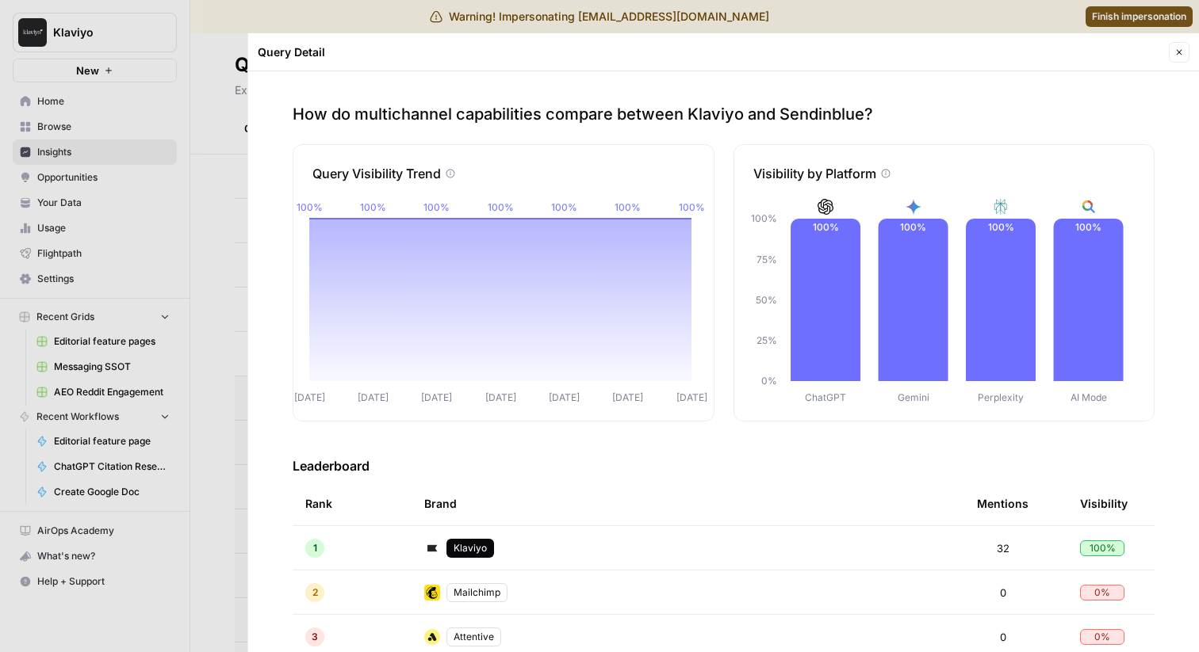
click at [660, 113] on p "How do multichannel capabilities compare between Klaviyo and Sendinblue?" at bounding box center [724, 114] width 862 height 22
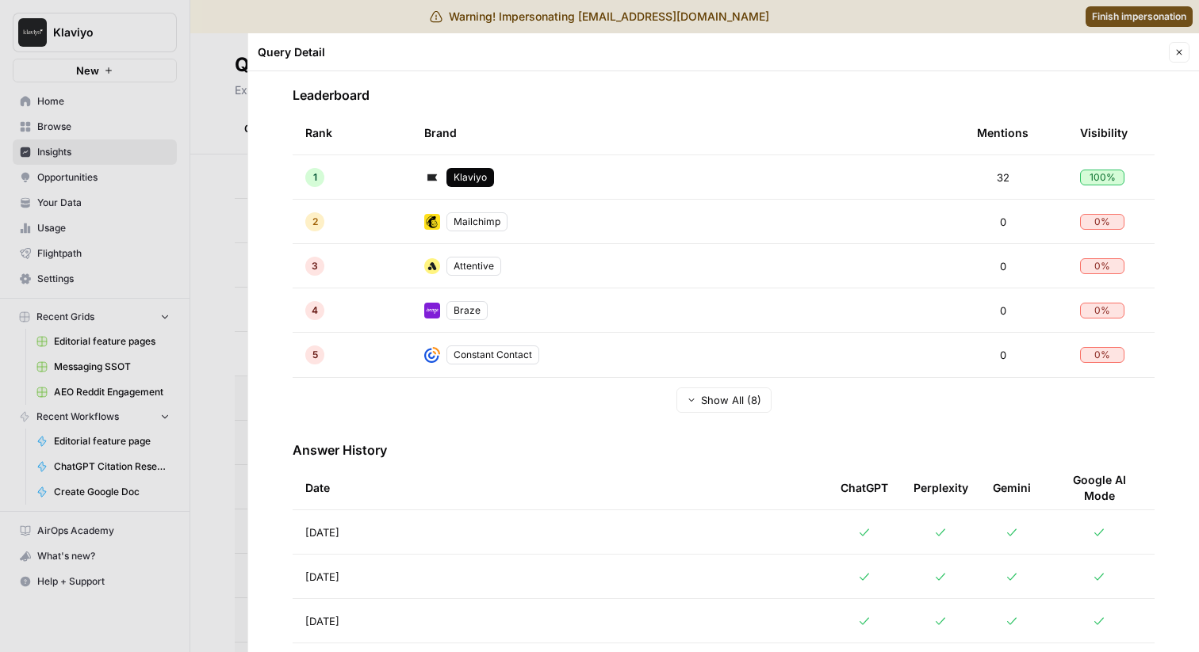
scroll to position [381, 0]
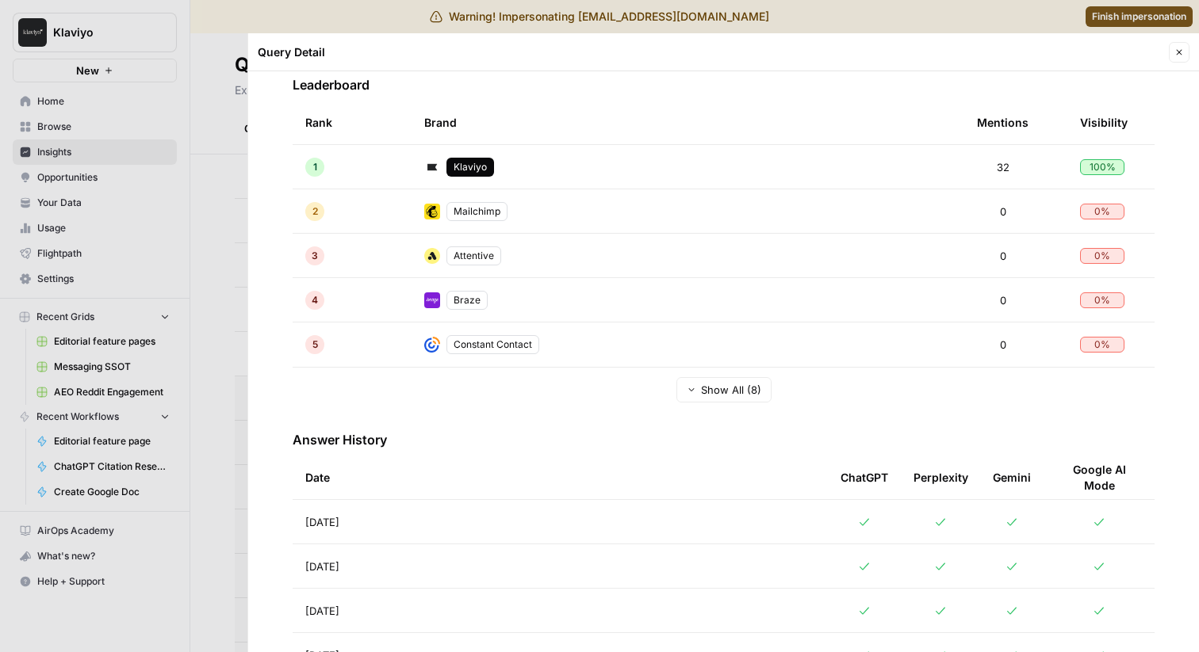
click at [159, 292] on div at bounding box center [599, 326] width 1199 height 652
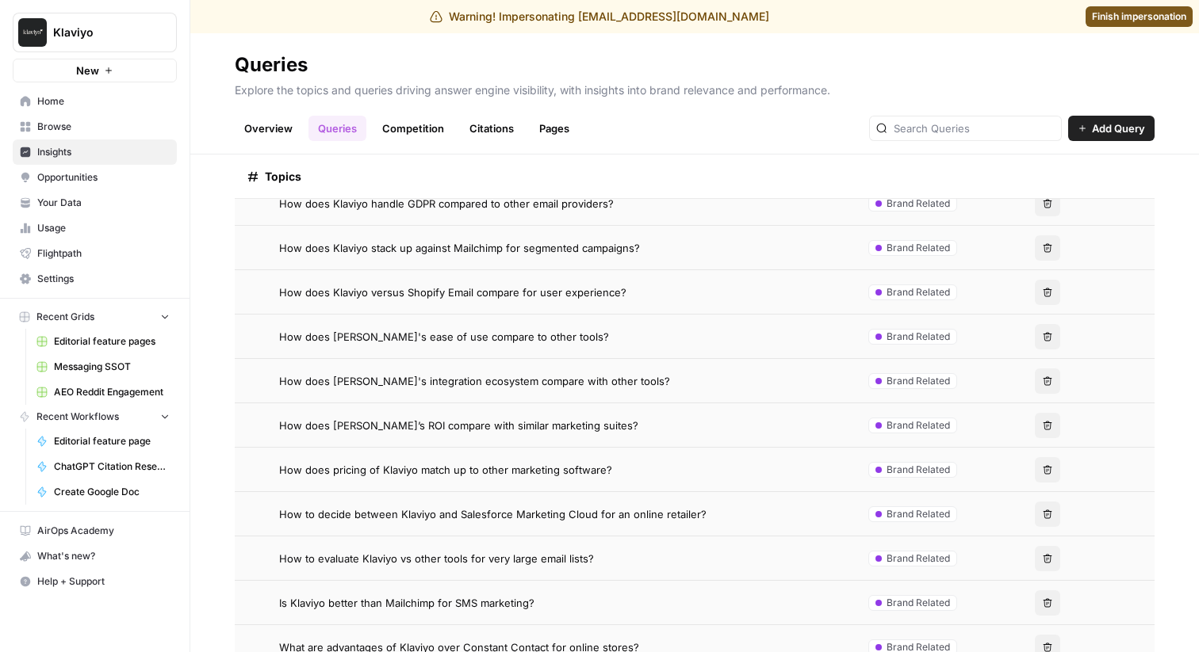
scroll to position [874, 0]
click at [600, 75] on h2 "Queries" at bounding box center [695, 64] width 920 height 25
click at [109, 43] on button "Klaviyo" at bounding box center [95, 33] width 164 height 40
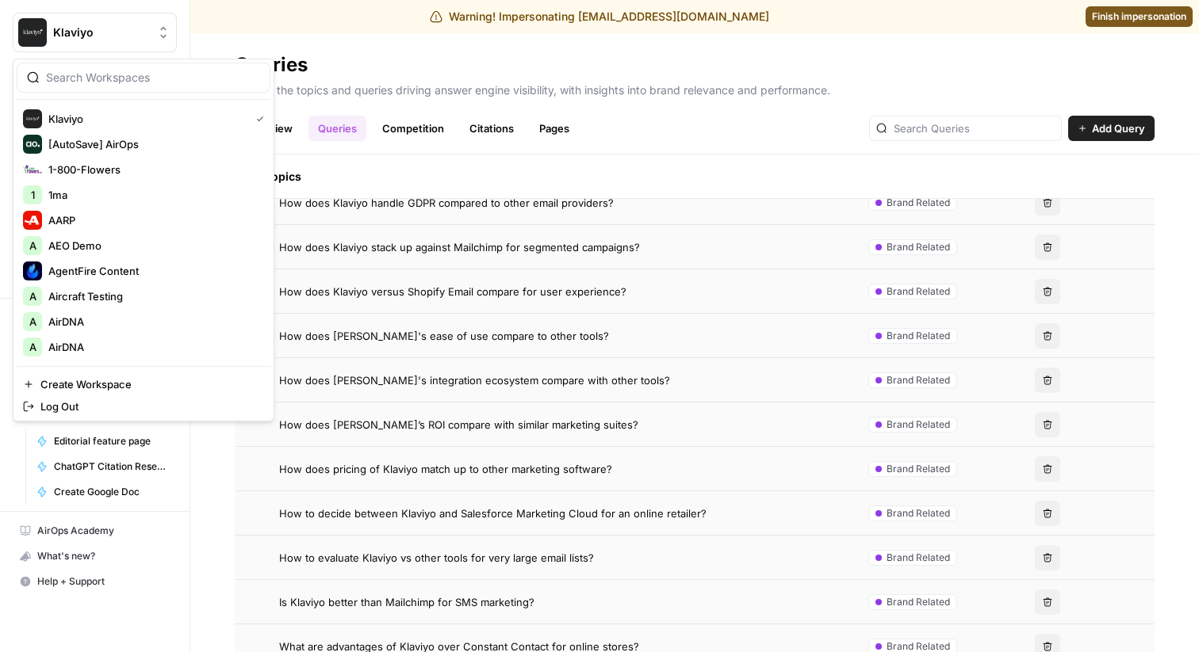
type input "checkr"
click at [395, 71] on h2 "Queries" at bounding box center [695, 64] width 920 height 25
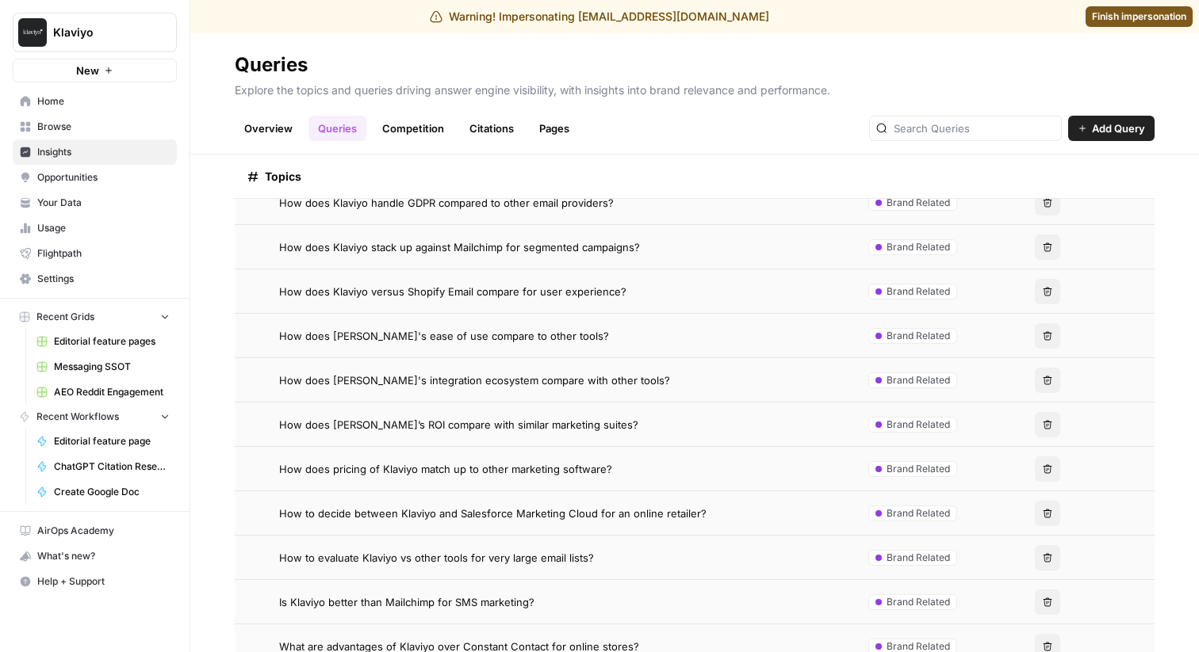
click at [1132, 23] on span "Finish impersonation" at bounding box center [1139, 17] width 94 height 14
